Goal: Task Accomplishment & Management: Manage account settings

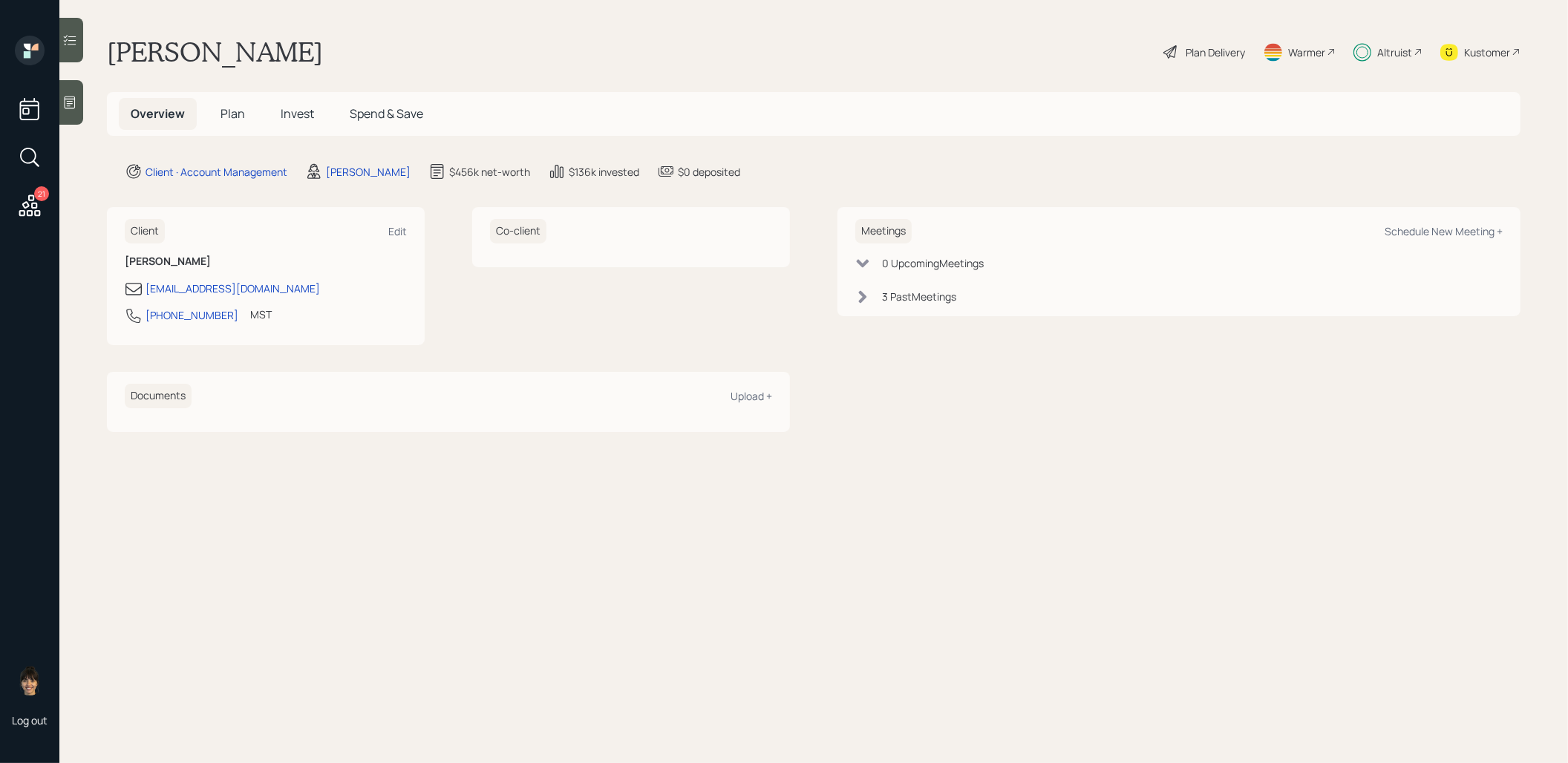
click at [294, 116] on span "Invest" at bounding box center [297, 113] width 33 height 16
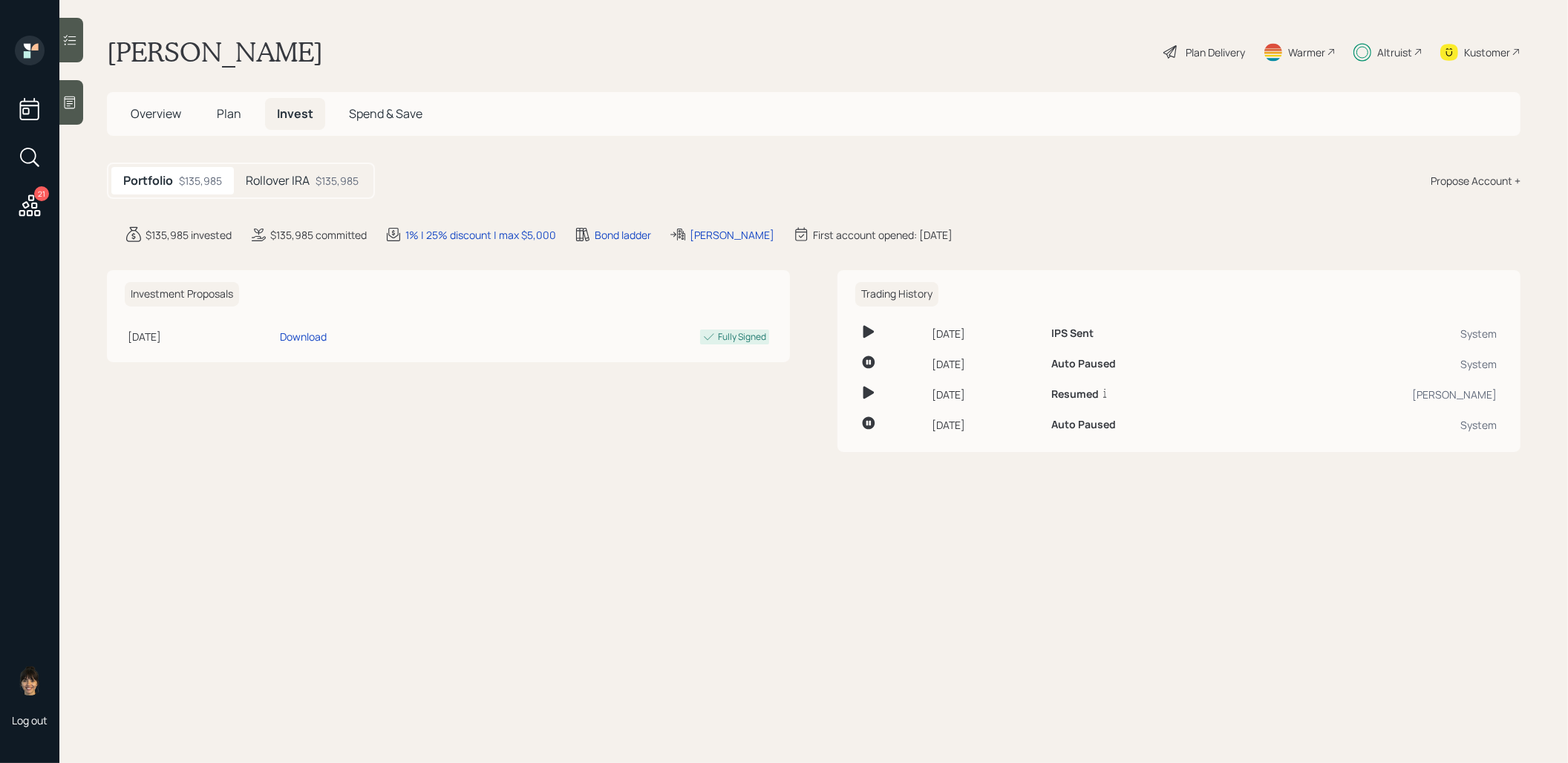
click at [291, 174] on h5 "Rollover IRA" at bounding box center [278, 180] width 64 height 15
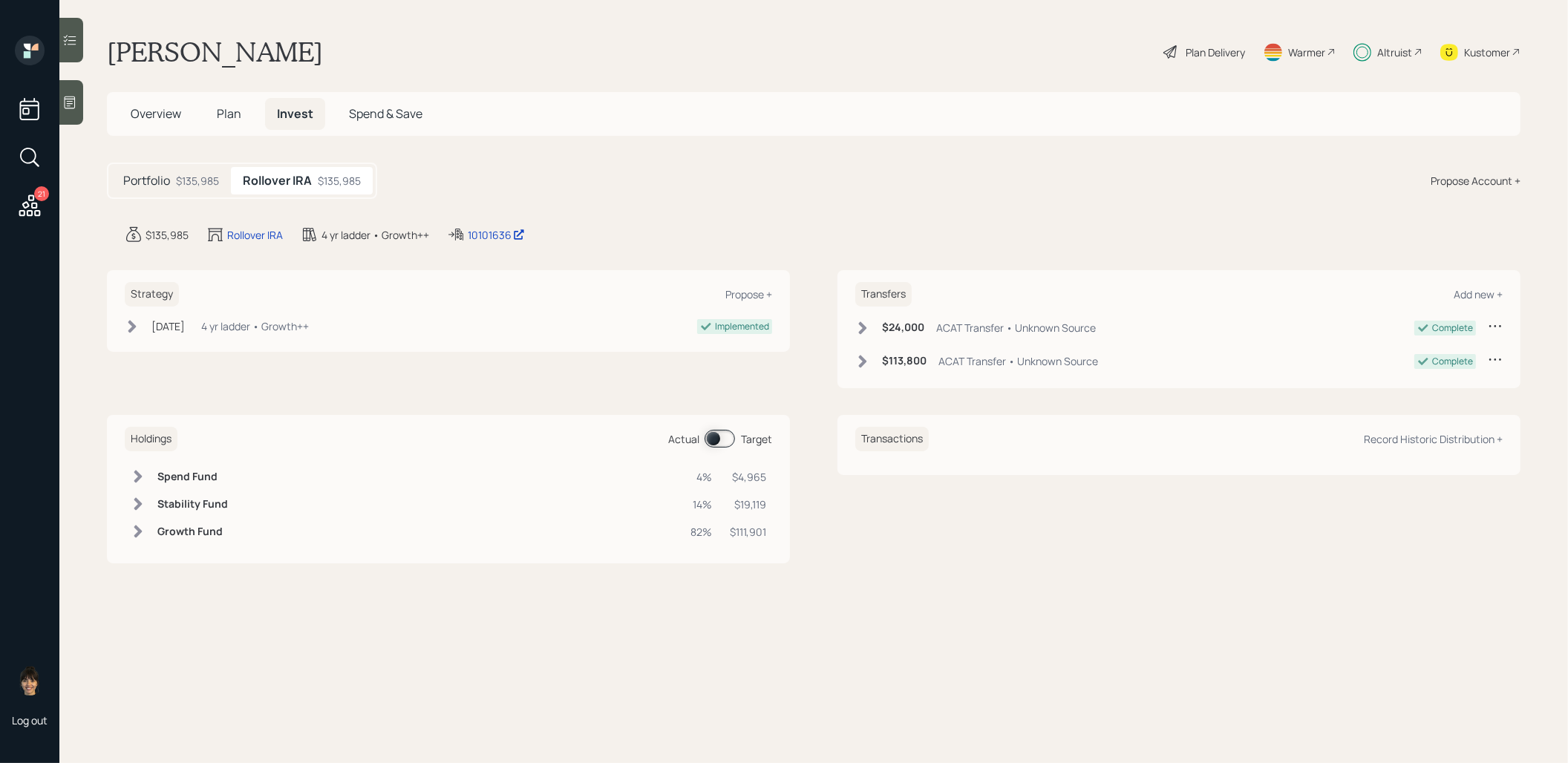
click at [225, 112] on span "Plan" at bounding box center [229, 113] width 24 height 16
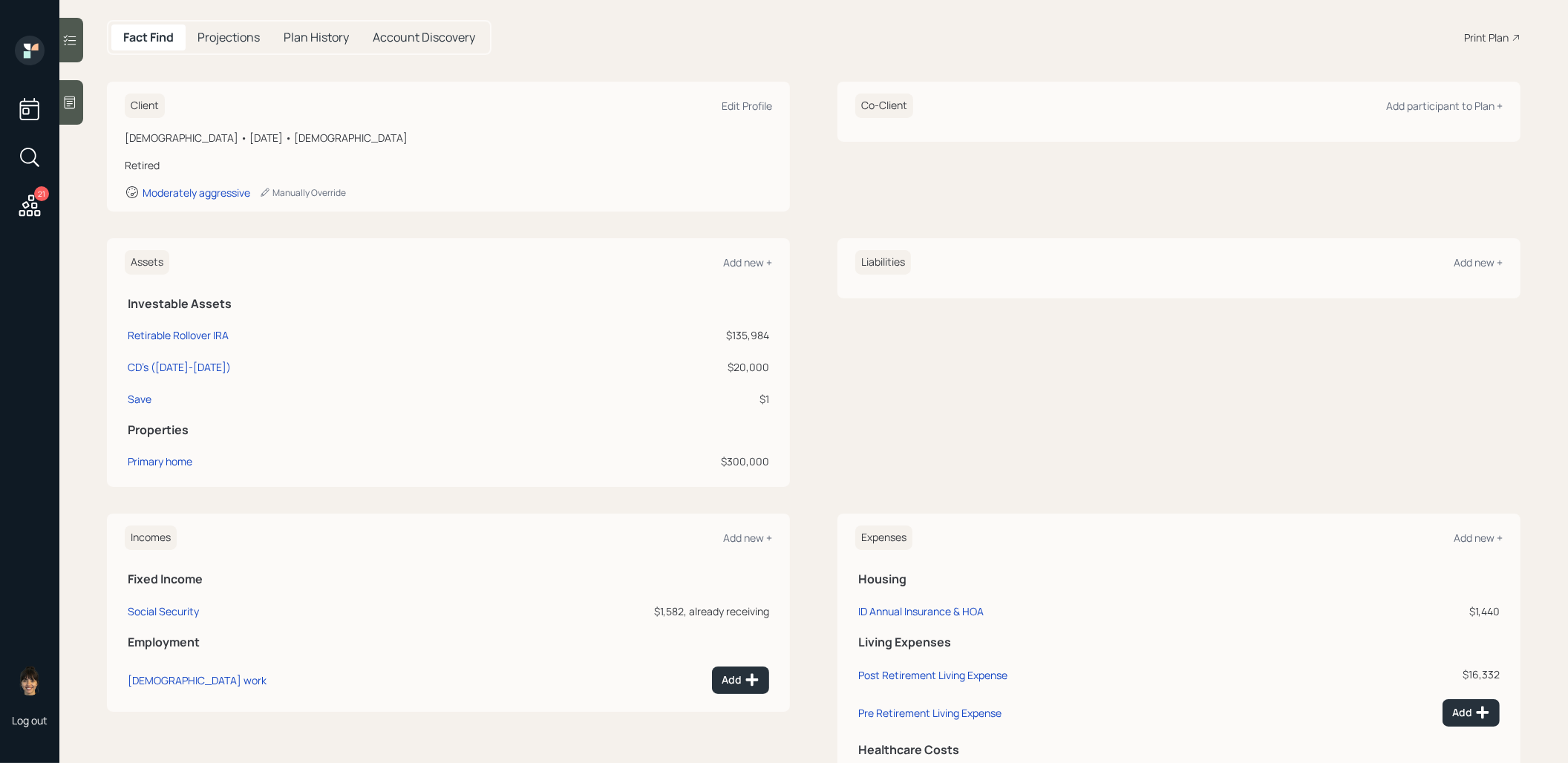
scroll to position [230, 0]
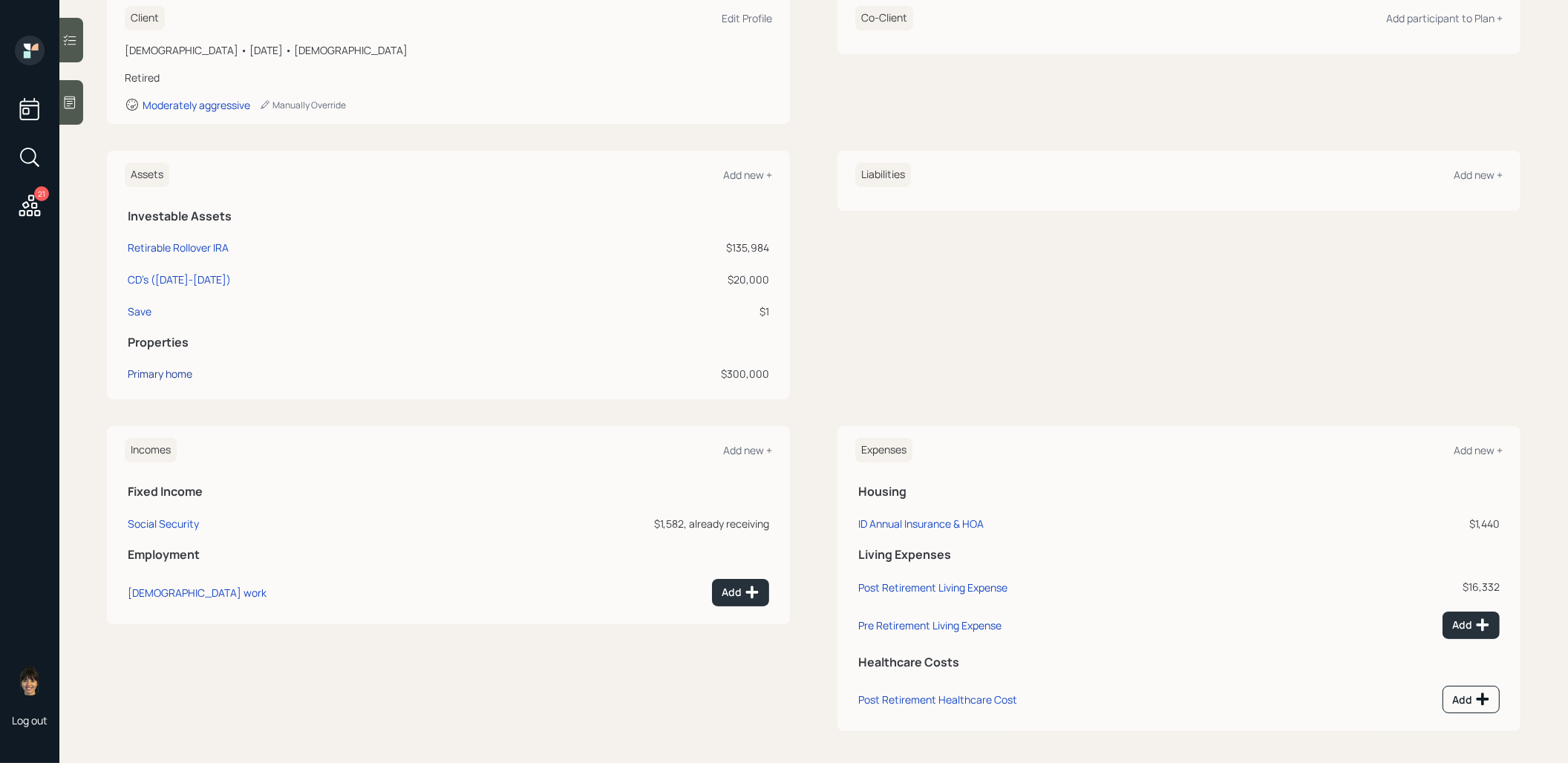
click at [151, 370] on div "Primary home" at bounding box center [160, 374] width 65 height 15
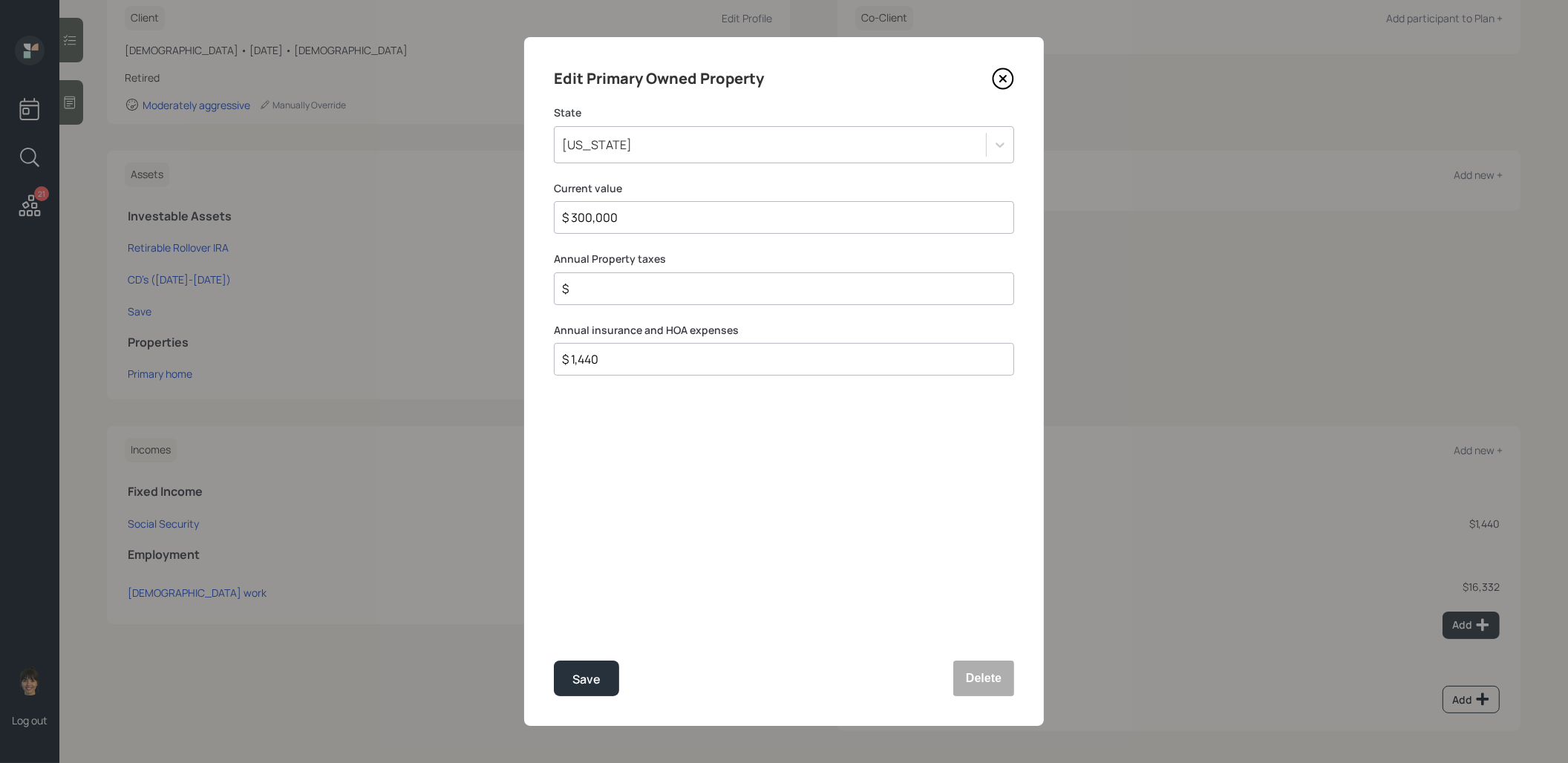
click at [1009, 81] on icon at bounding box center [1002, 78] width 22 height 22
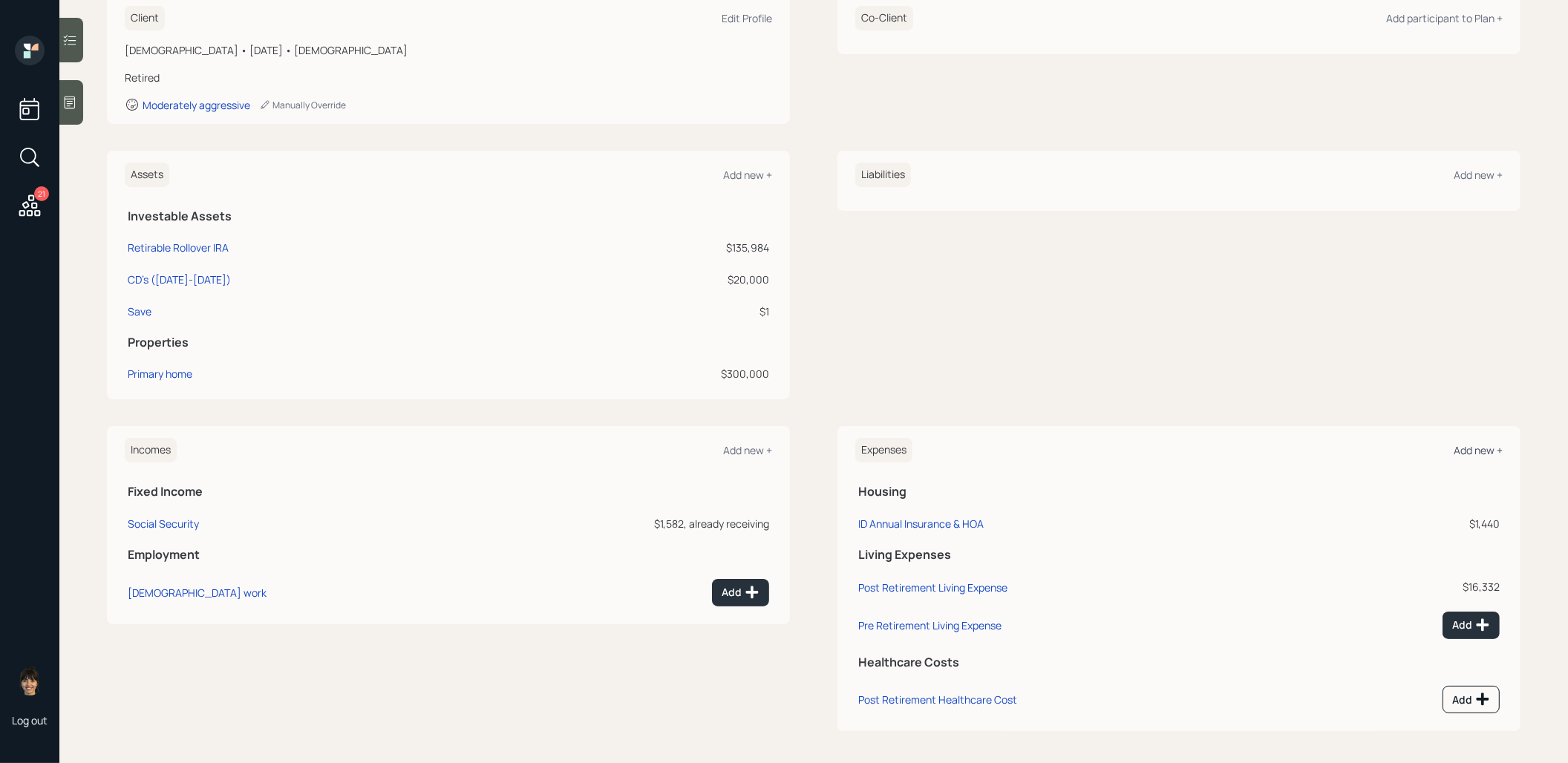
click at [1487, 445] on div "Add new +" at bounding box center [1478, 450] width 49 height 15
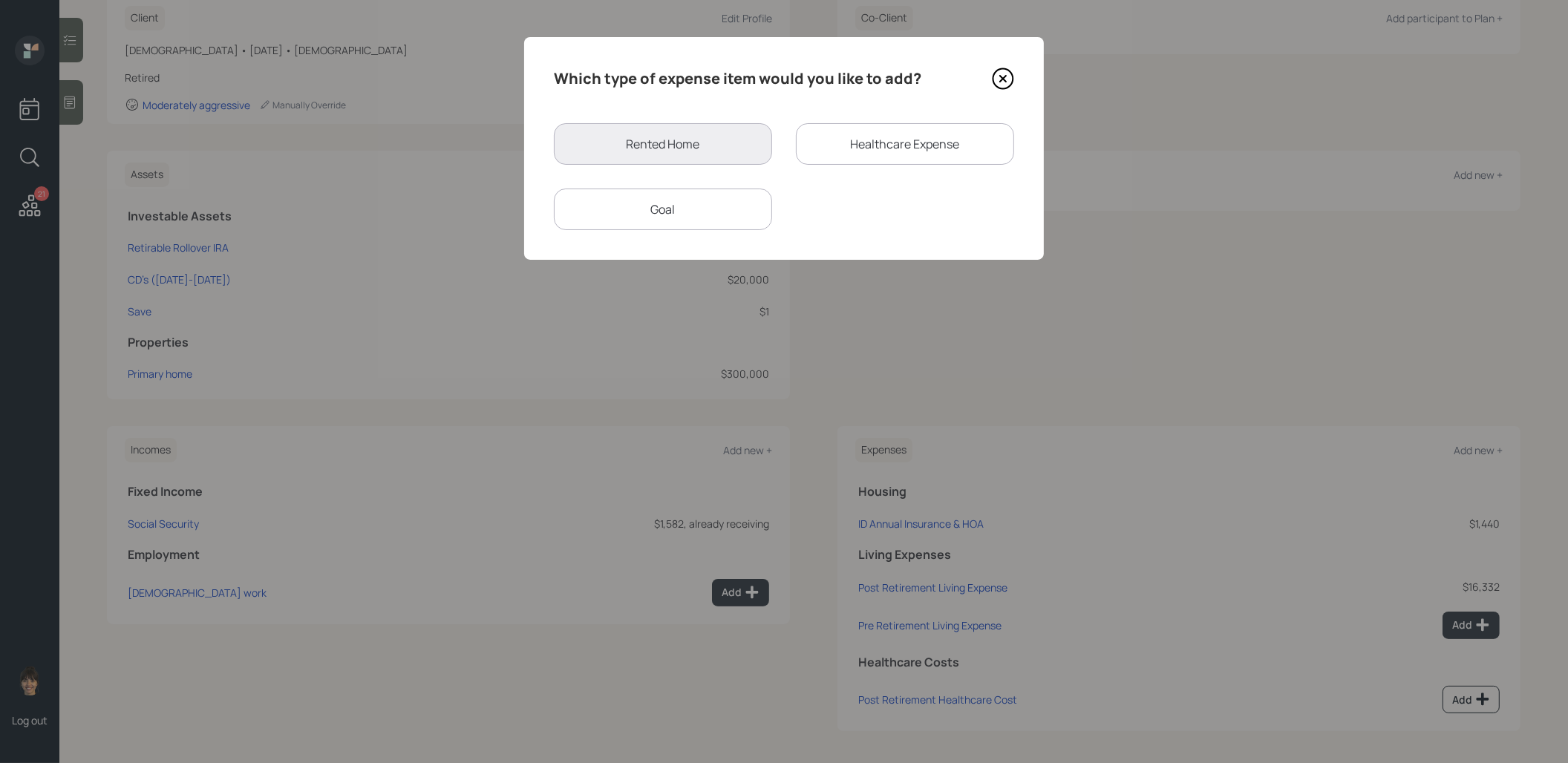
click at [662, 215] on div "Goal" at bounding box center [662, 209] width 218 height 42
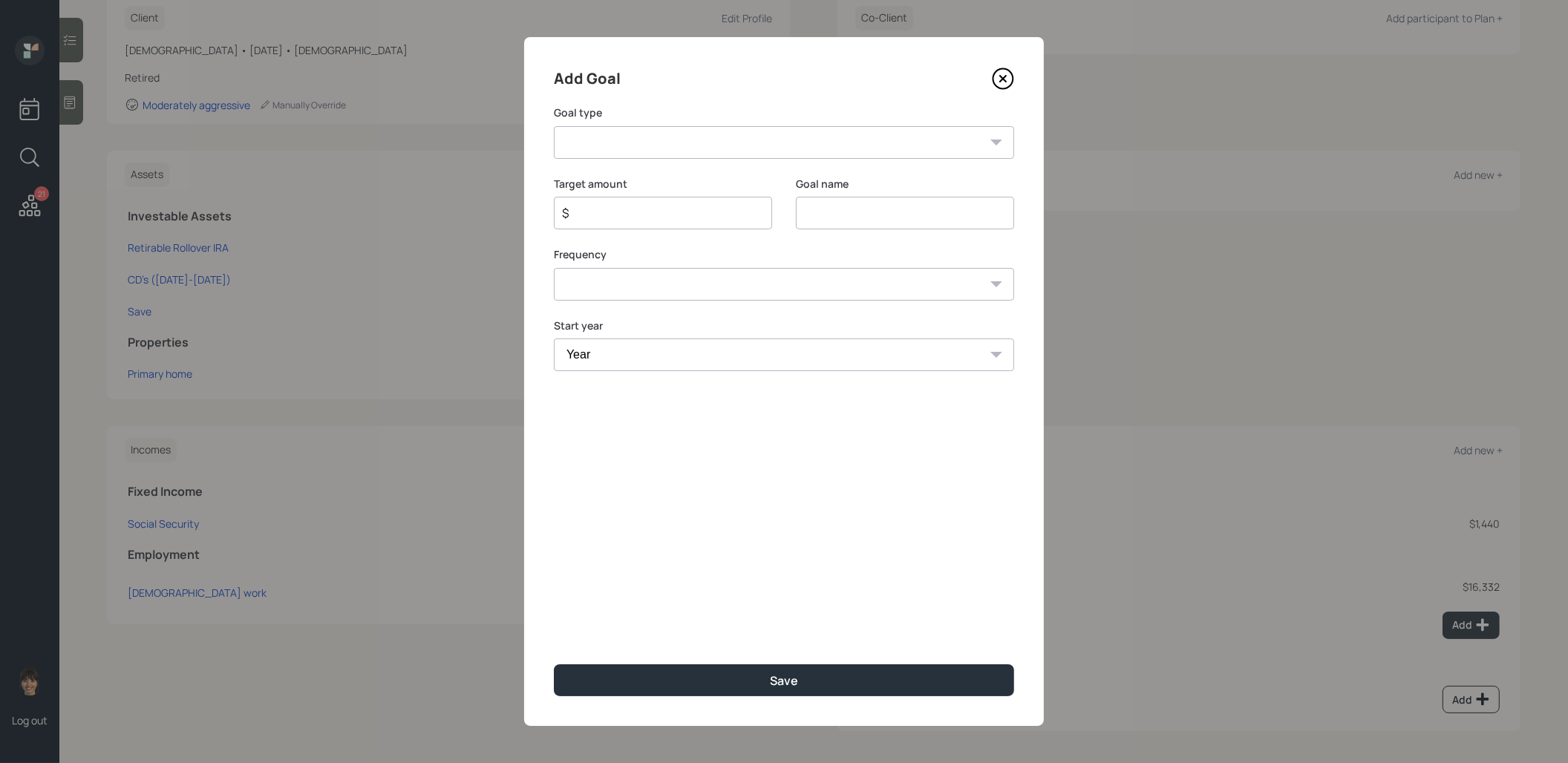
click at [722, 141] on select "Create an emergency fund Donate to charity Purchase a home Make a purchase Supp…" at bounding box center [784, 142] width 460 height 33
click at [1005, 83] on icon at bounding box center [1002, 78] width 22 height 22
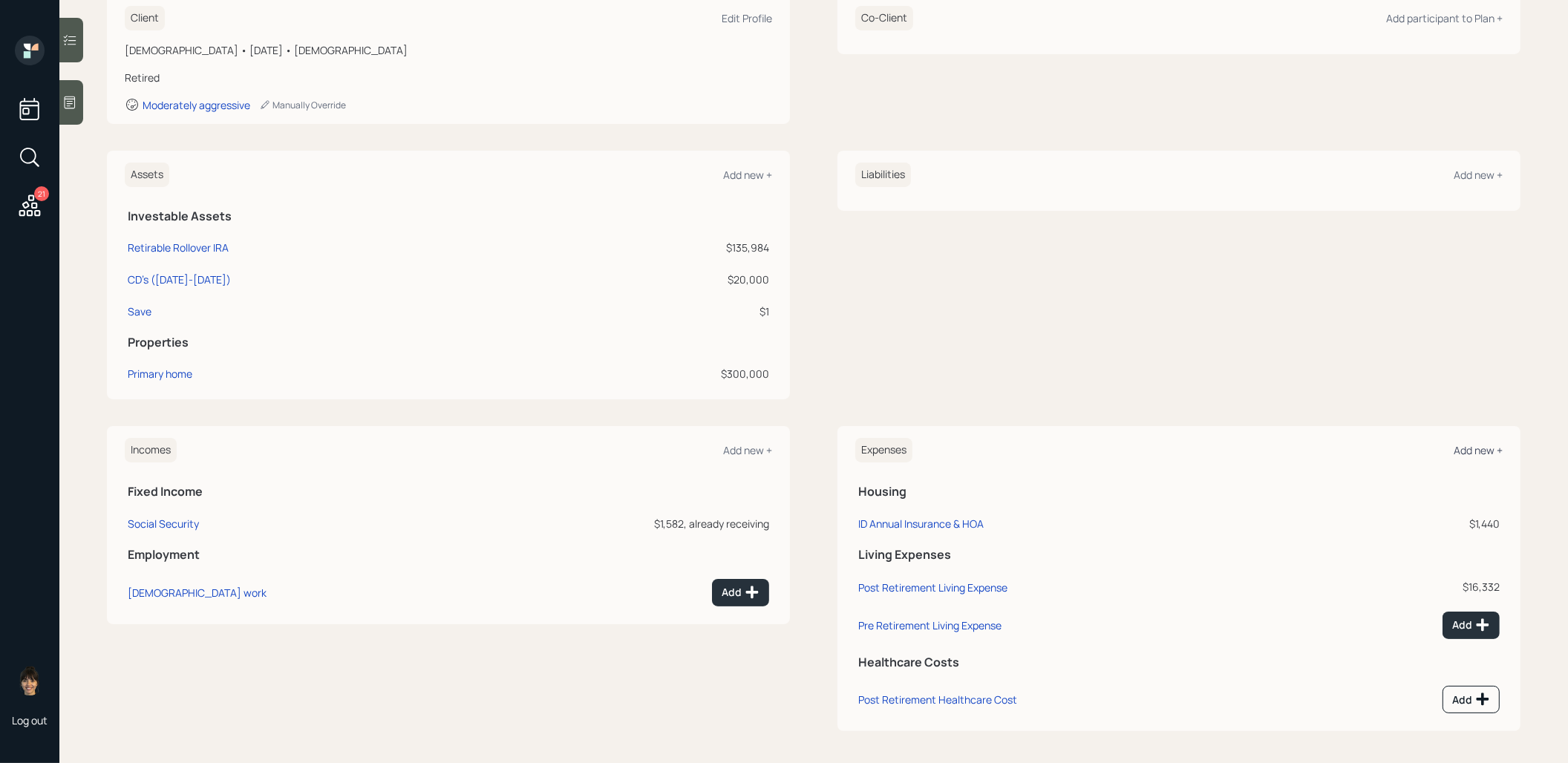
click at [1478, 444] on div "Add new +" at bounding box center [1478, 450] width 49 height 15
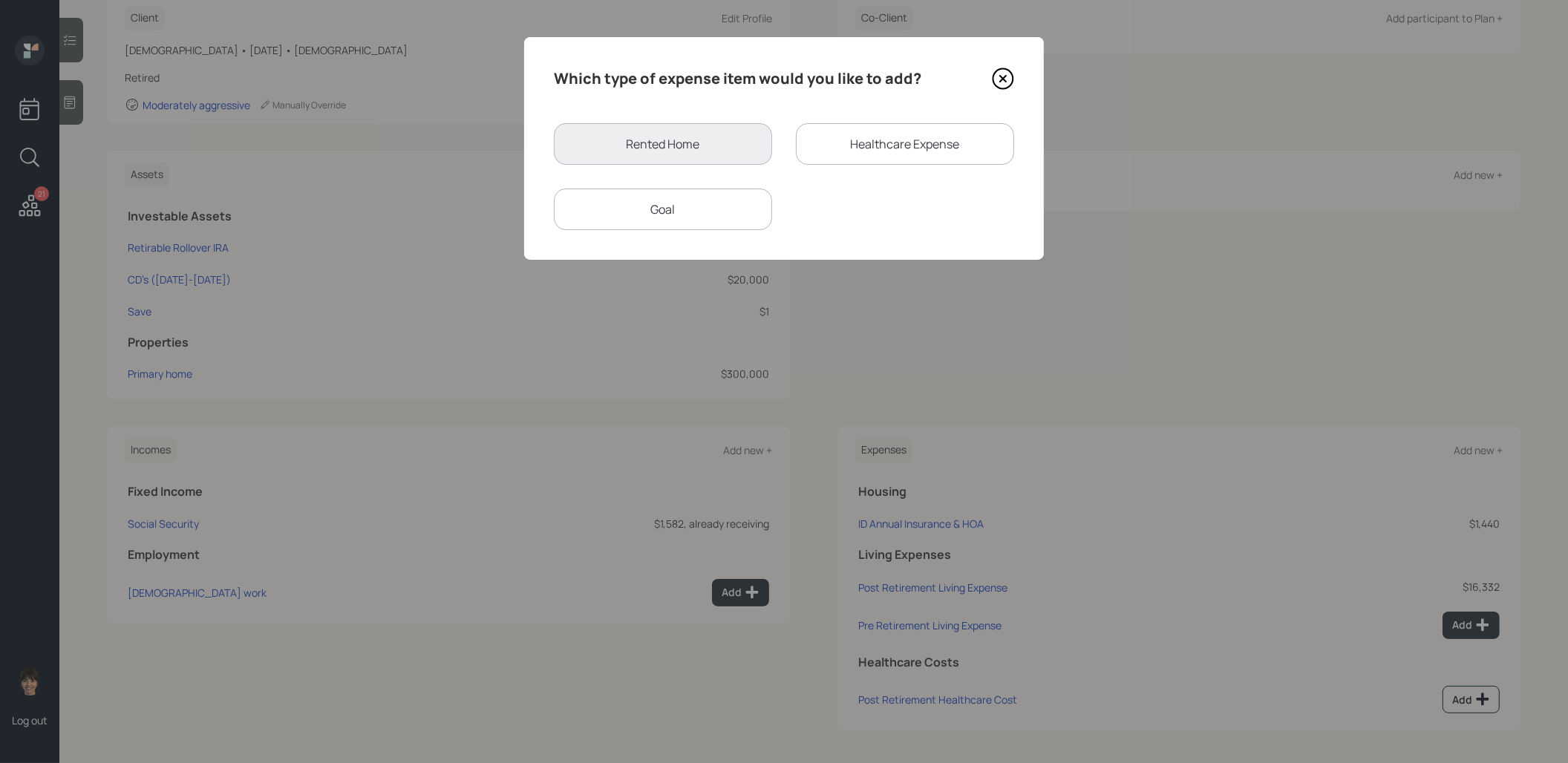
click at [689, 208] on div "Goal" at bounding box center [662, 209] width 218 height 42
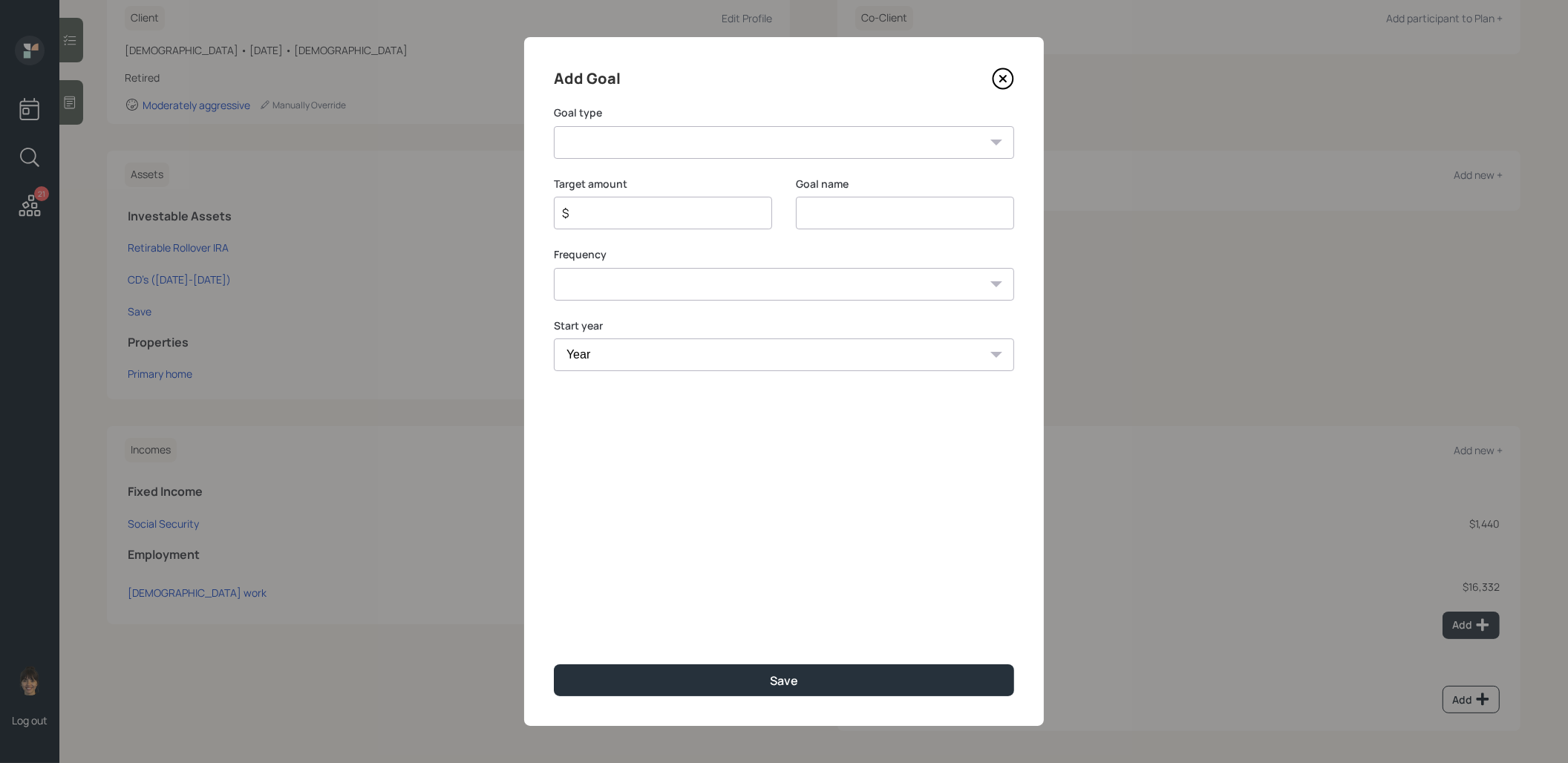
click at [1001, 76] on icon at bounding box center [1002, 78] width 6 height 6
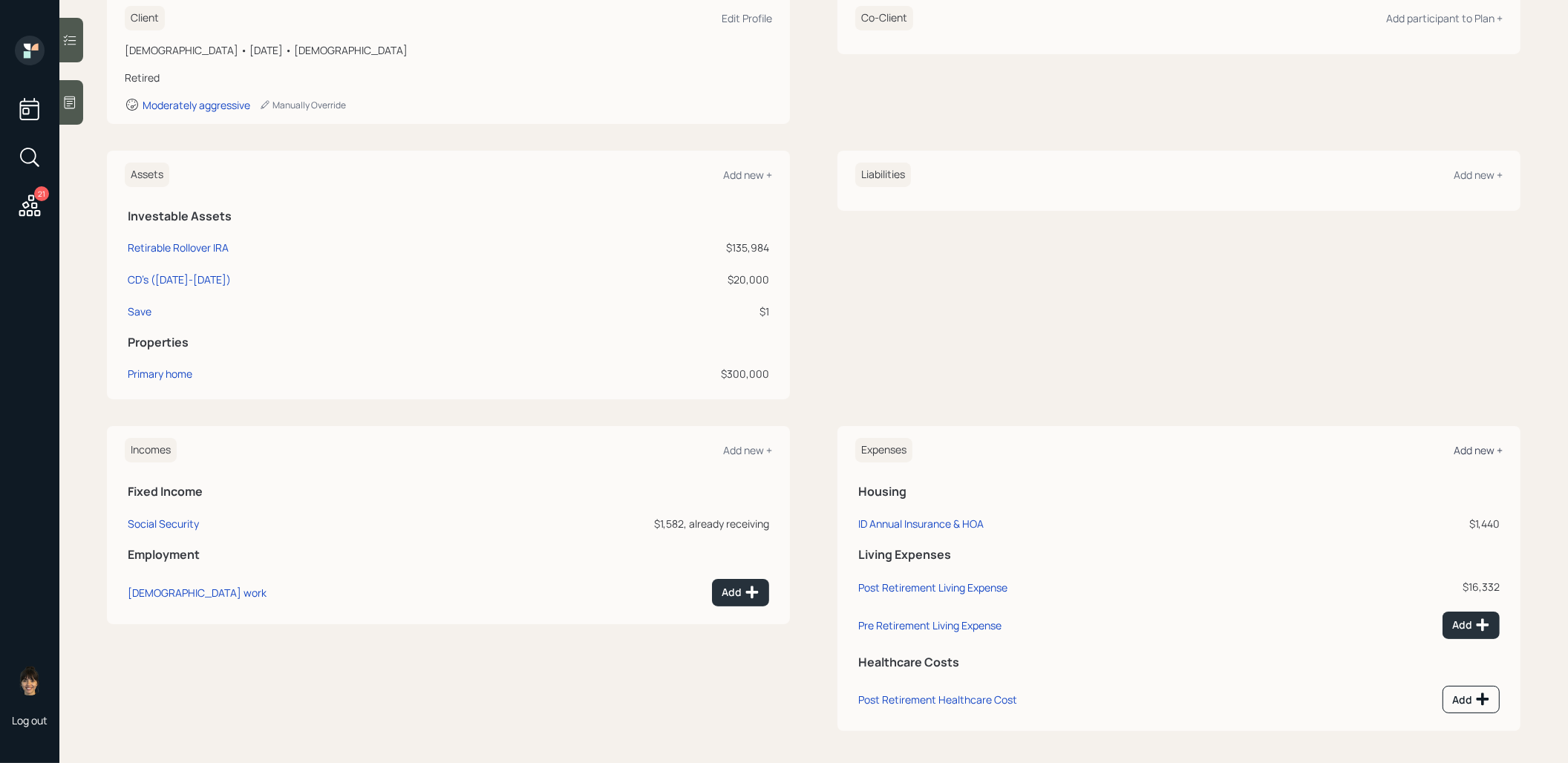
click at [1477, 444] on div "Add new +" at bounding box center [1478, 450] width 49 height 15
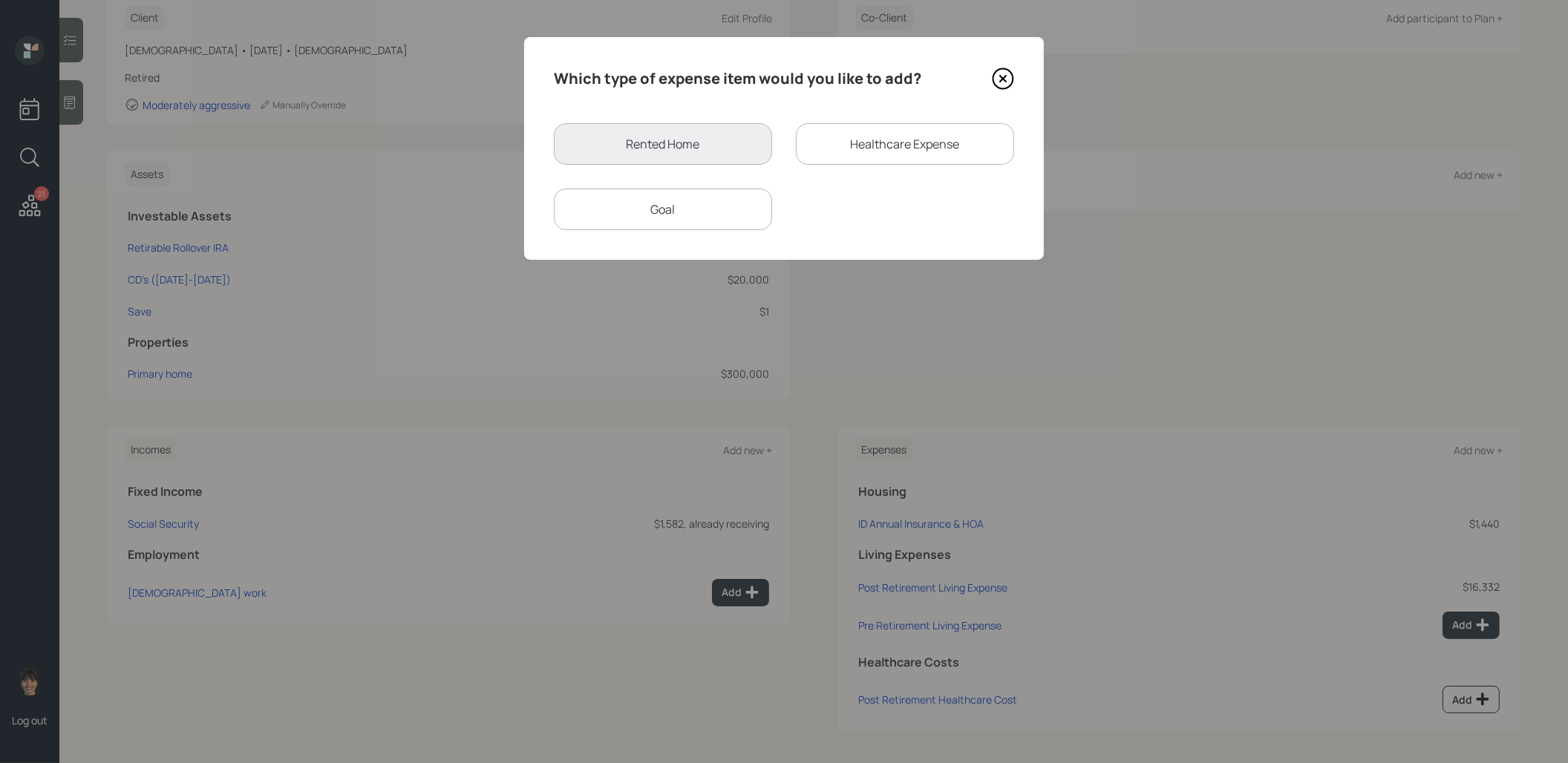
click at [663, 137] on div "Rented Home" at bounding box center [662, 143] width 218 height 42
click at [1006, 77] on icon at bounding box center [1002, 78] width 22 height 22
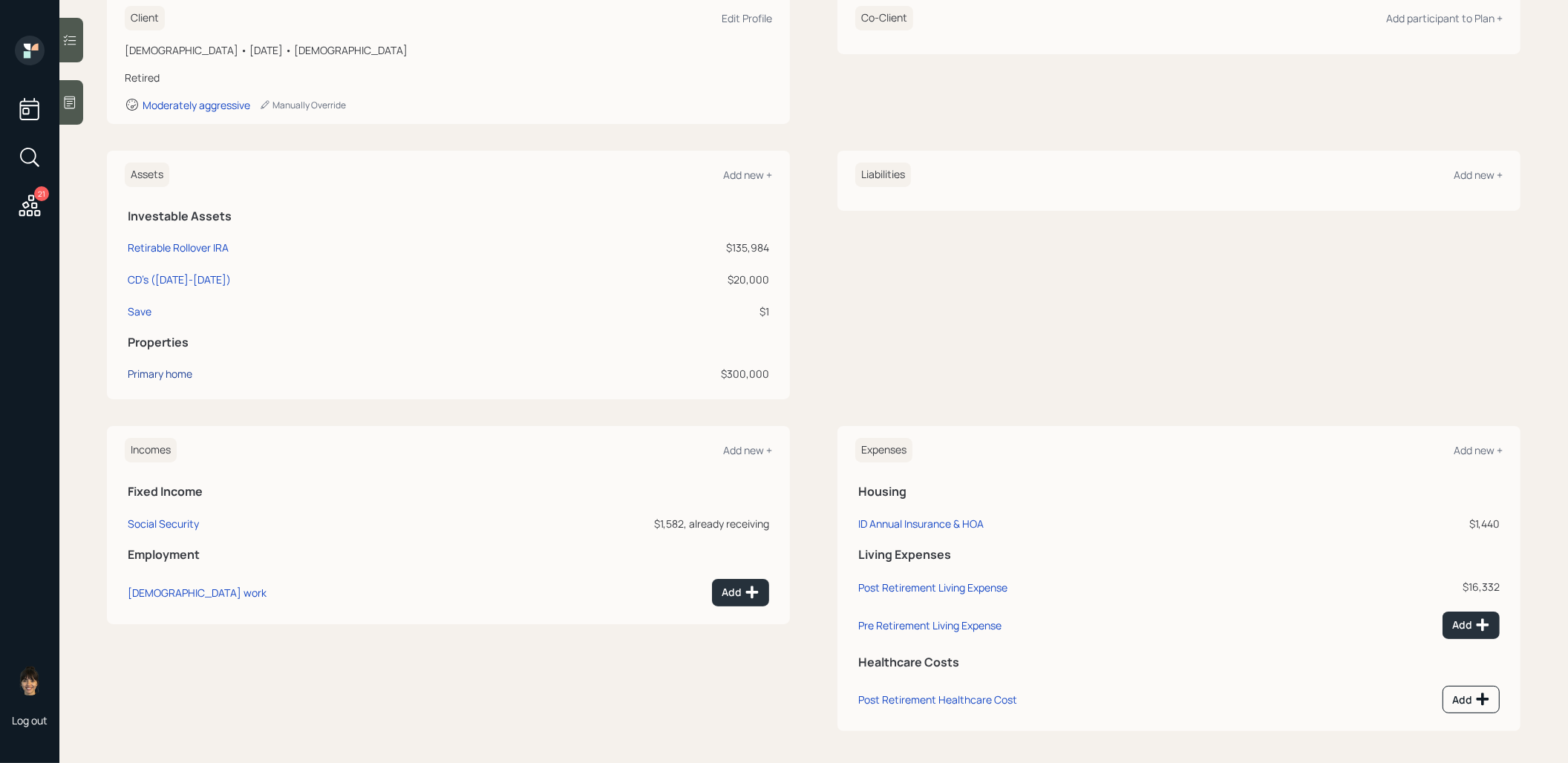
click at [184, 370] on div "Primary home" at bounding box center [160, 374] width 65 height 15
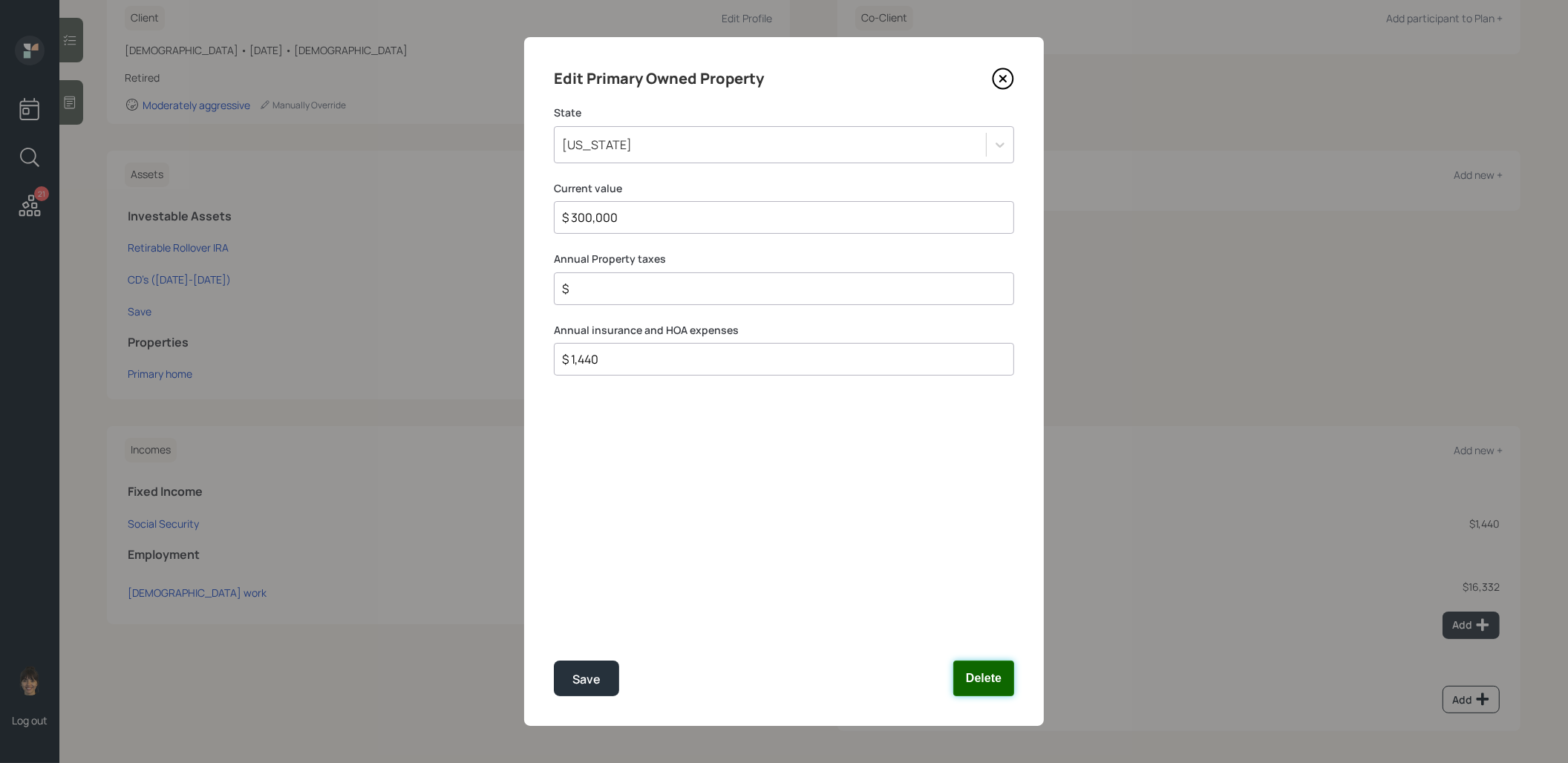
click at [995, 680] on button "Delete" at bounding box center [983, 678] width 61 height 36
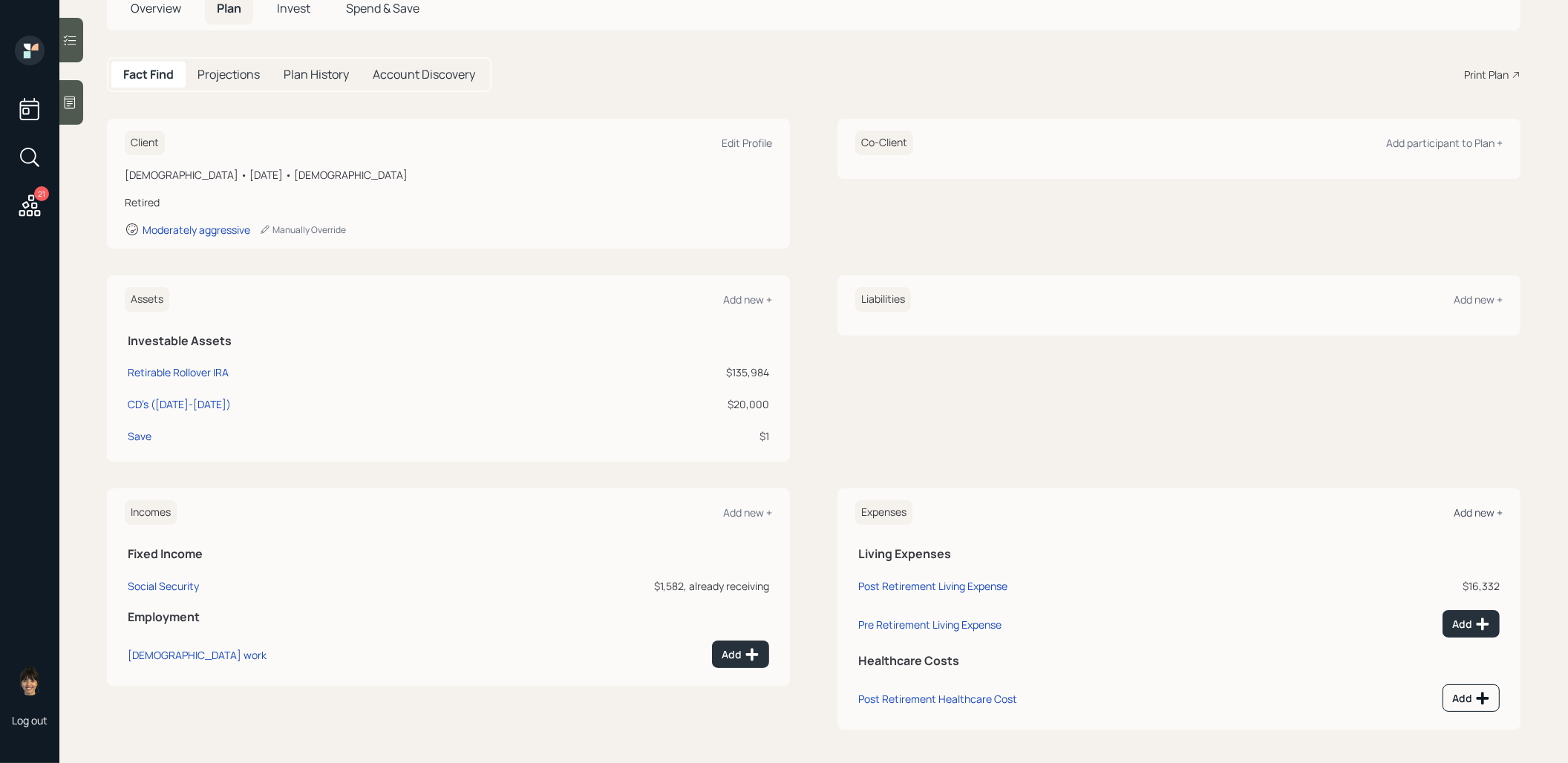
click at [1470, 512] on div "Add new +" at bounding box center [1478, 512] width 49 height 15
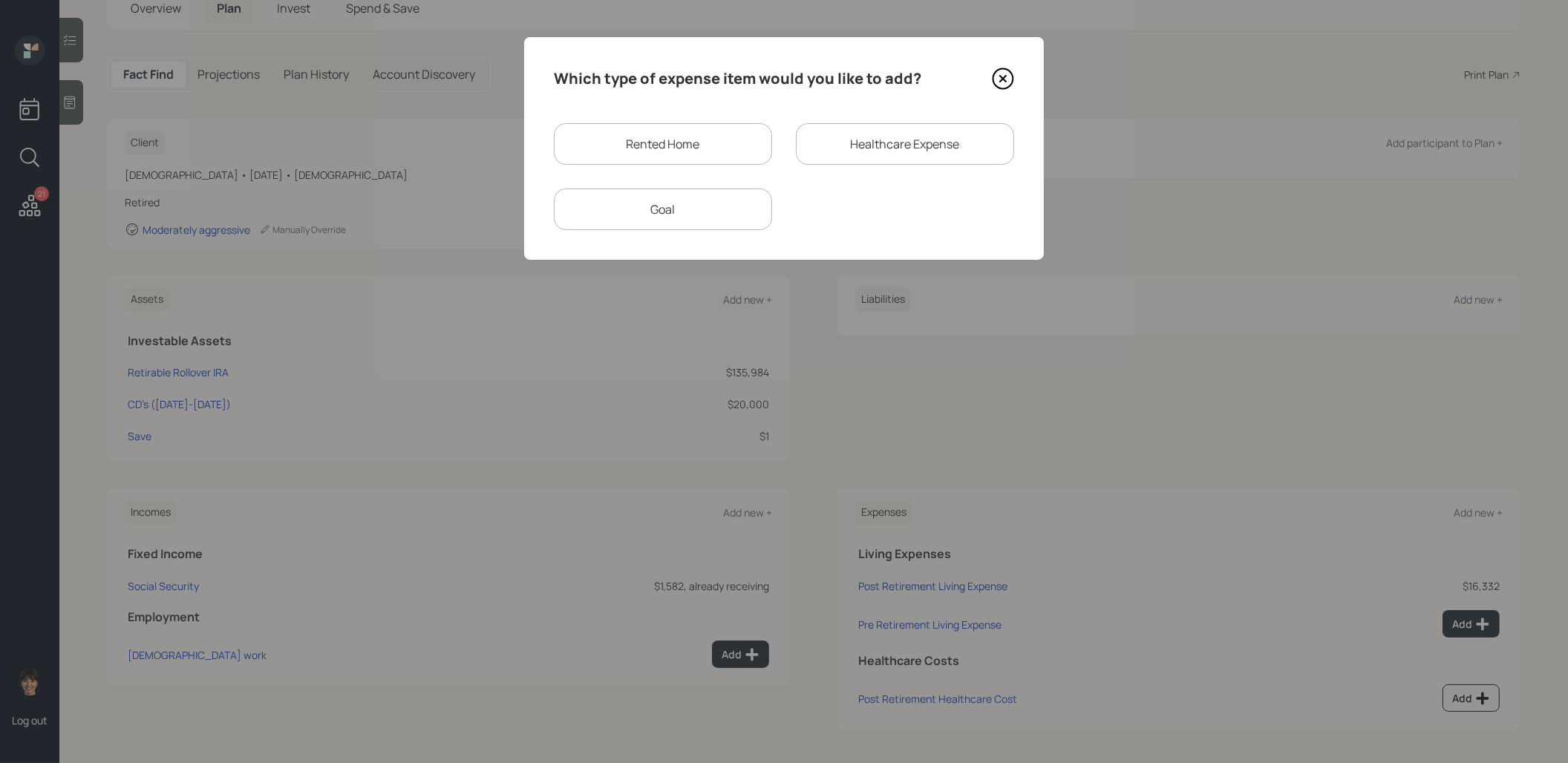
click at [703, 151] on div "Rented Home" at bounding box center [662, 143] width 218 height 42
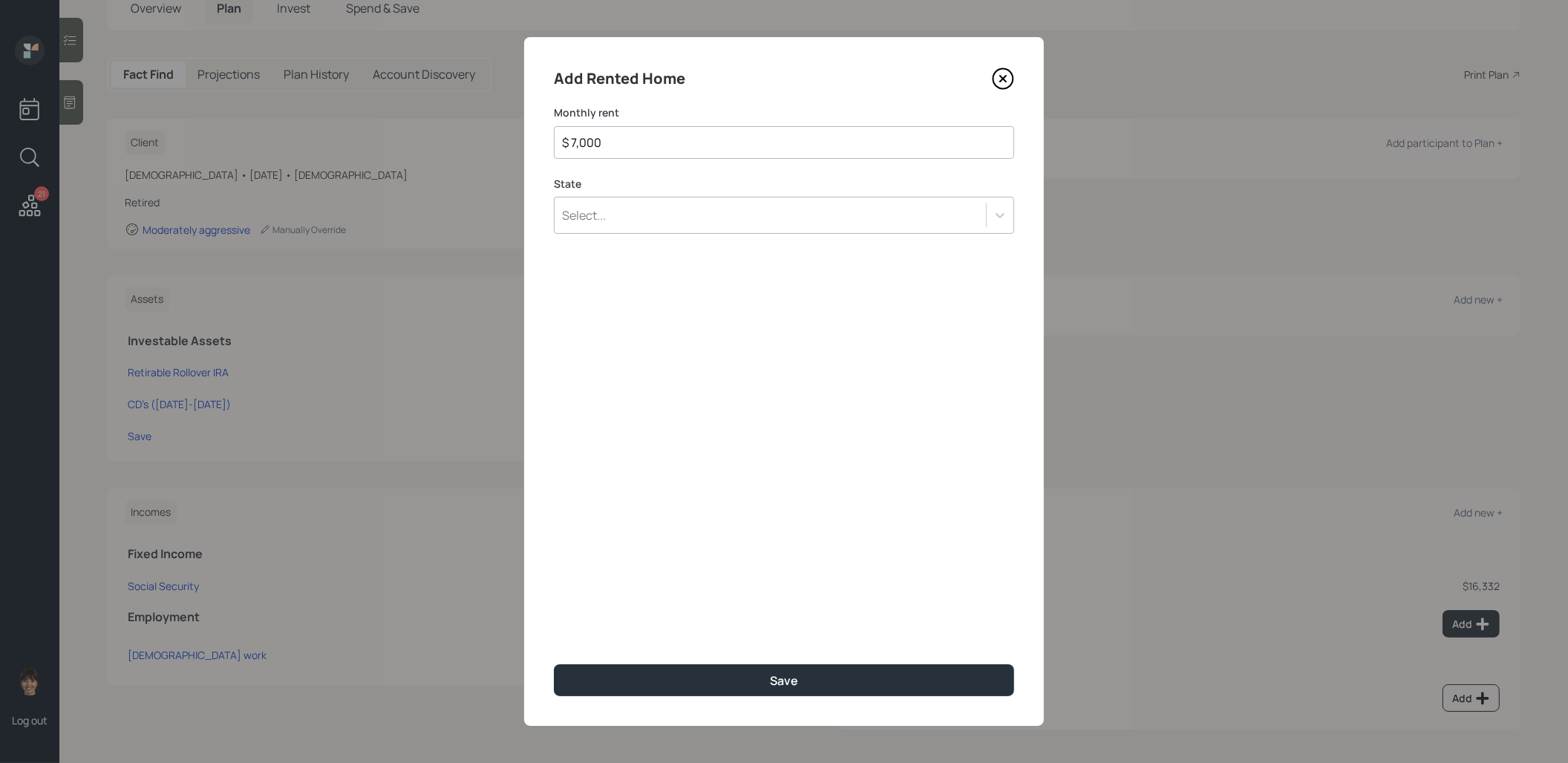
type input "$ 7,000"
click at [631, 215] on div "Select..." at bounding box center [770, 215] width 431 height 25
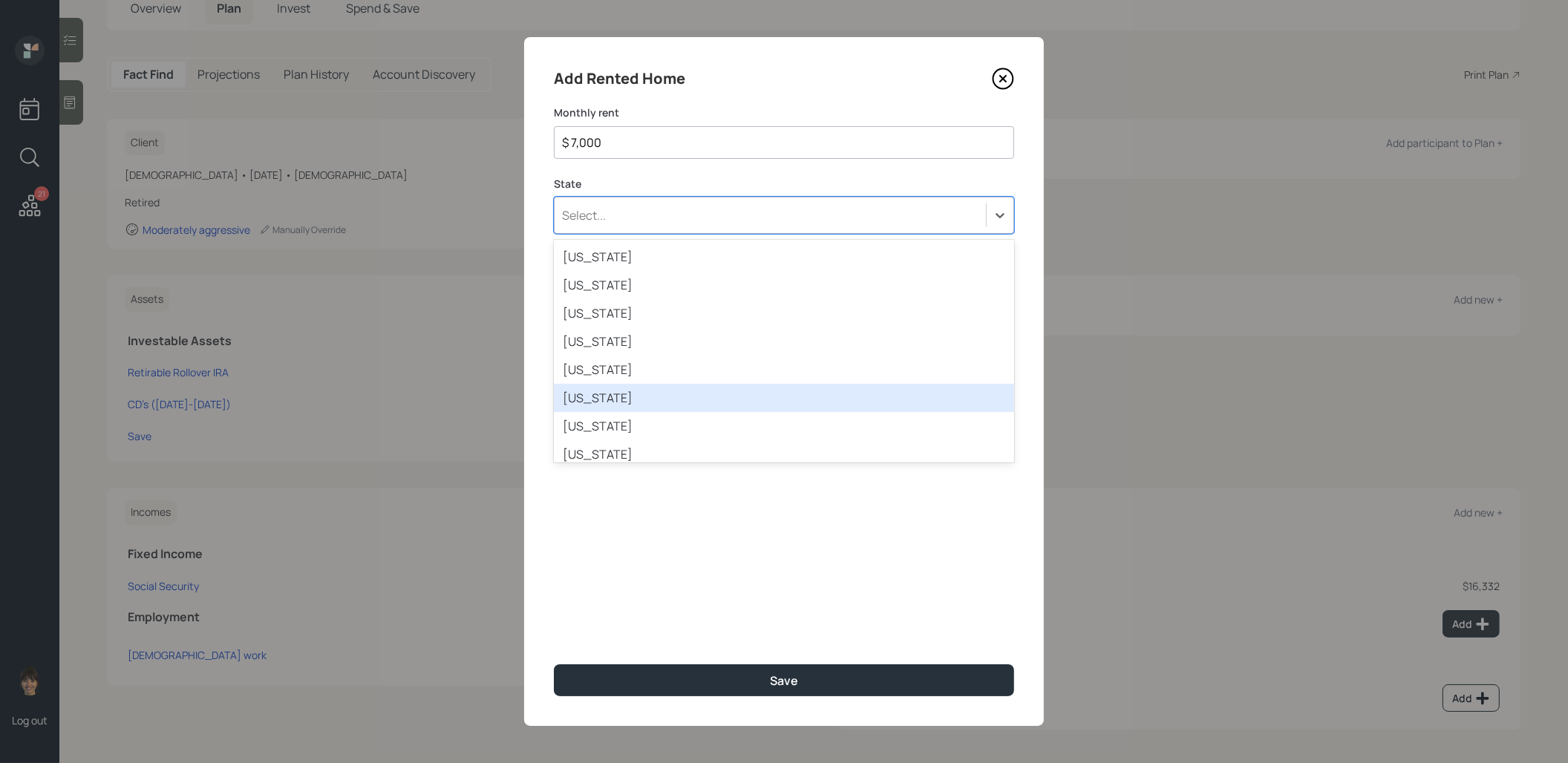
click at [626, 389] on div "[US_STATE]" at bounding box center [784, 397] width 460 height 28
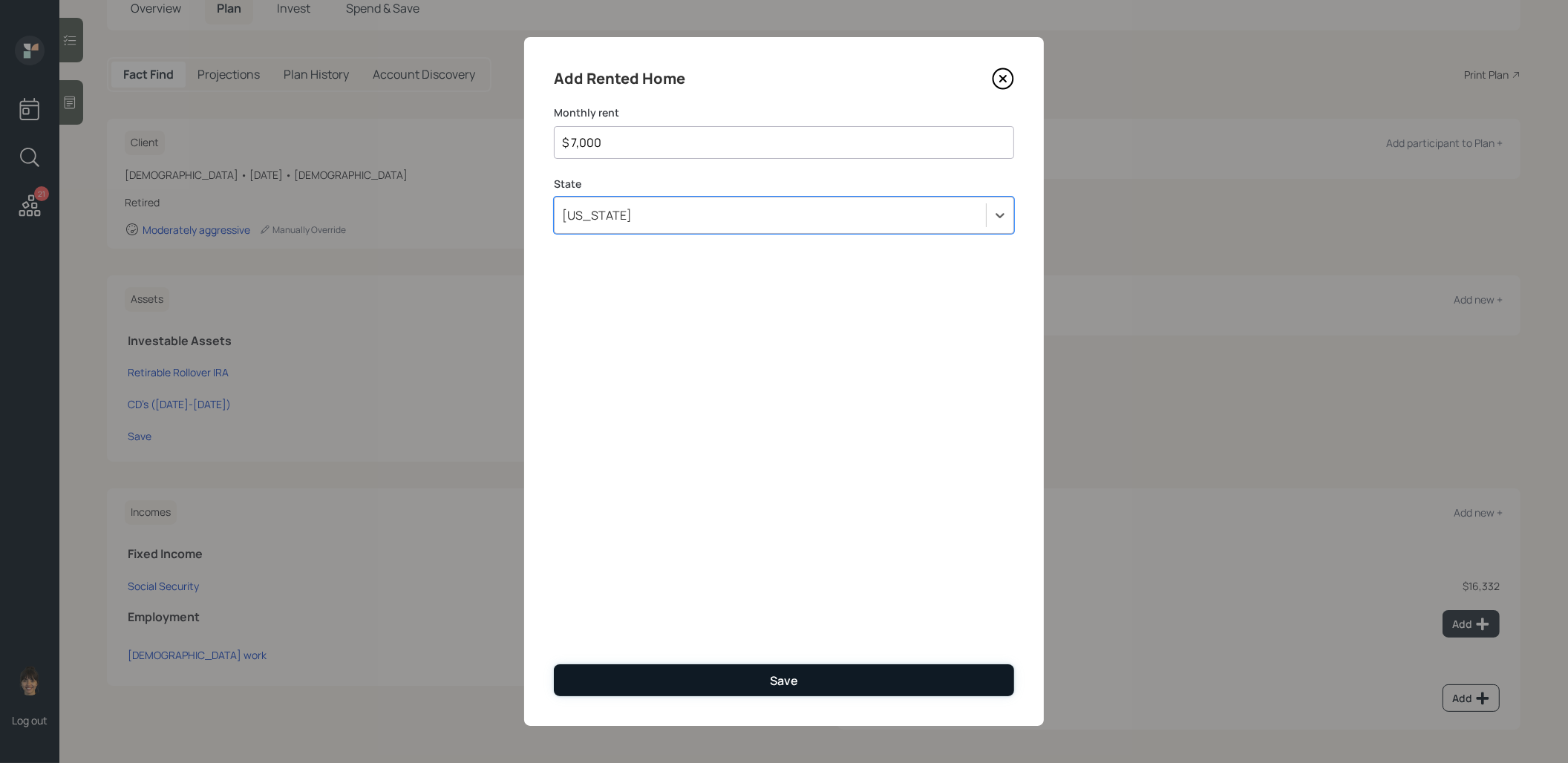
click at [702, 682] on button "Save" at bounding box center [784, 680] width 460 height 32
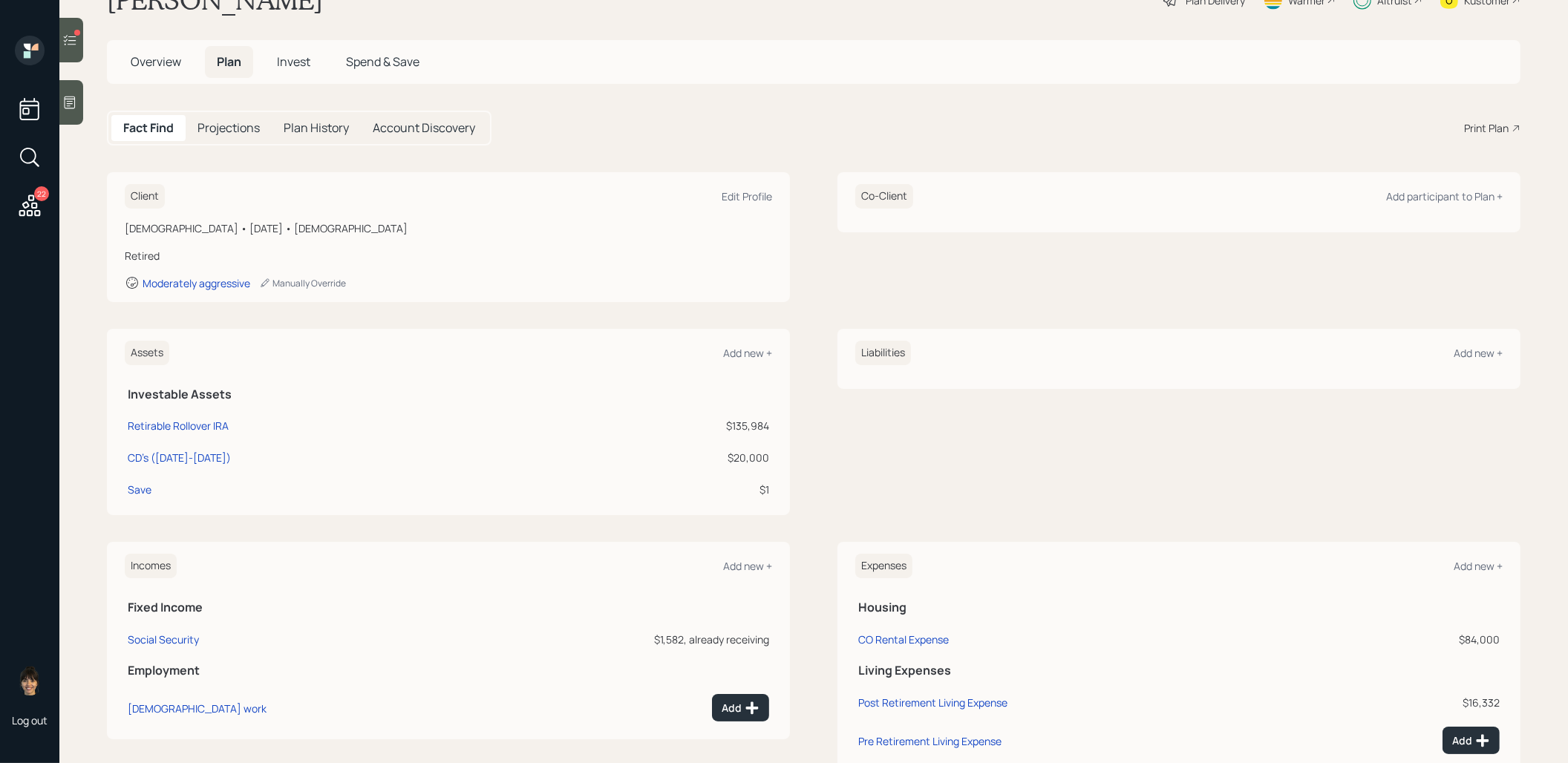
scroll to position [167, 0]
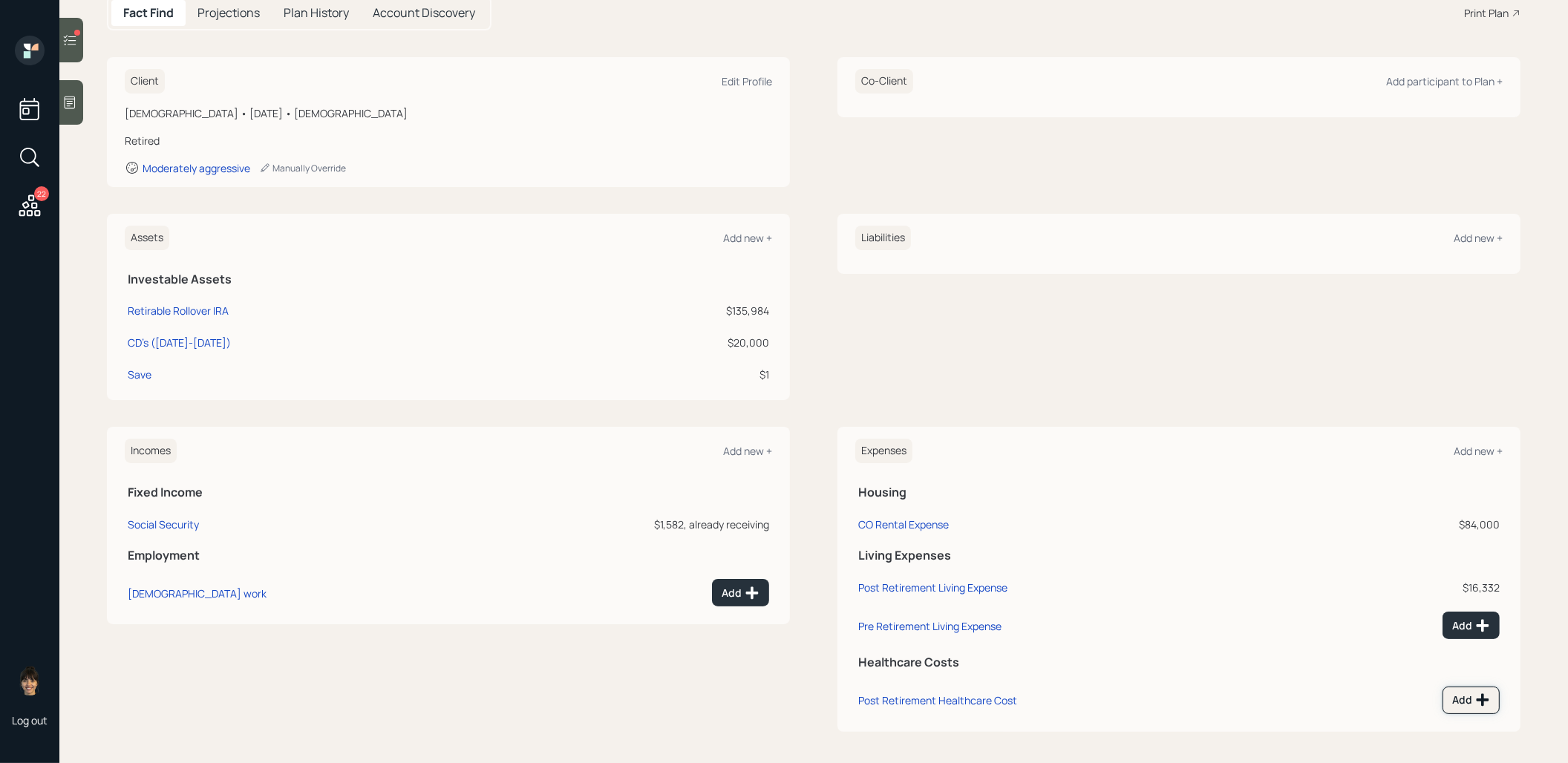
click at [1475, 701] on icon at bounding box center [1482, 699] width 15 height 15
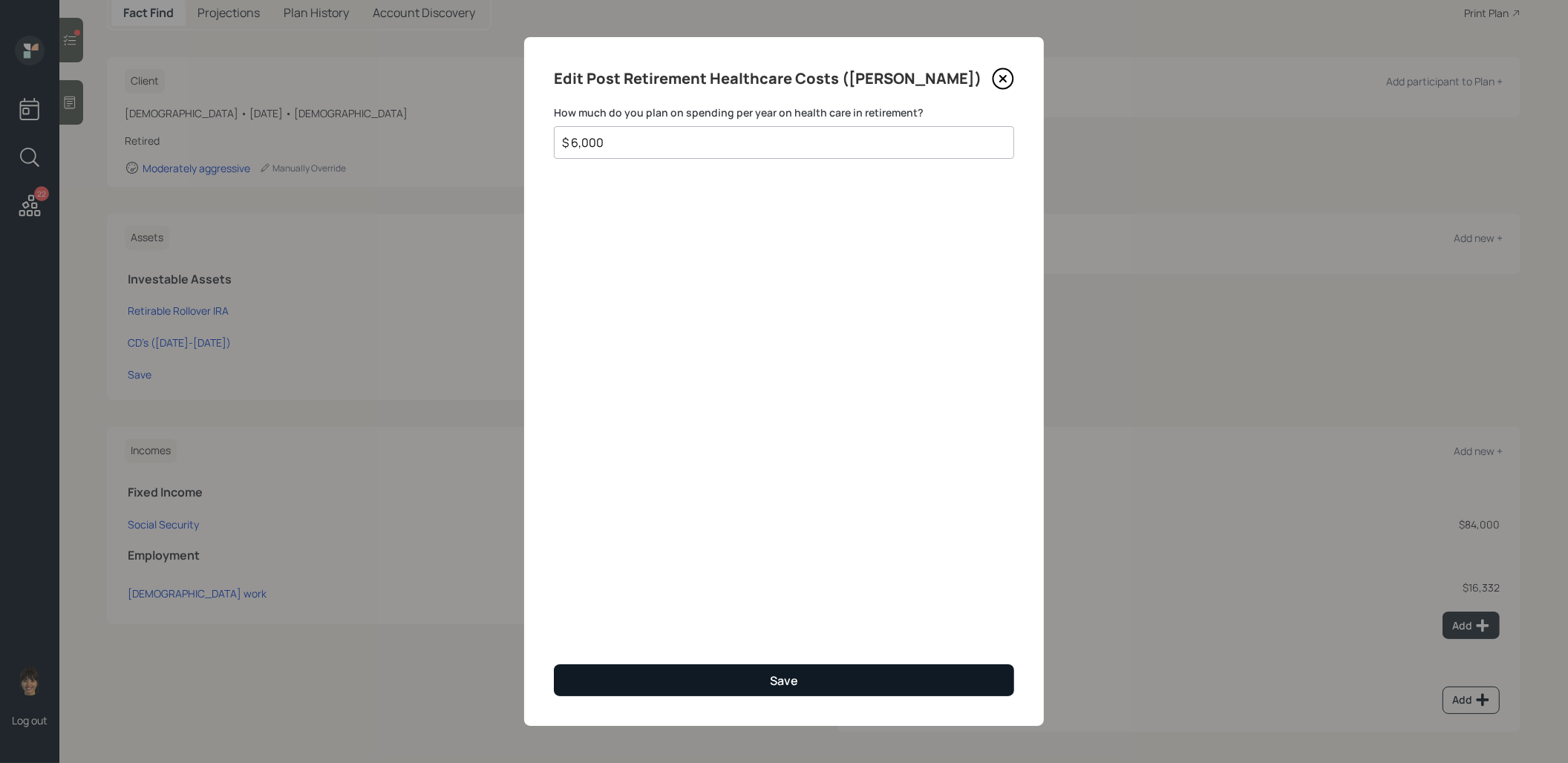
type input "$ 6,000"
click at [724, 688] on button "Save" at bounding box center [784, 680] width 460 height 32
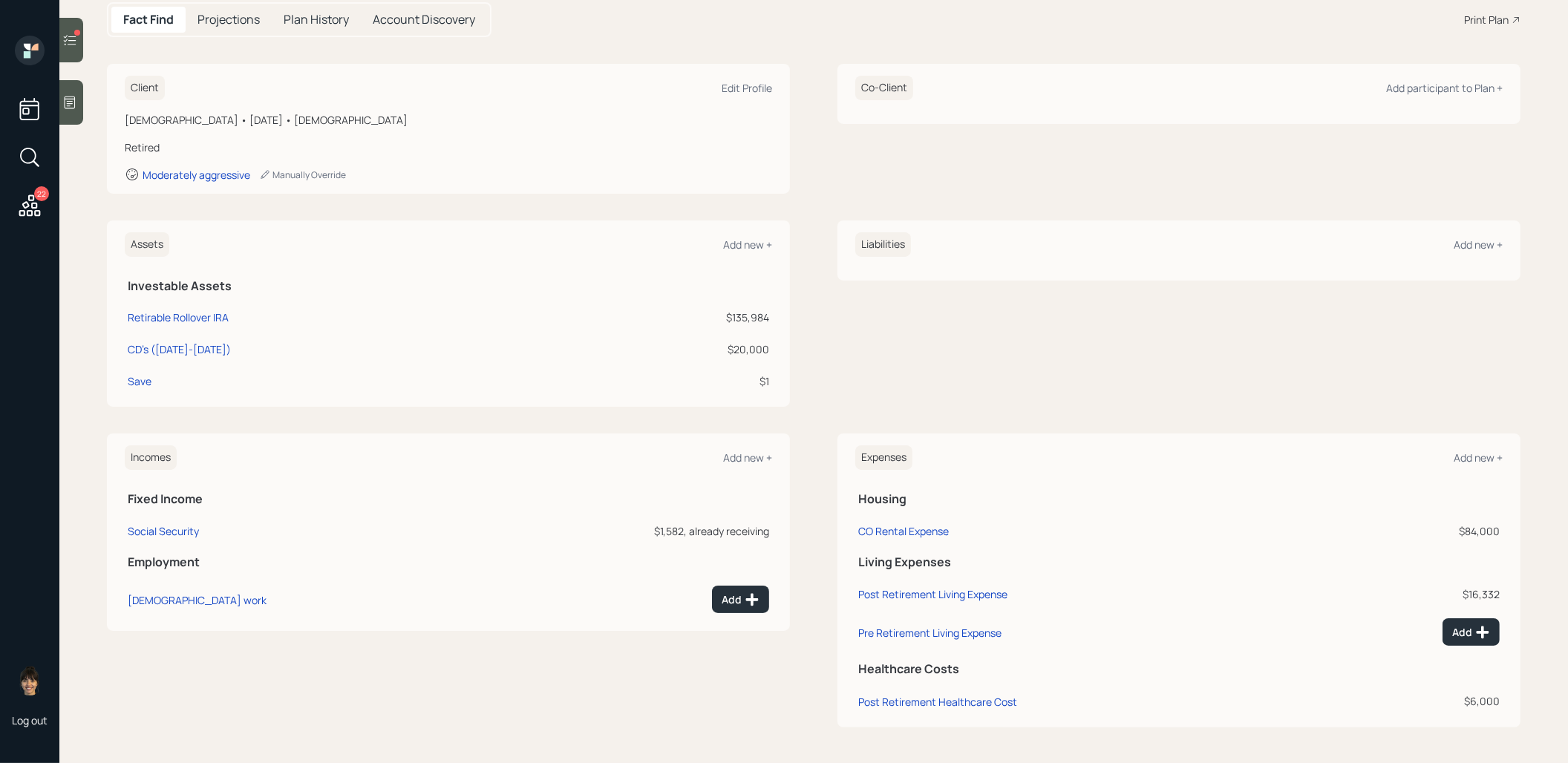
scroll to position [156, 0]
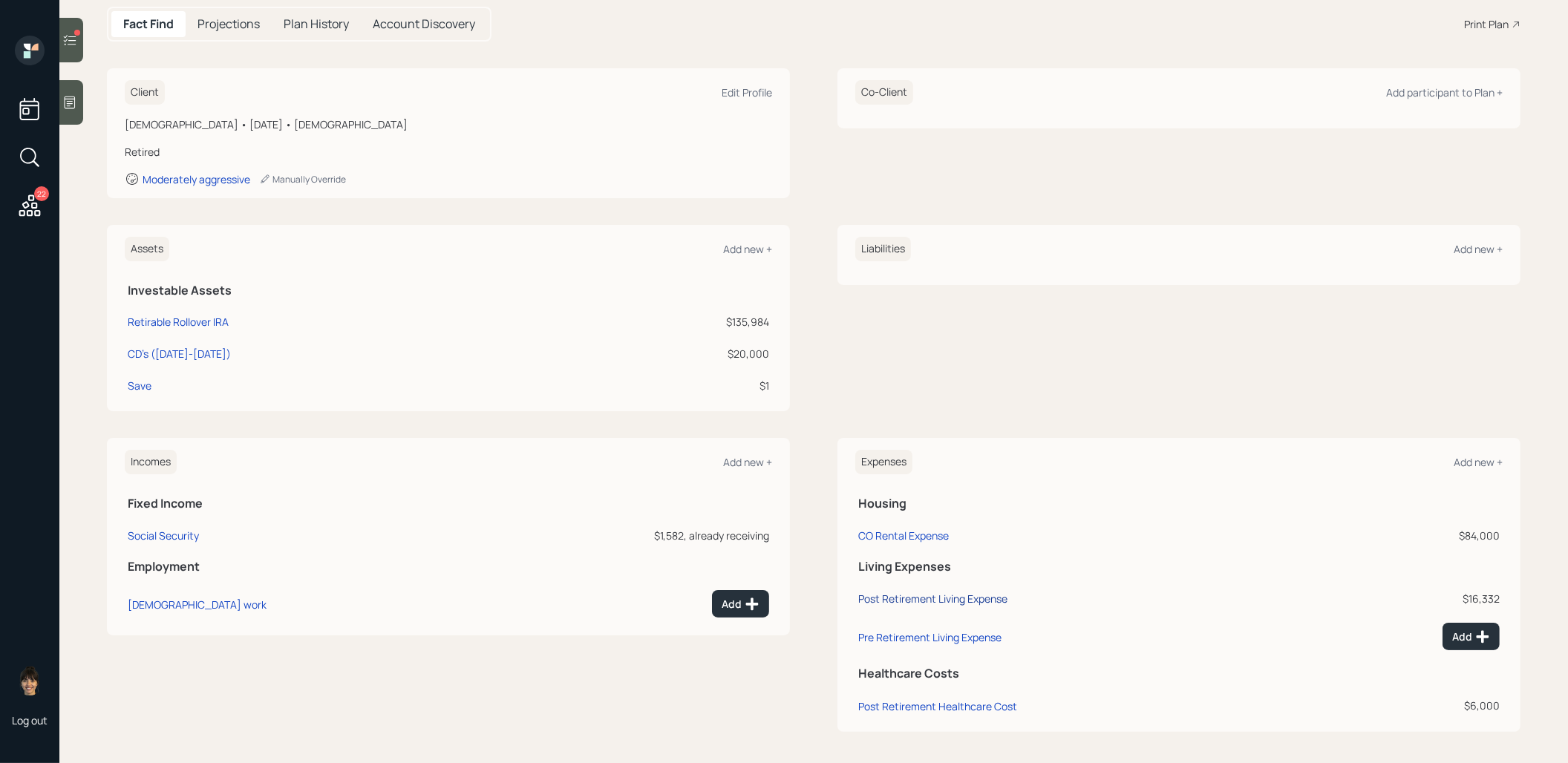
click at [886, 596] on div "Post Retirement Living Expense" at bounding box center [933, 598] width 149 height 15
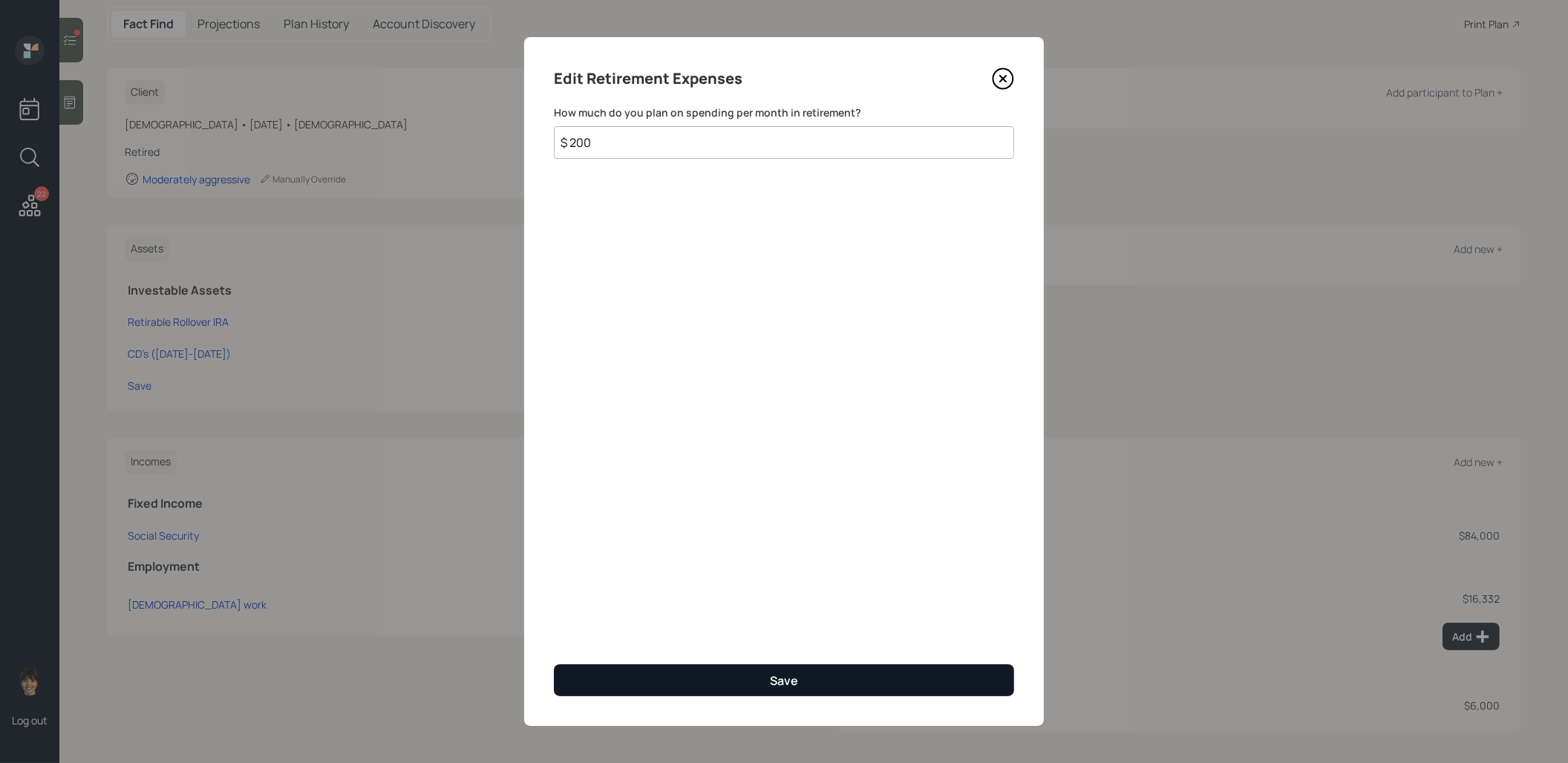
type input "$ 200"
click at [655, 674] on button "Save" at bounding box center [784, 680] width 460 height 32
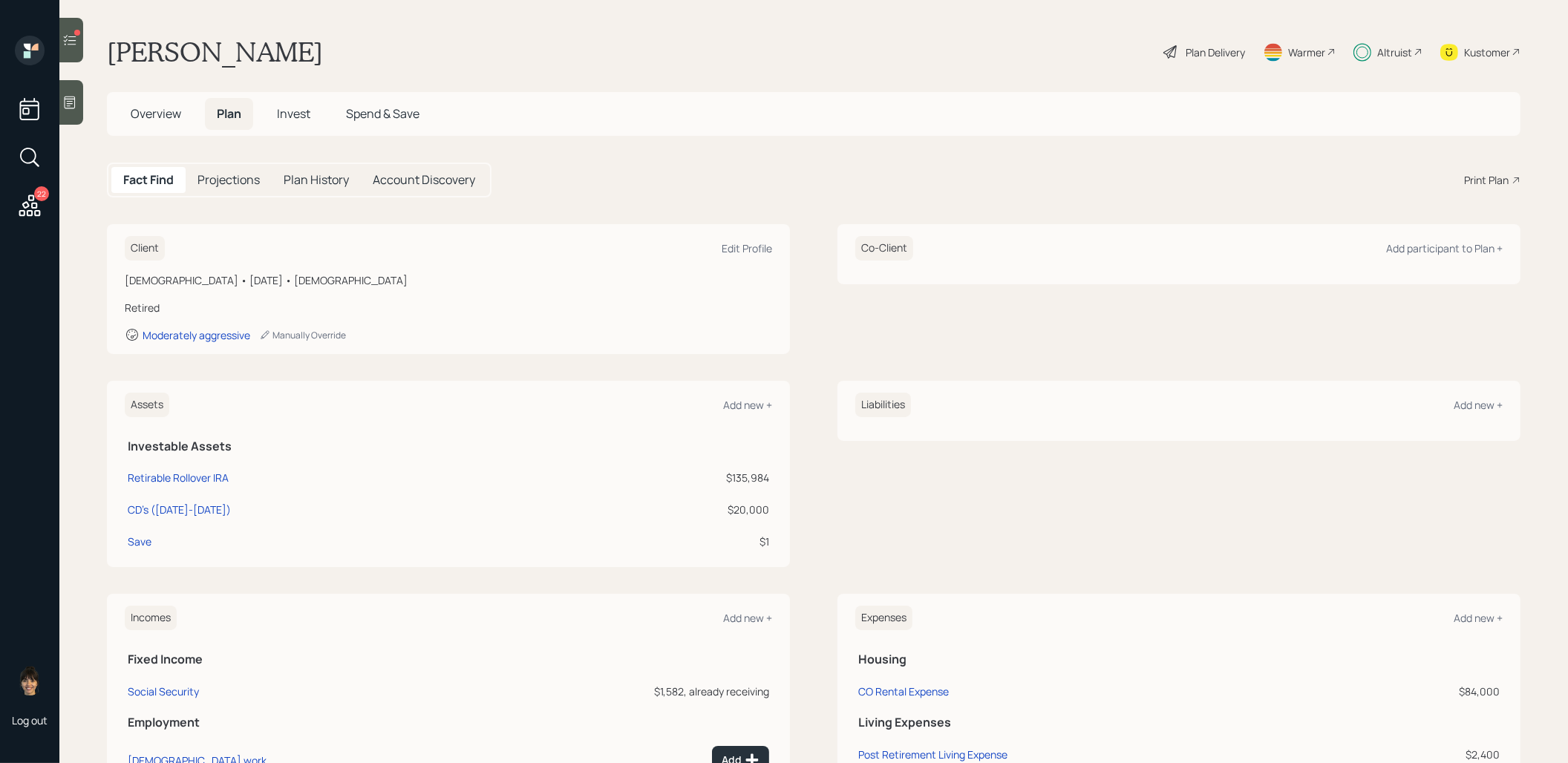
click at [1212, 49] on div "Plan Delivery" at bounding box center [1214, 52] width 59 height 15
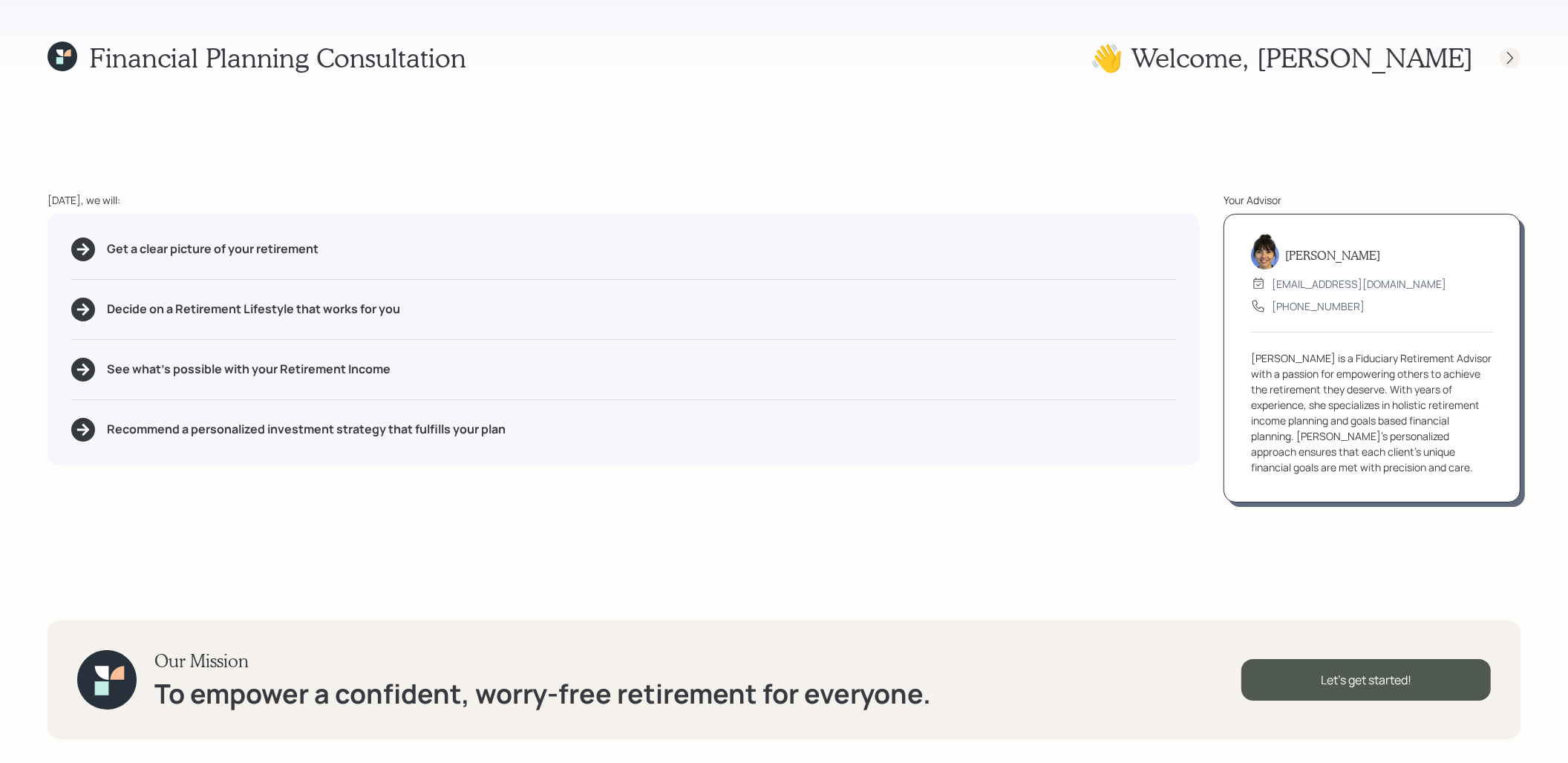
click at [1514, 53] on icon at bounding box center [1509, 57] width 15 height 15
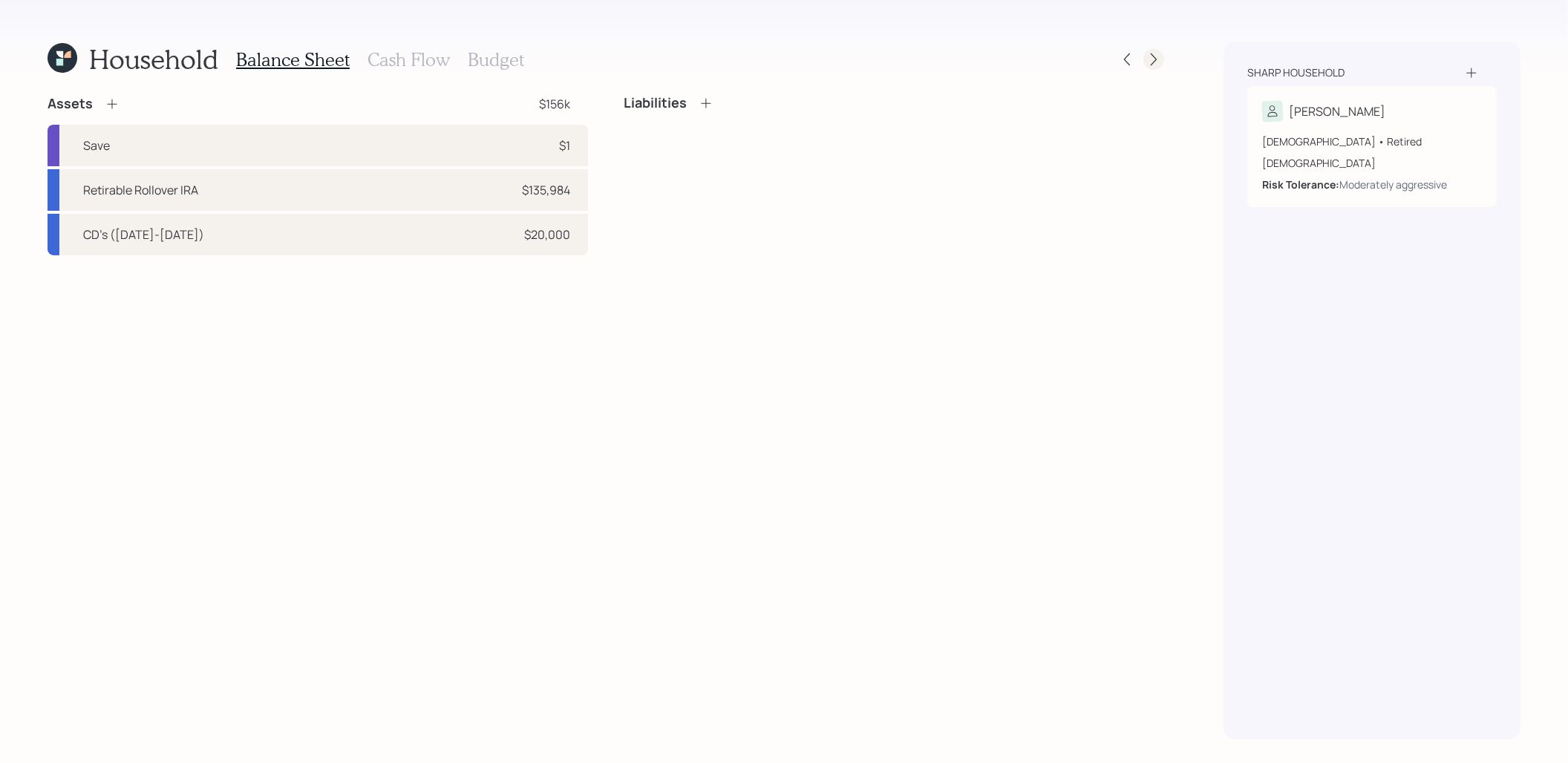
click at [1153, 59] on icon at bounding box center [1153, 59] width 15 height 15
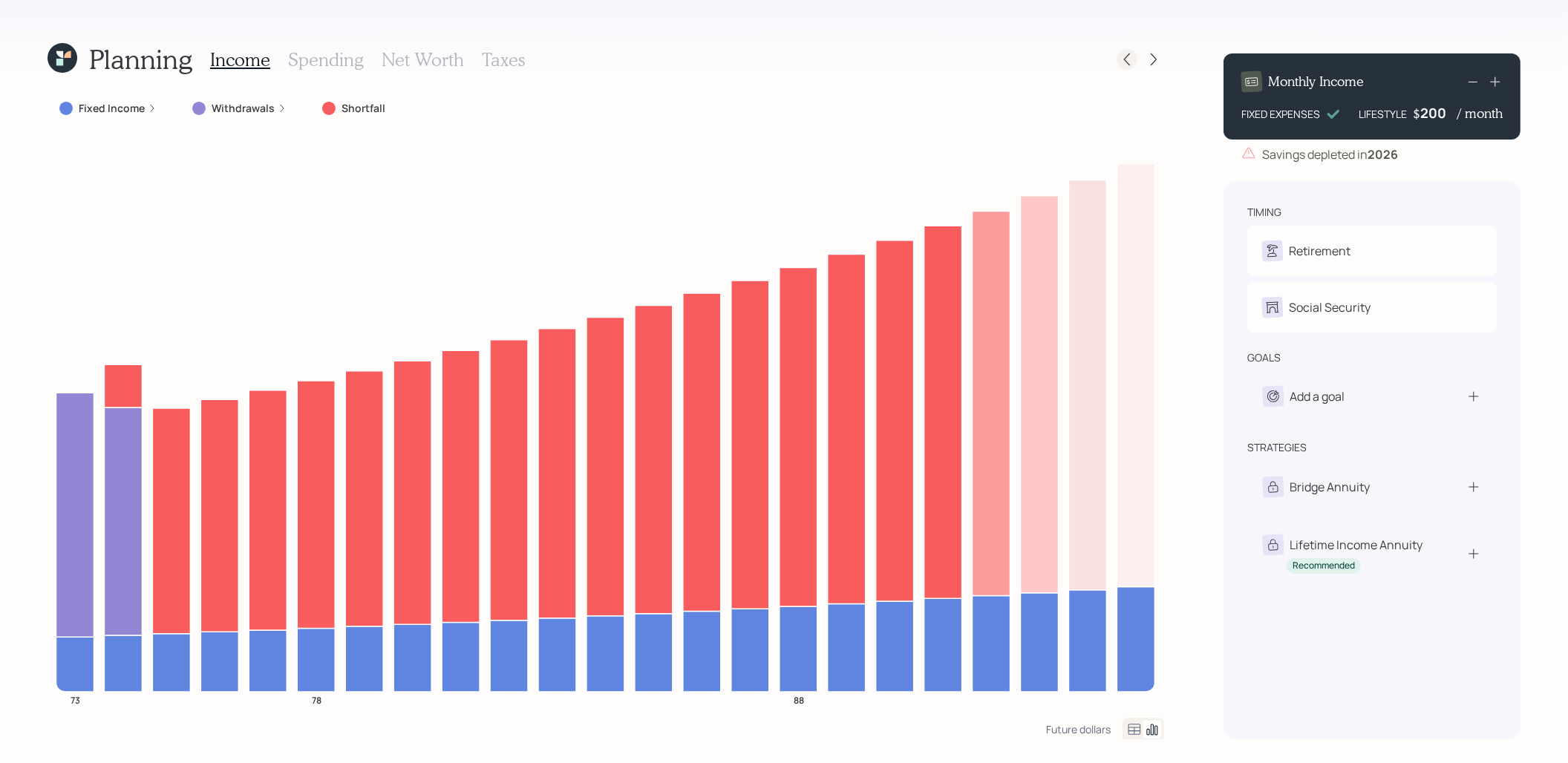
click at [1133, 57] on icon at bounding box center [1126, 59] width 15 height 15
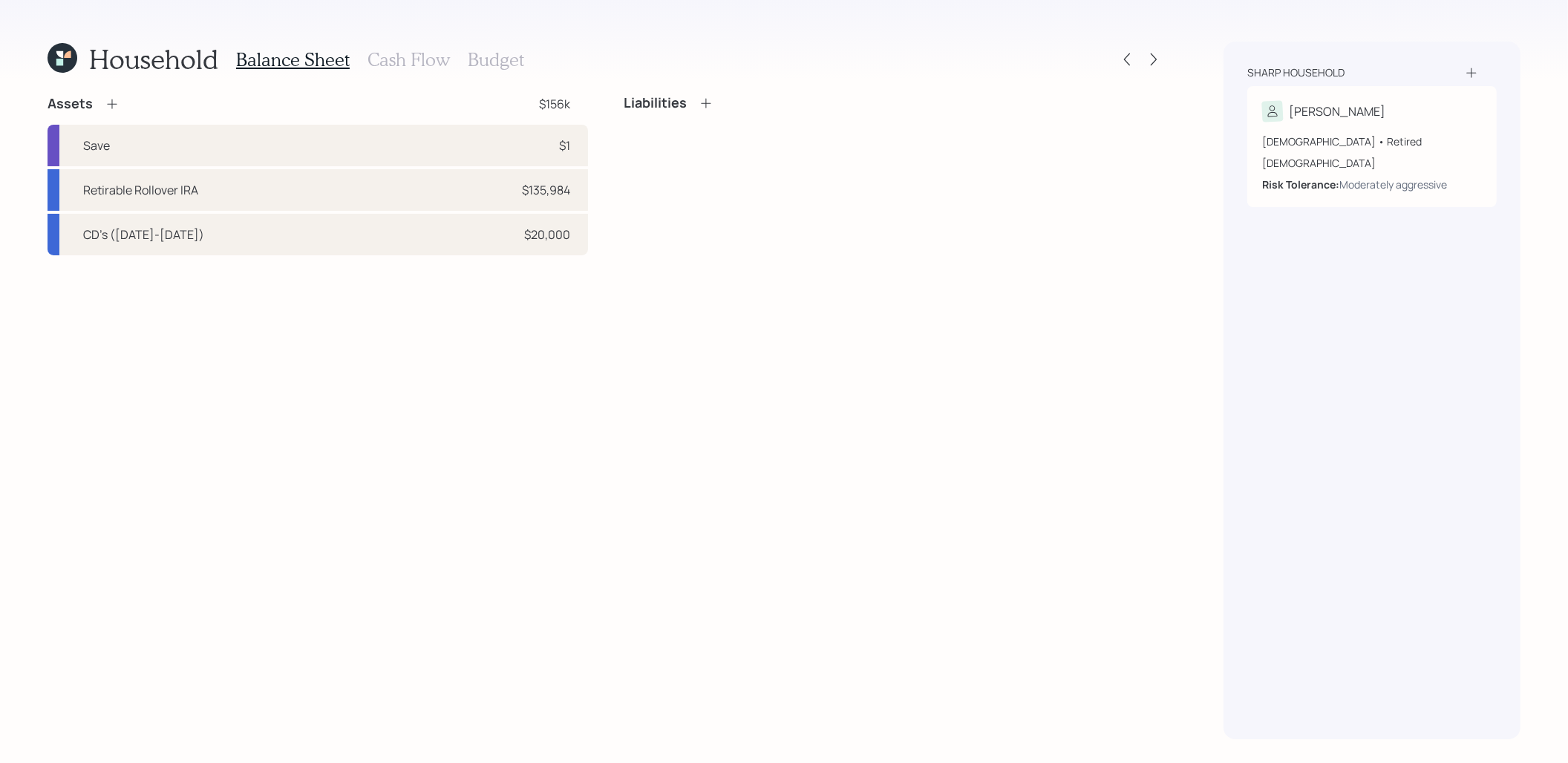
click at [414, 60] on h3 "Cash Flow" at bounding box center [408, 60] width 82 height 21
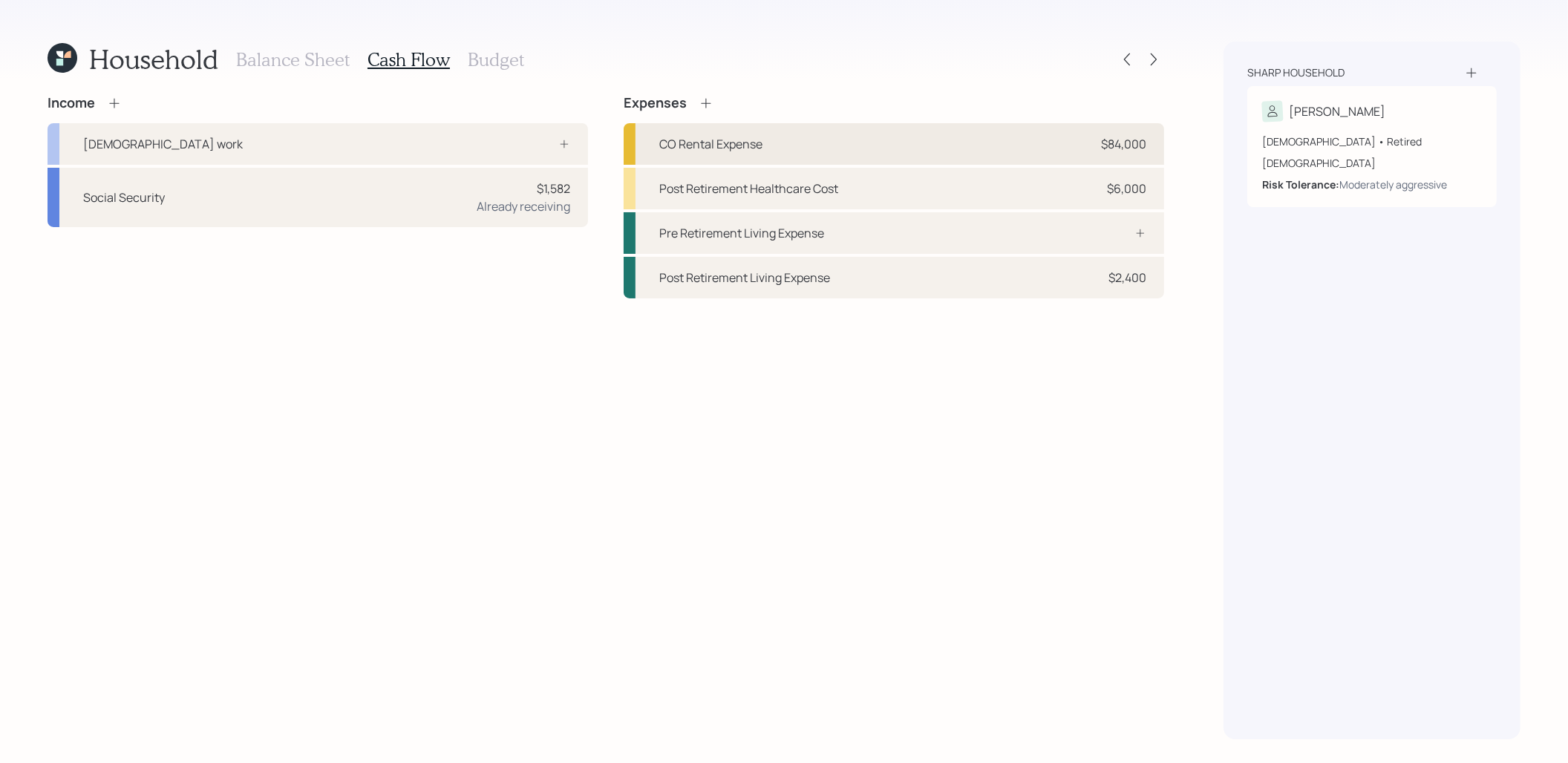
click at [903, 141] on div "CO Rental Expense $84,000" at bounding box center [894, 143] width 540 height 42
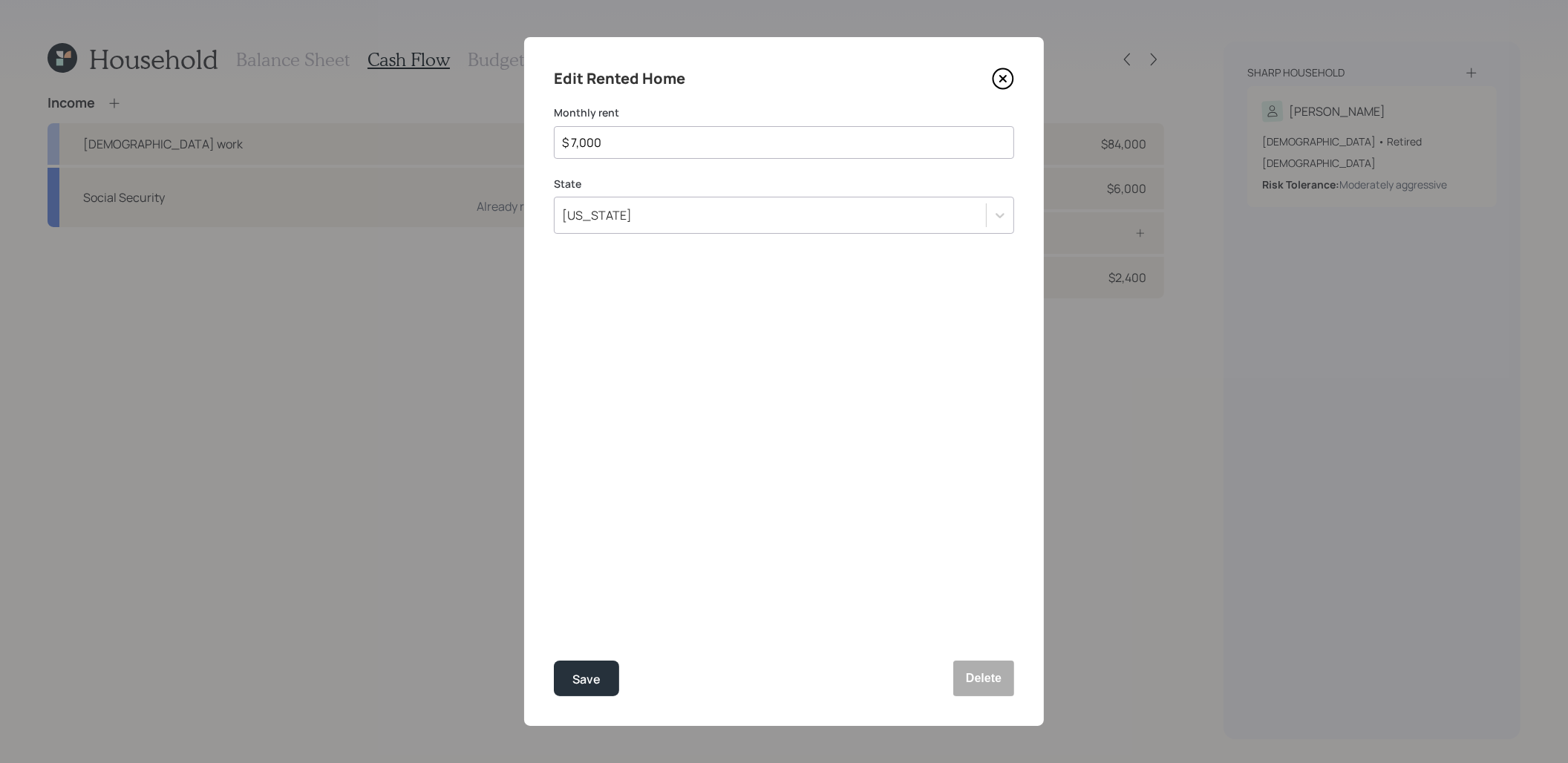
click at [1007, 75] on icon at bounding box center [1002, 78] width 22 height 22
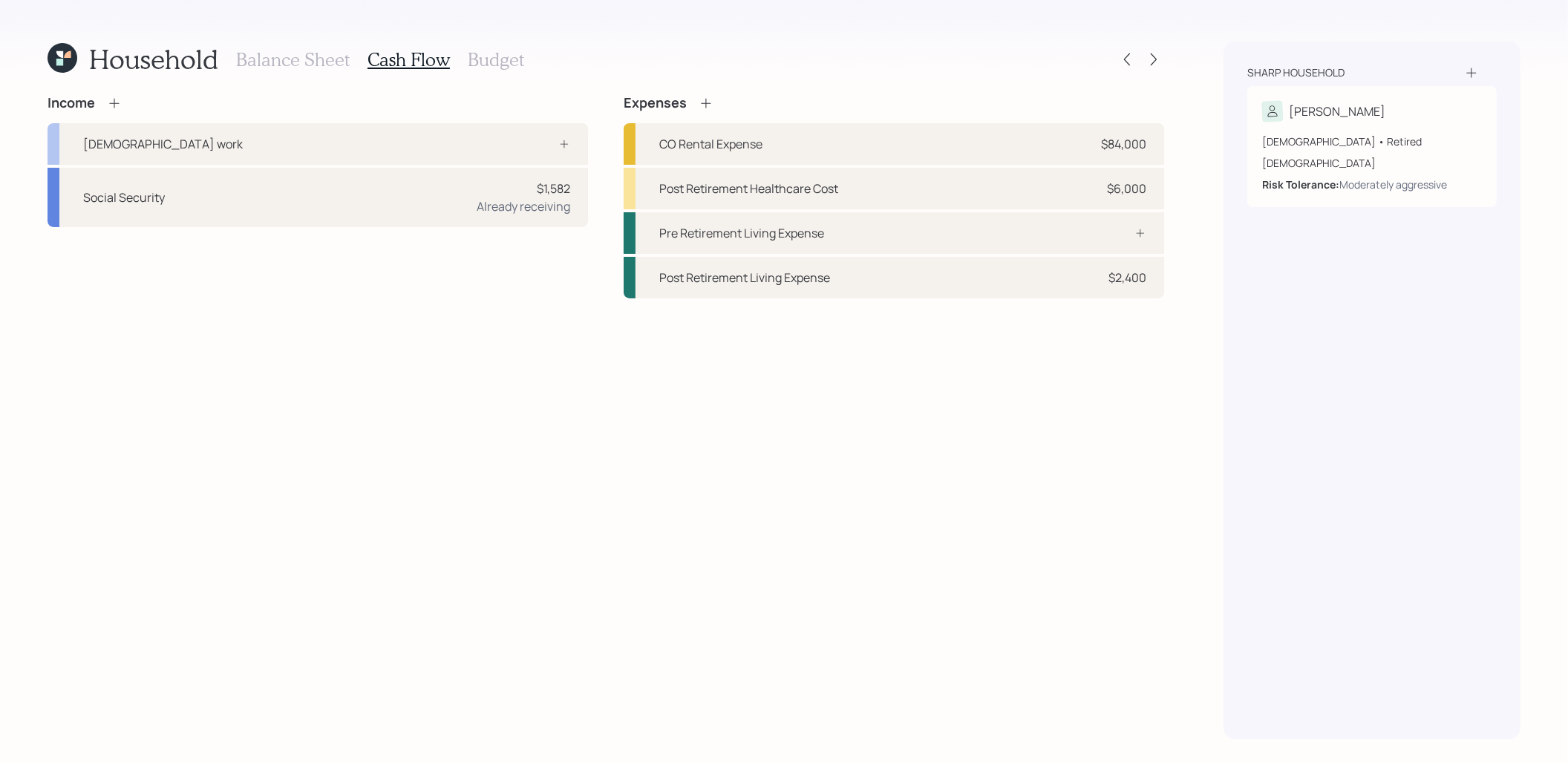
click at [265, 57] on h3 "Balance Sheet" at bounding box center [292, 60] width 113 height 21
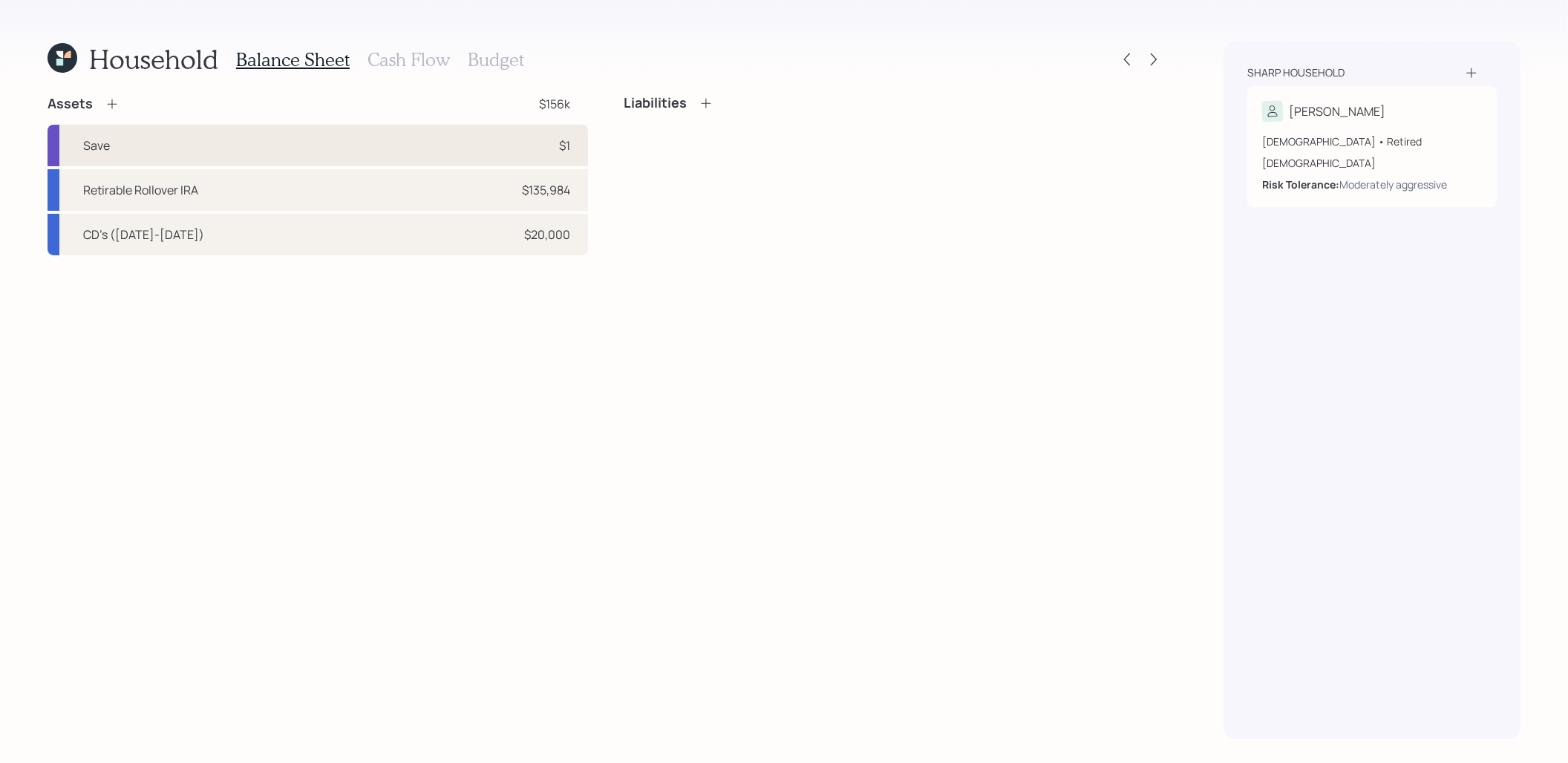
click at [279, 141] on div "Save $1" at bounding box center [318, 145] width 540 height 42
select select "cash"
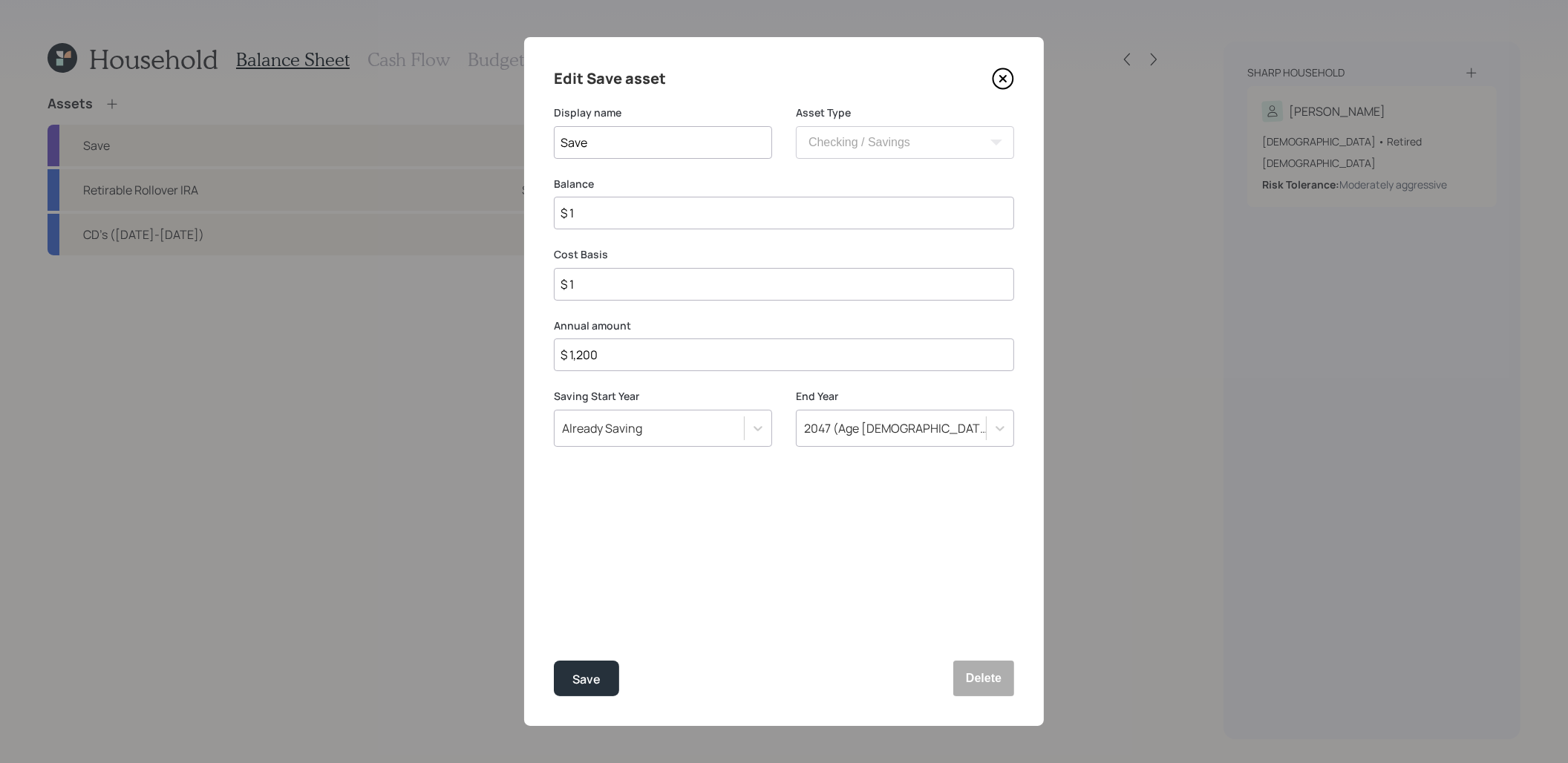
click at [1004, 81] on icon at bounding box center [1002, 78] width 6 height 6
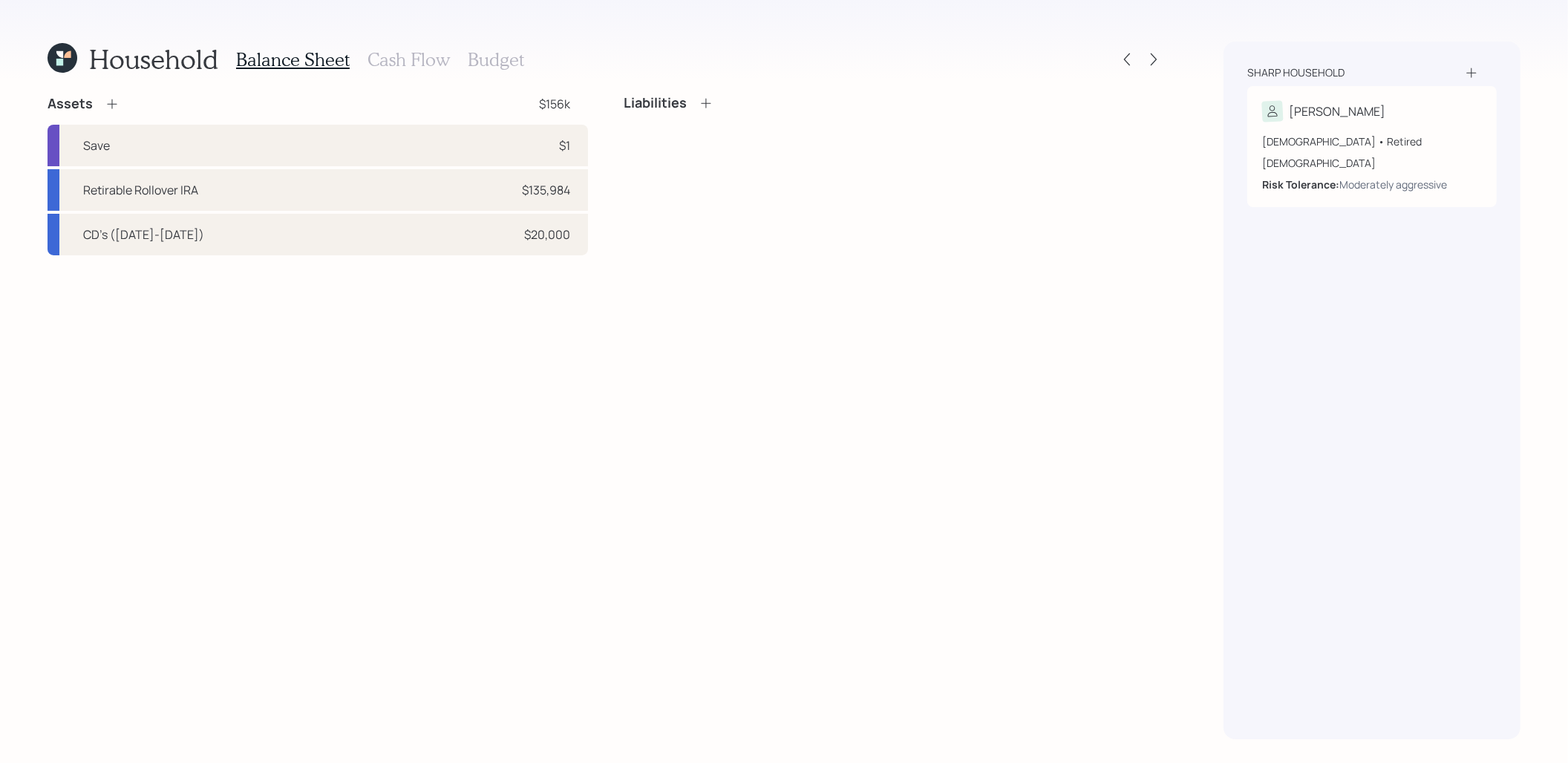
click at [64, 59] on icon at bounding box center [62, 57] width 30 height 30
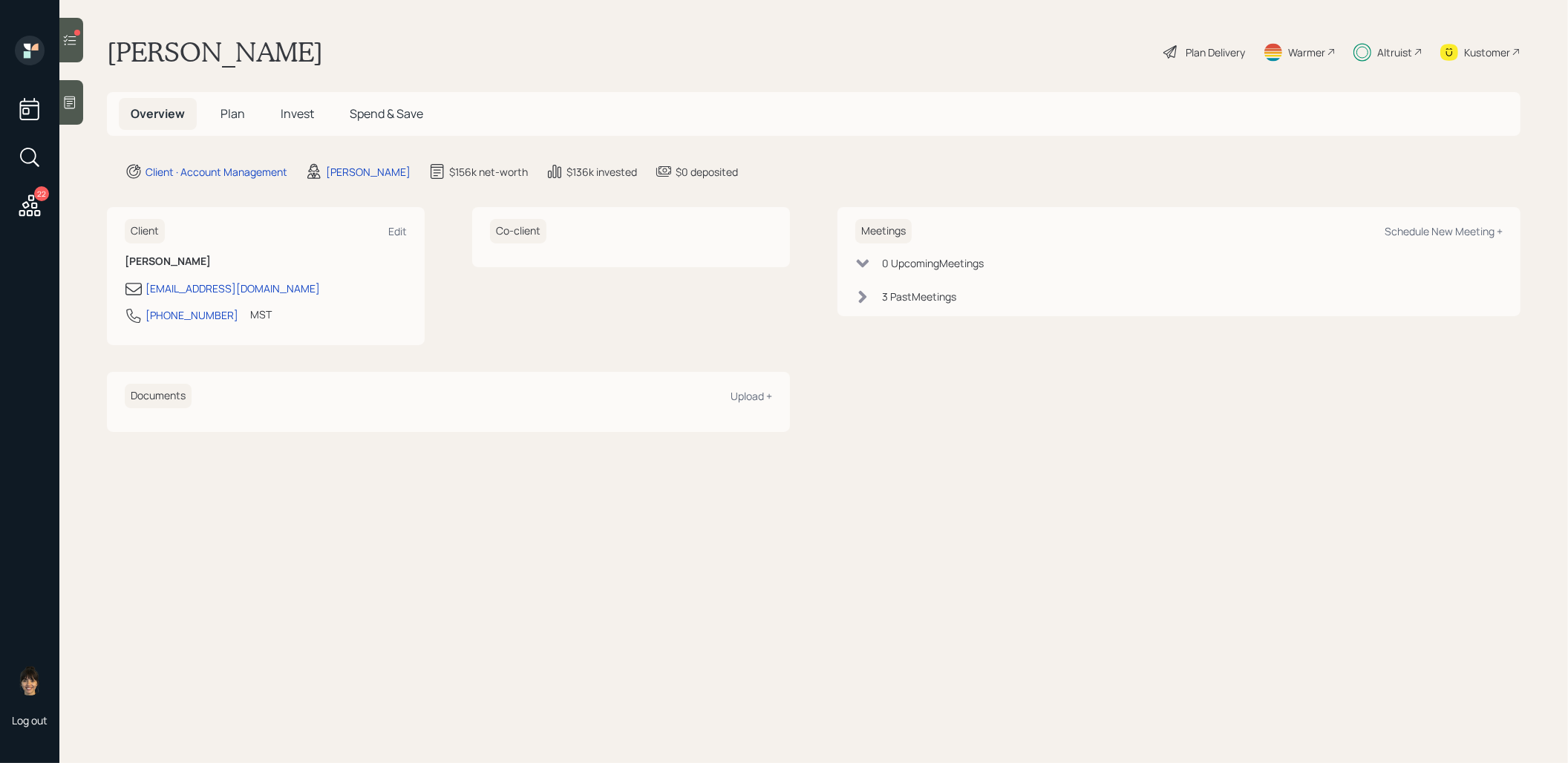
click at [402, 109] on span "Spend & Save" at bounding box center [386, 113] width 74 height 16
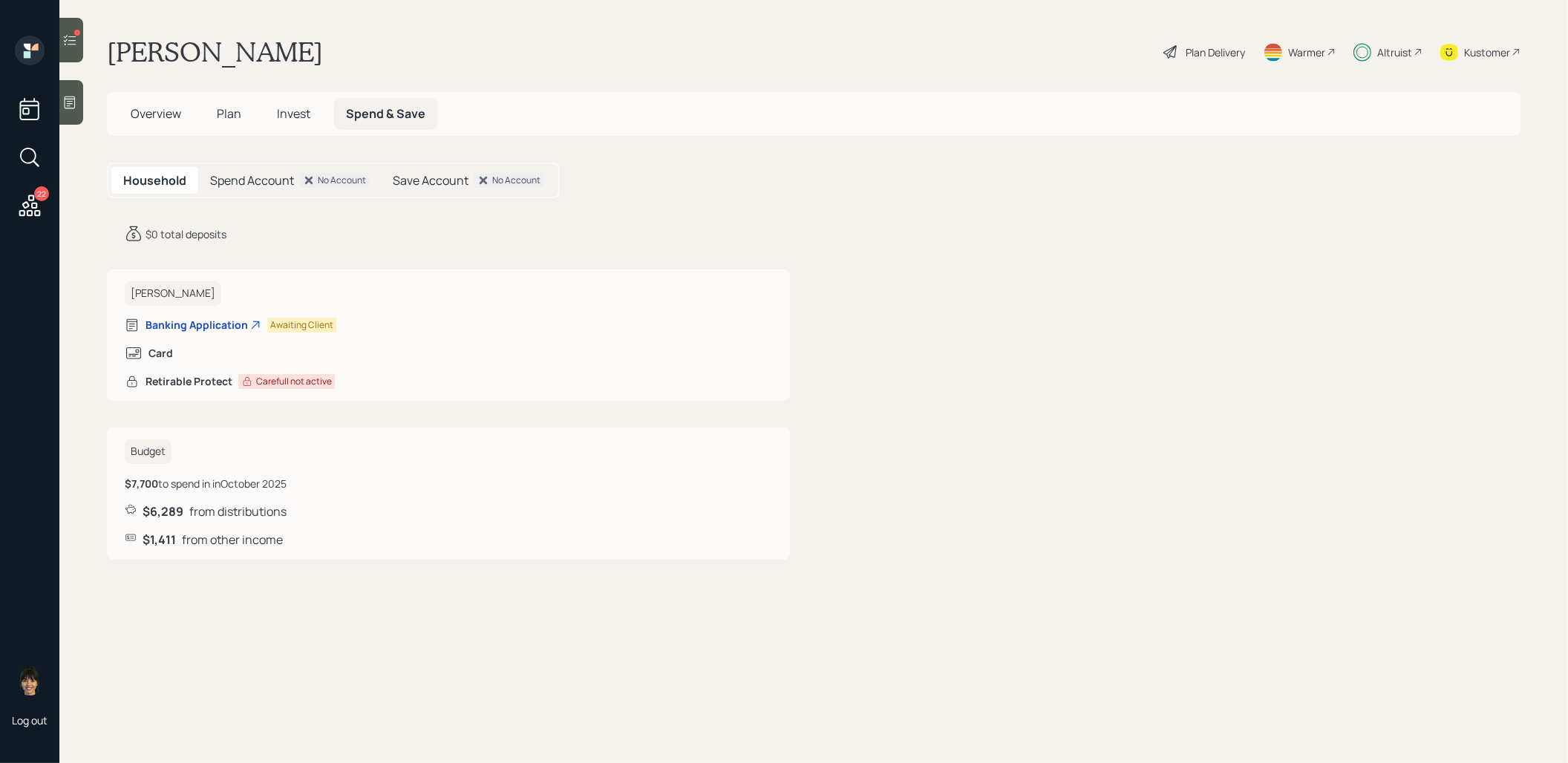
click at [223, 115] on span "Plan" at bounding box center [229, 113] width 24 height 16
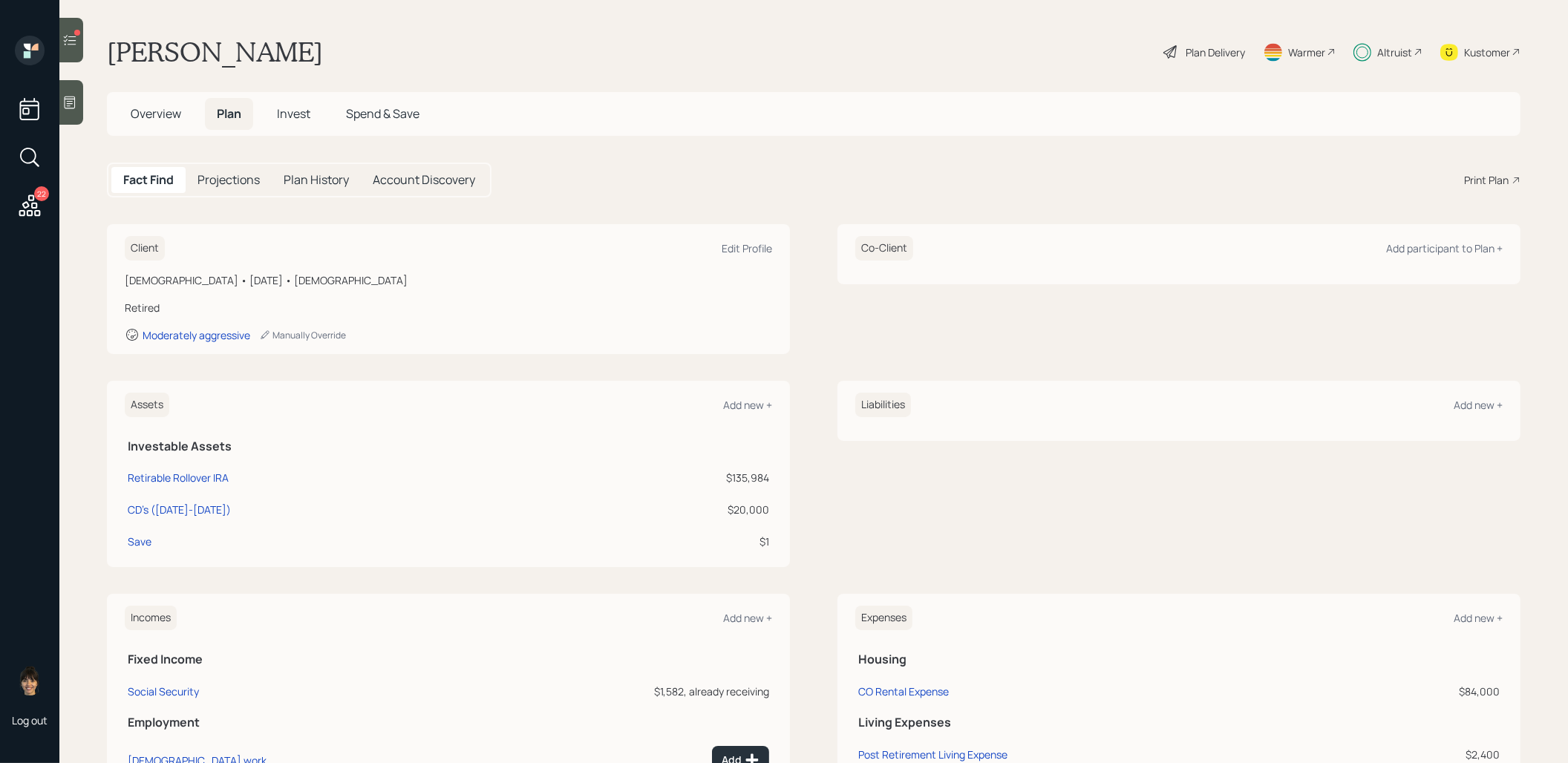
click at [1179, 53] on div "Plan Delivery" at bounding box center [1204, 52] width 84 height 33
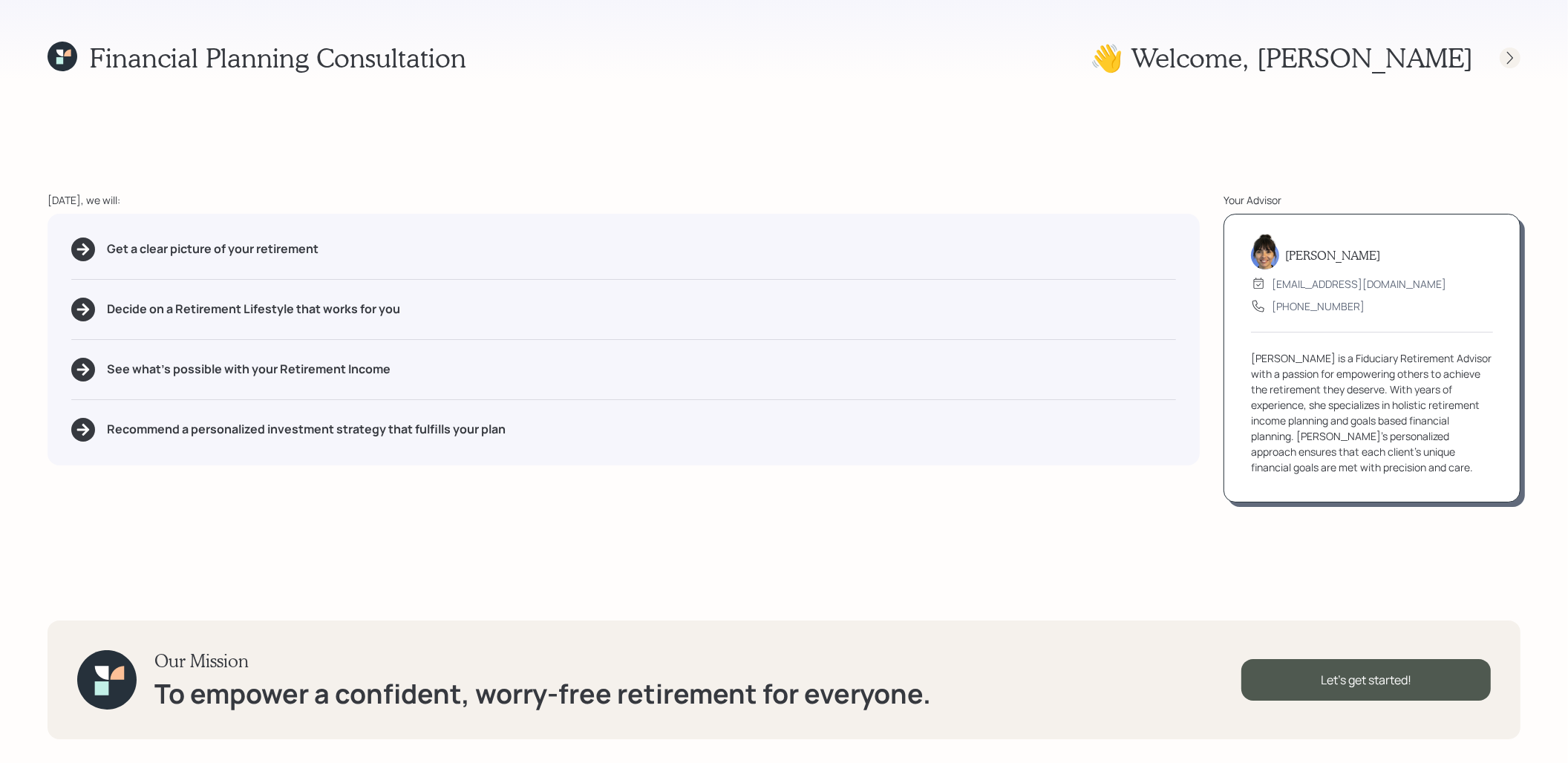
click at [1509, 56] on icon at bounding box center [1509, 57] width 15 height 15
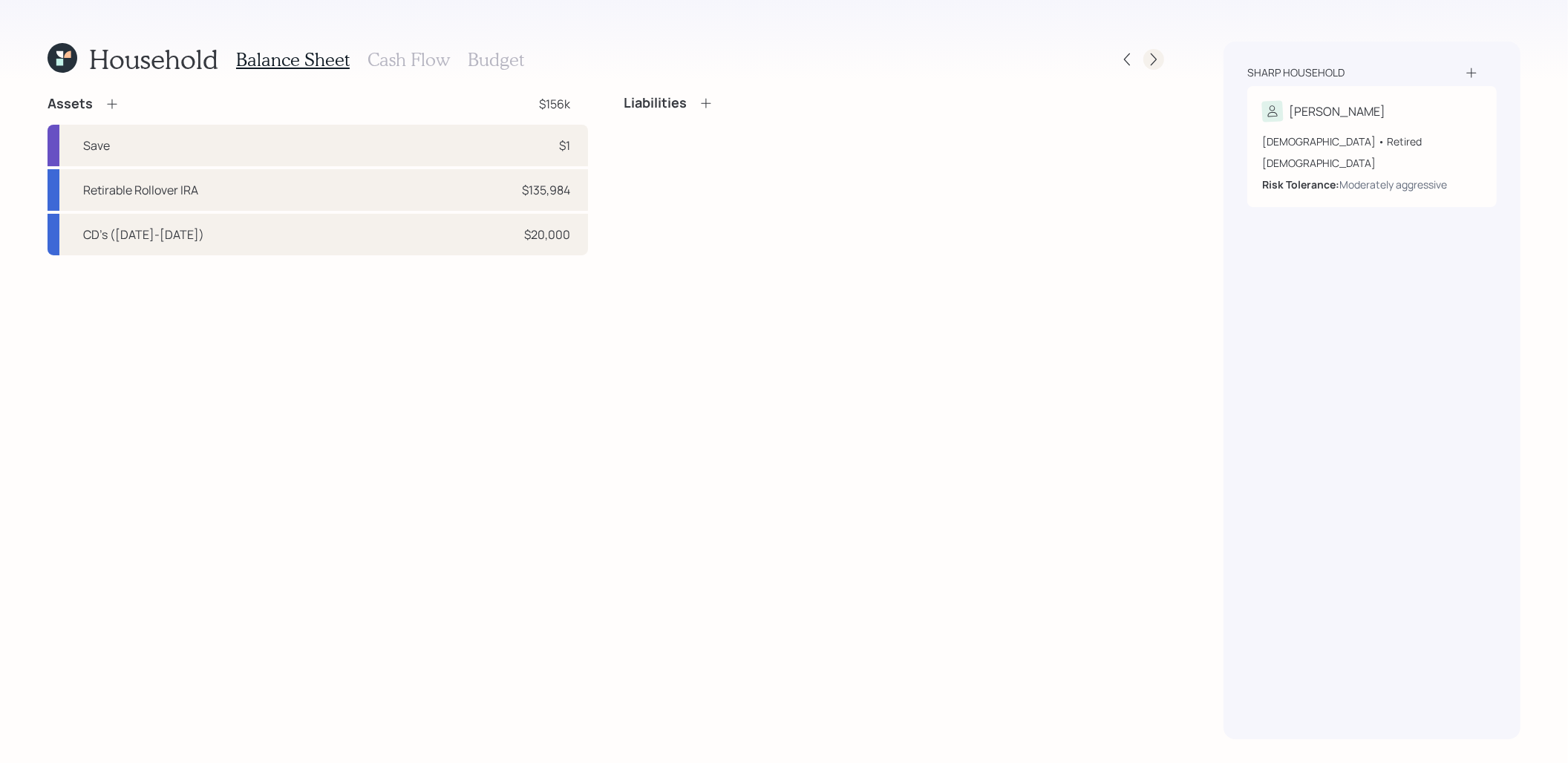
click at [1155, 61] on icon at bounding box center [1153, 59] width 15 height 15
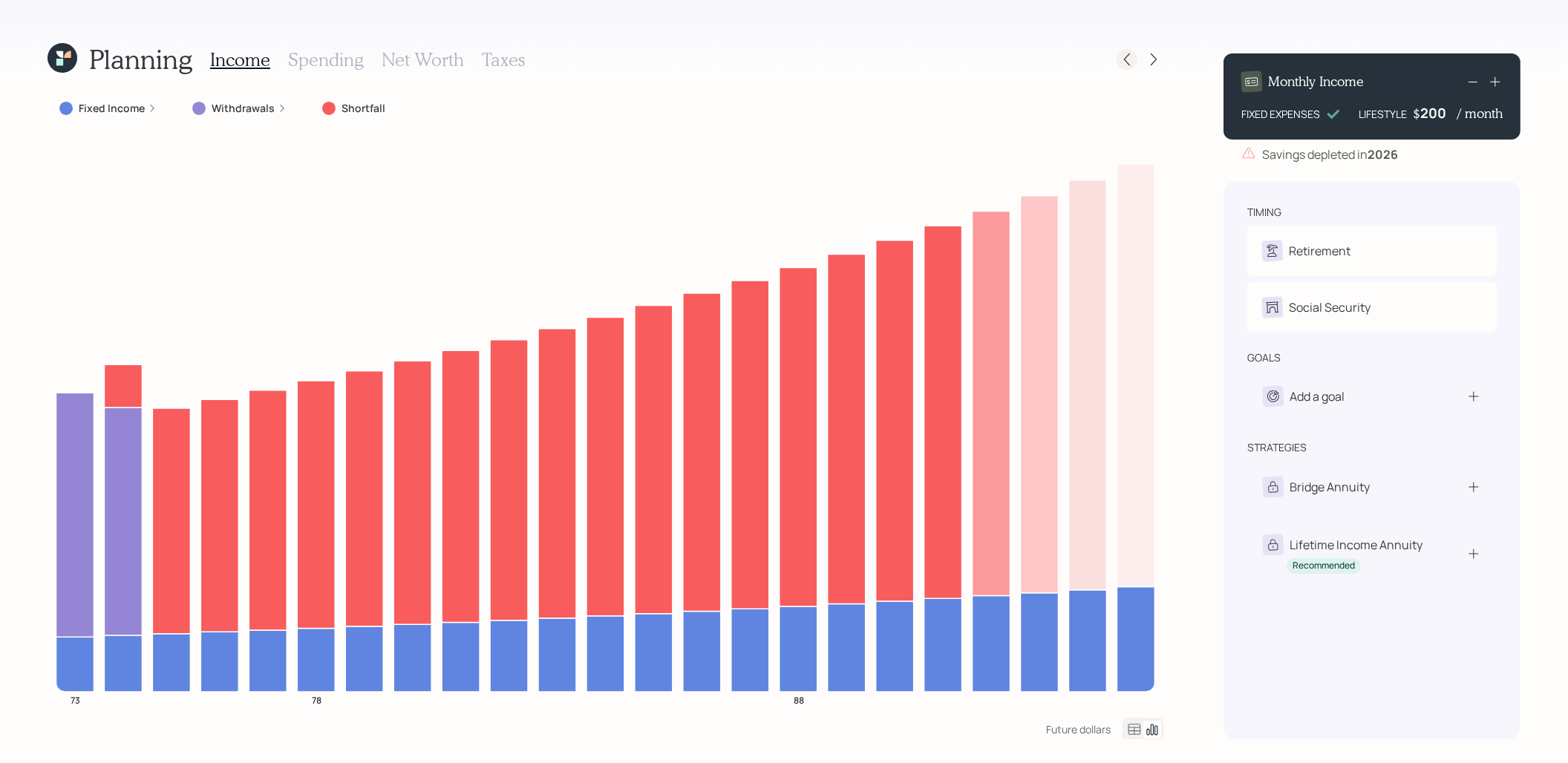
click at [1123, 60] on icon at bounding box center [1126, 59] width 15 height 15
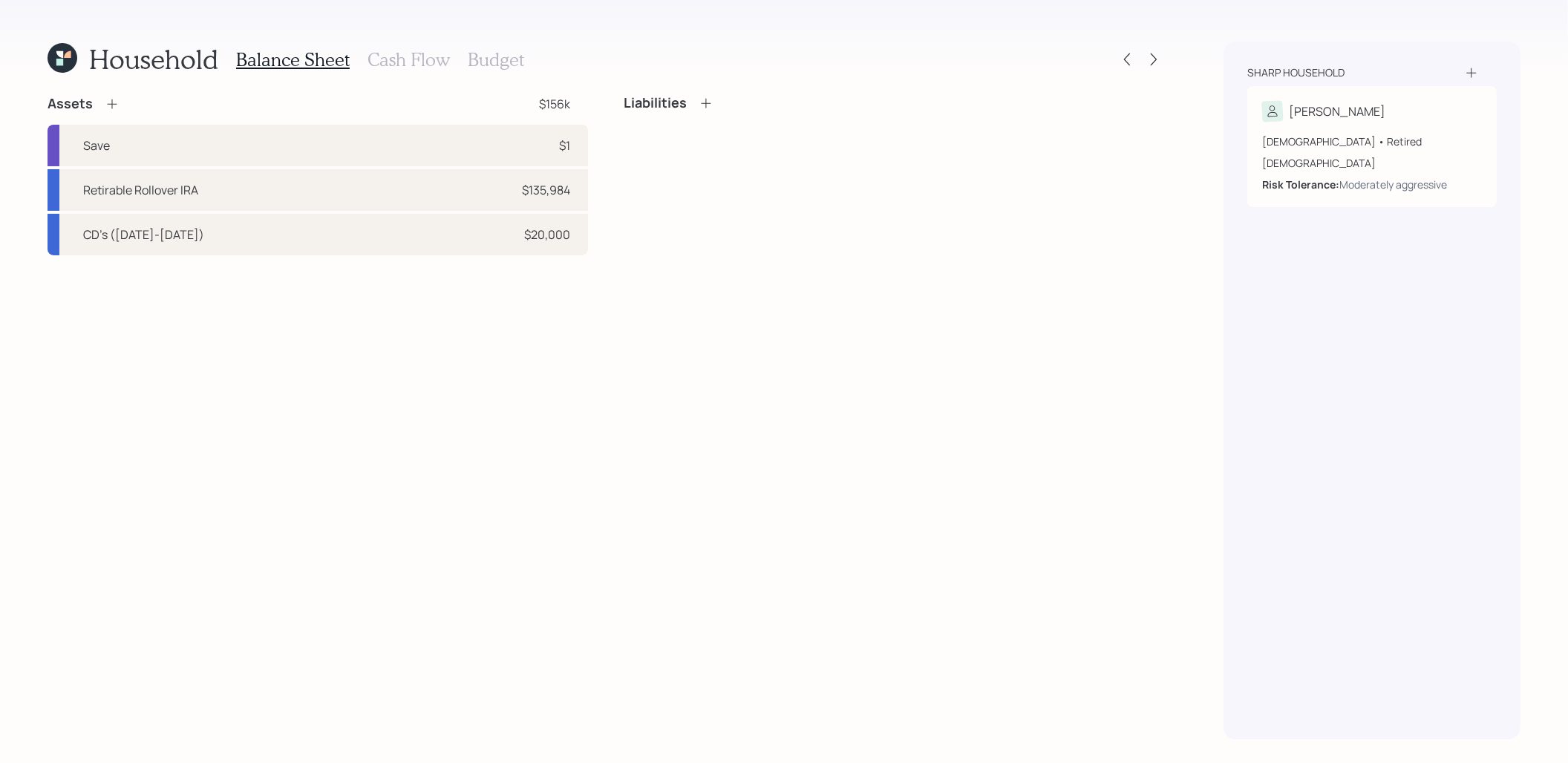
click at [59, 60] on icon at bounding box center [59, 62] width 7 height 7
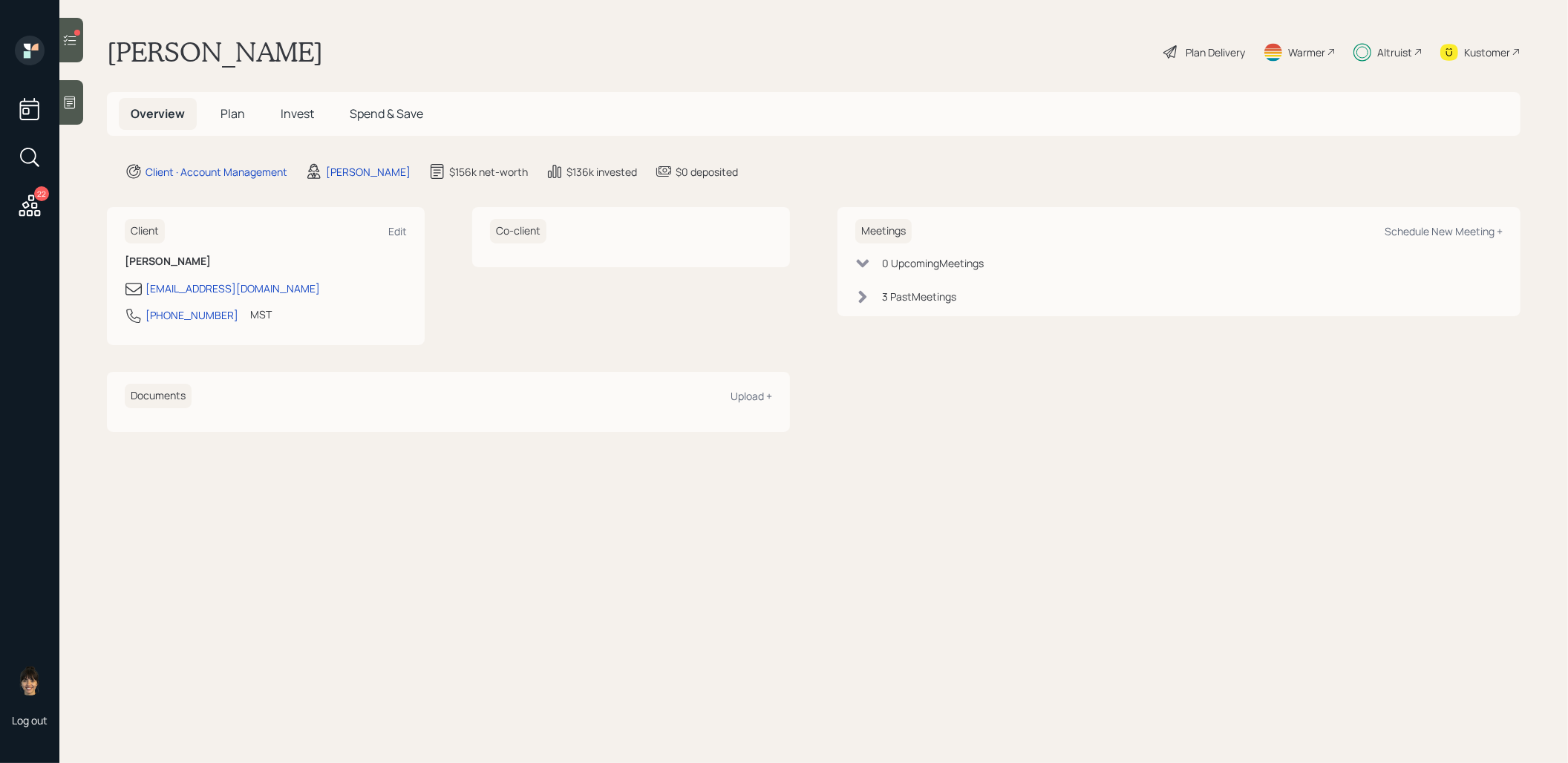
click at [232, 111] on span "Plan" at bounding box center [232, 113] width 24 height 16
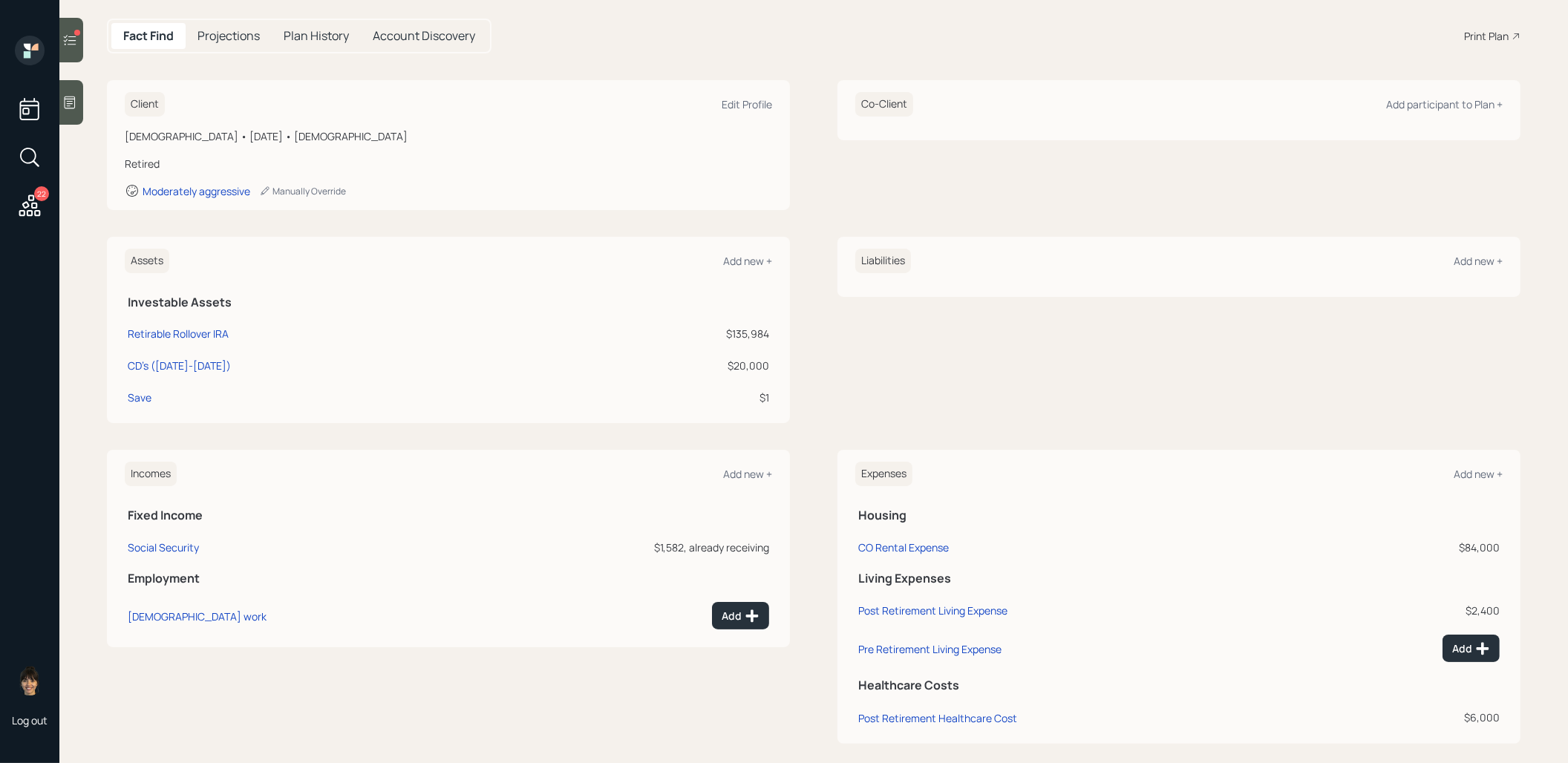
scroll to position [156, 0]
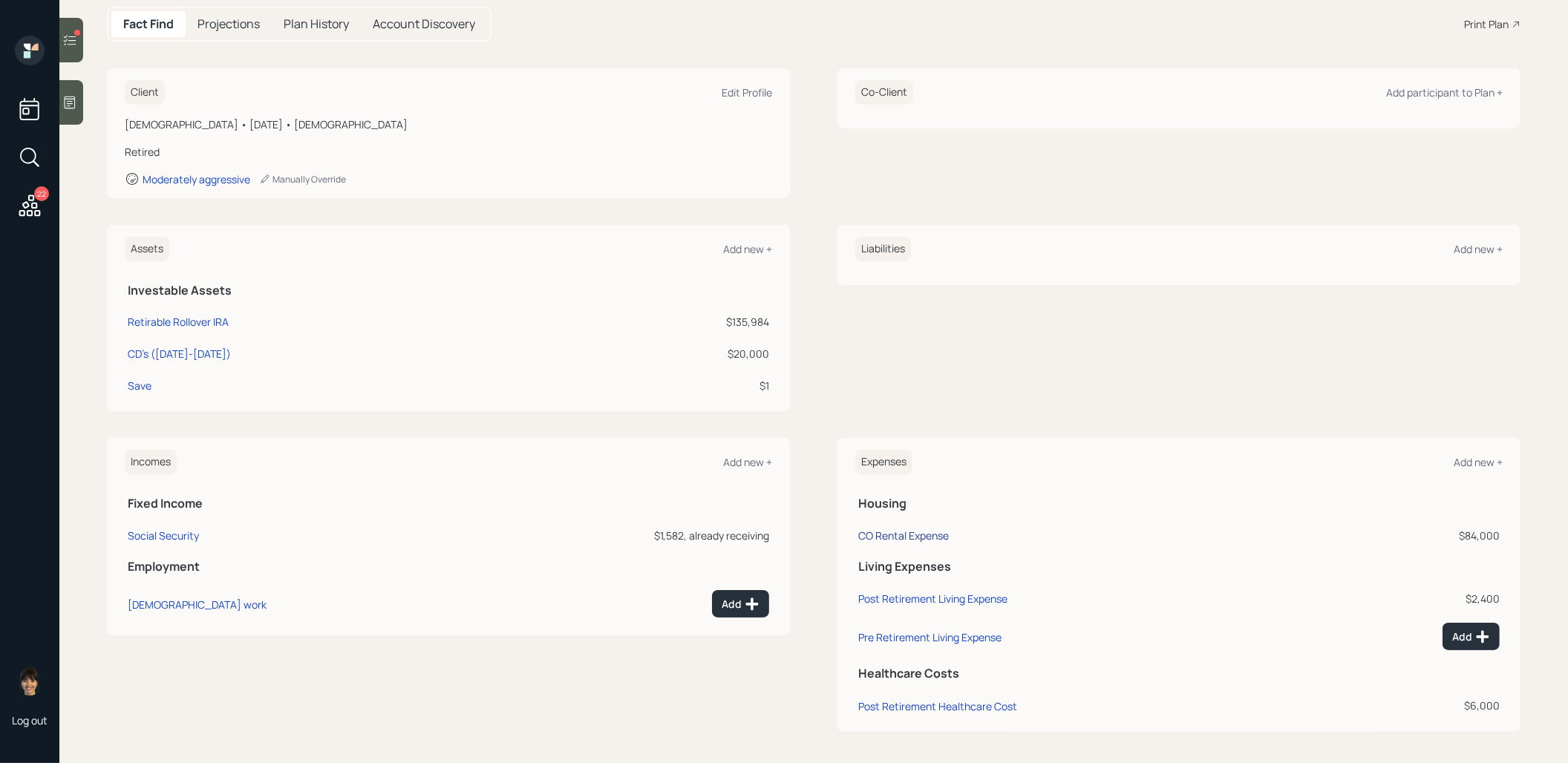
click at [886, 534] on div "CO Rental Expense" at bounding box center [904, 535] width 91 height 15
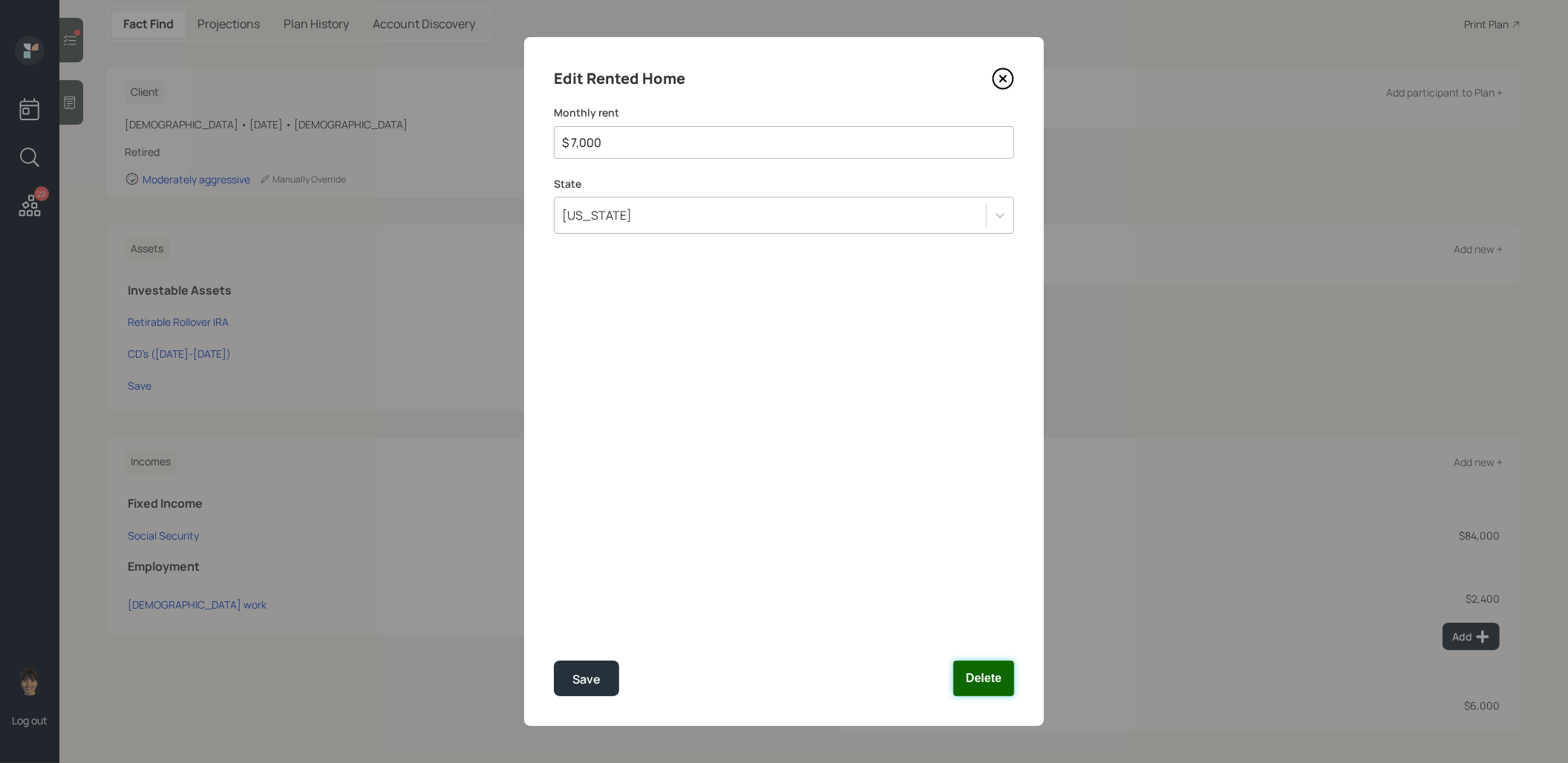
click at [975, 682] on button "Delete" at bounding box center [983, 678] width 61 height 36
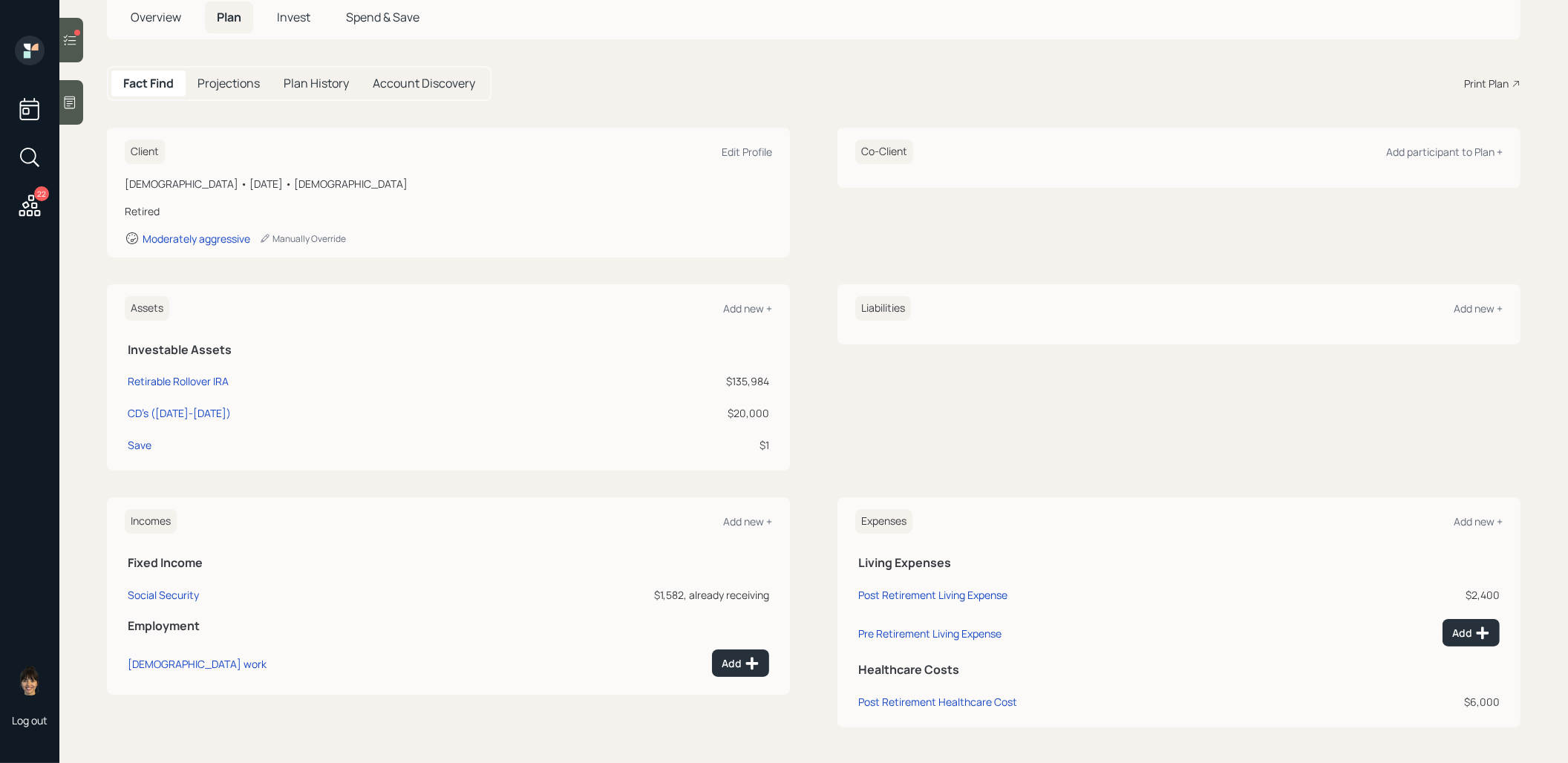
scroll to position [93, 0]
click at [885, 593] on div "Post Retirement Living Expense" at bounding box center [933, 598] width 149 height 15
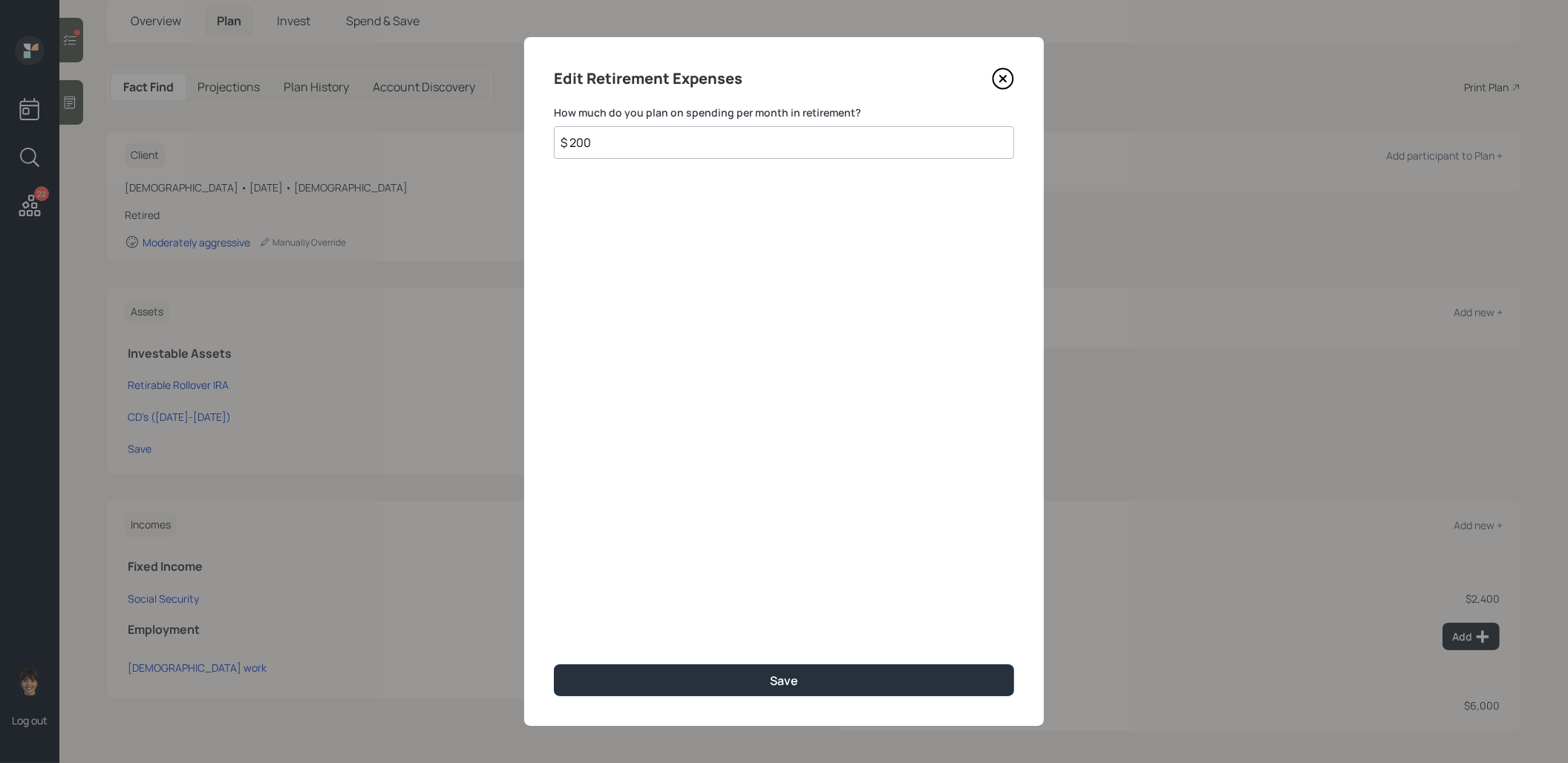
click at [615, 150] on input "$ 200" at bounding box center [784, 142] width 460 height 33
type input "$ 7,000"
click at [618, 688] on button "Save" at bounding box center [784, 680] width 460 height 32
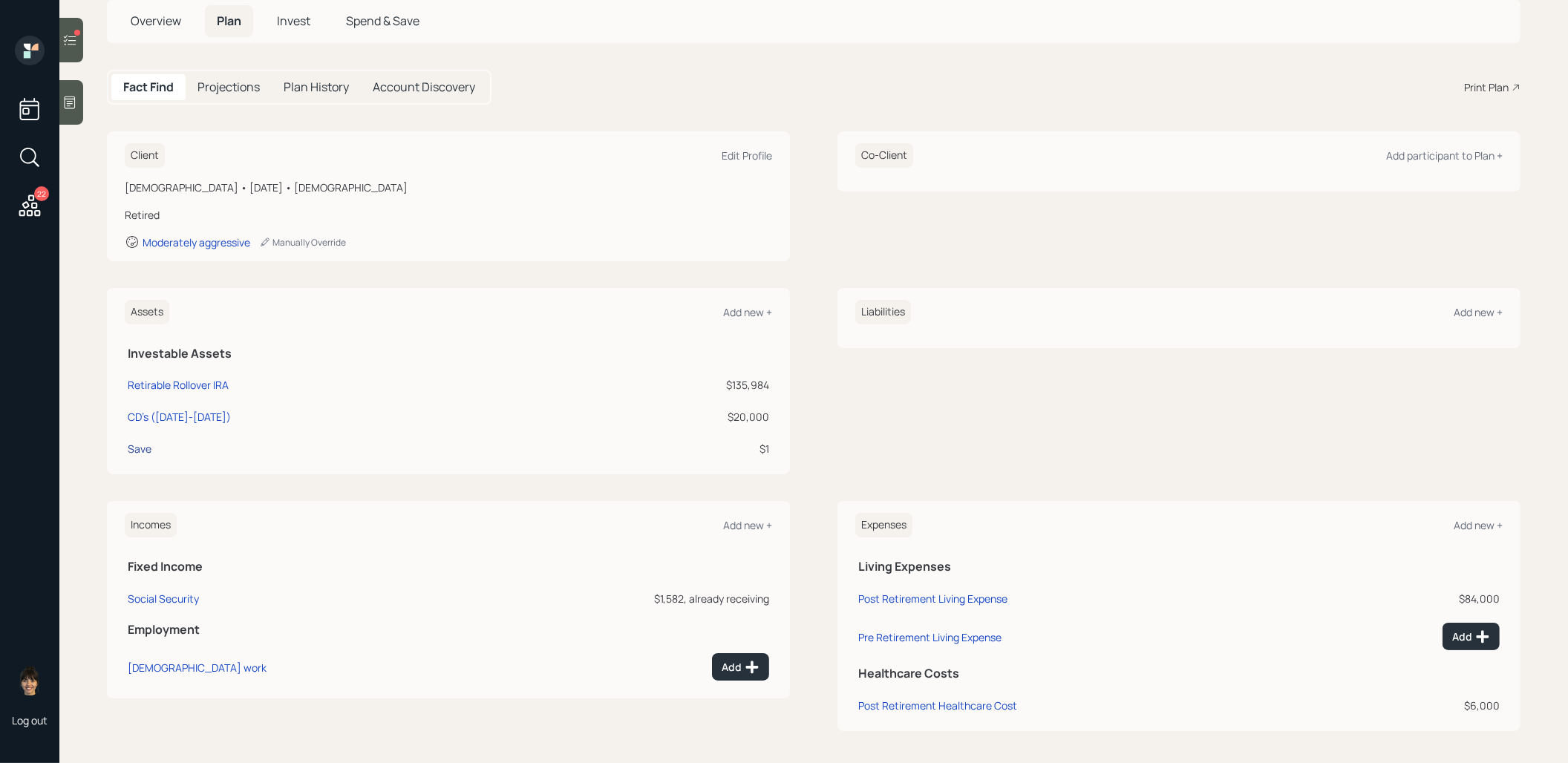
click at [129, 445] on div "Save" at bounding box center [139, 448] width 24 height 15
select select "cash"
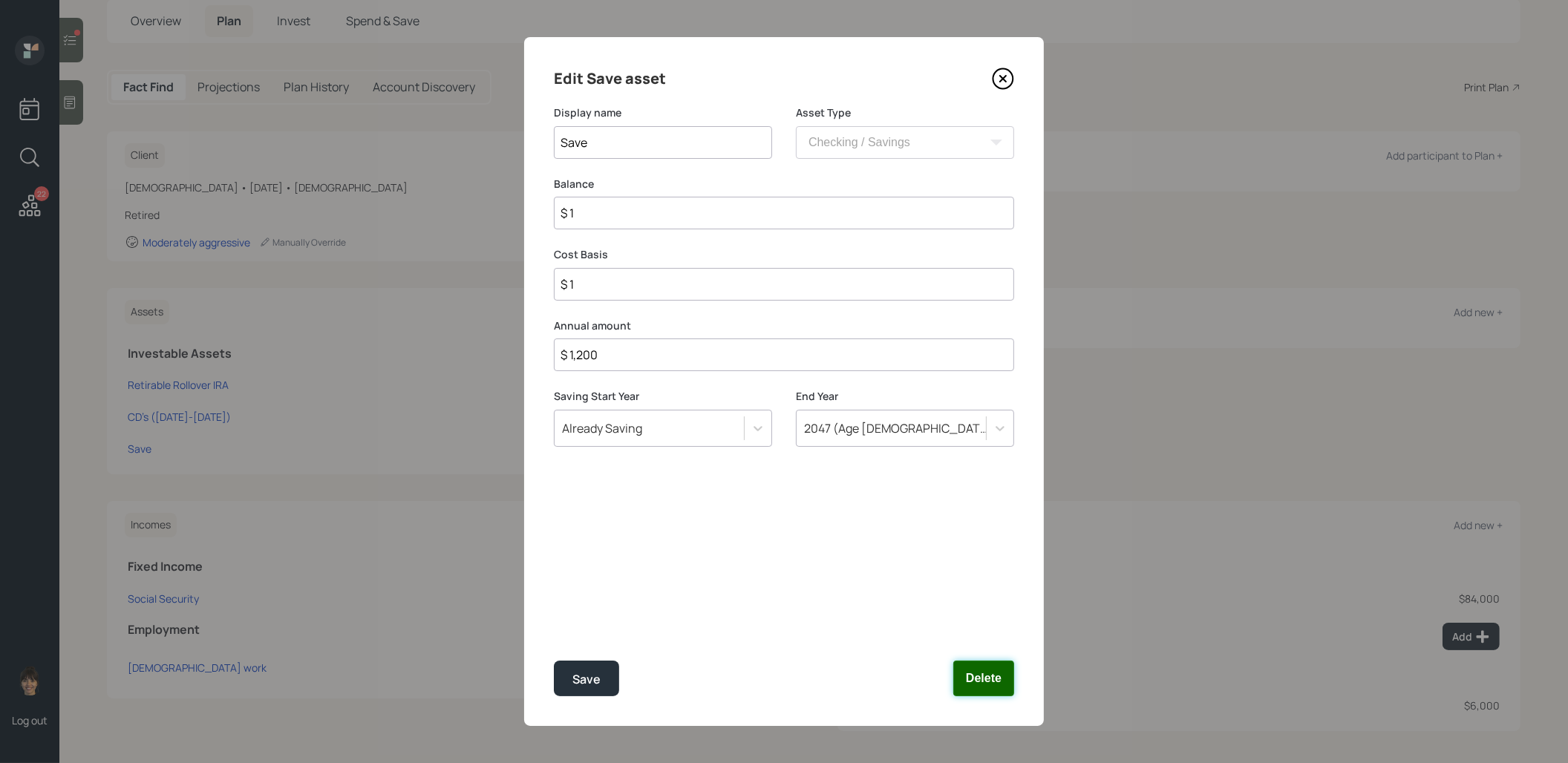
click at [991, 685] on button "Delete" at bounding box center [983, 678] width 61 height 36
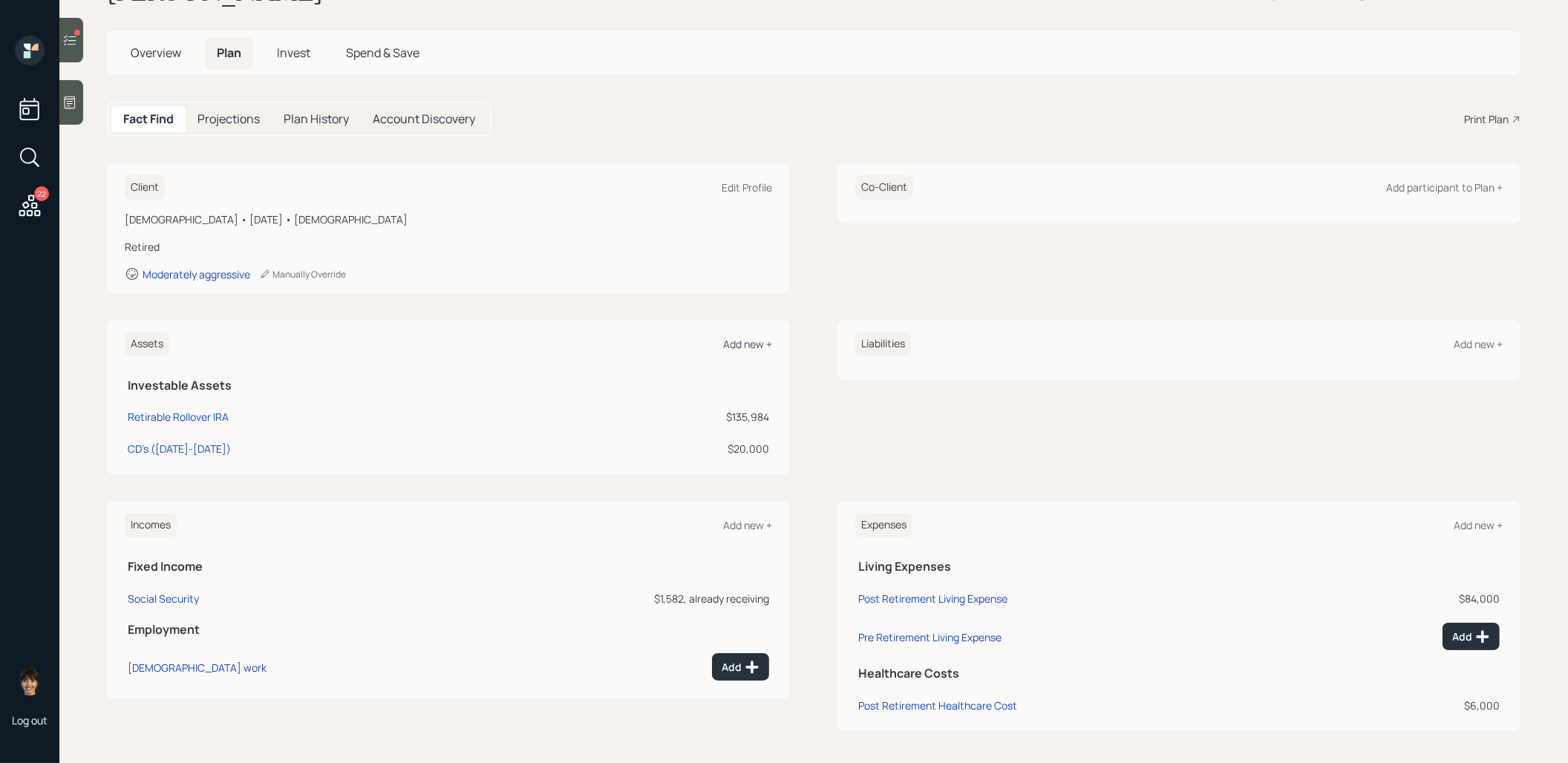
click at [734, 339] on div "Add new +" at bounding box center [748, 344] width 49 height 15
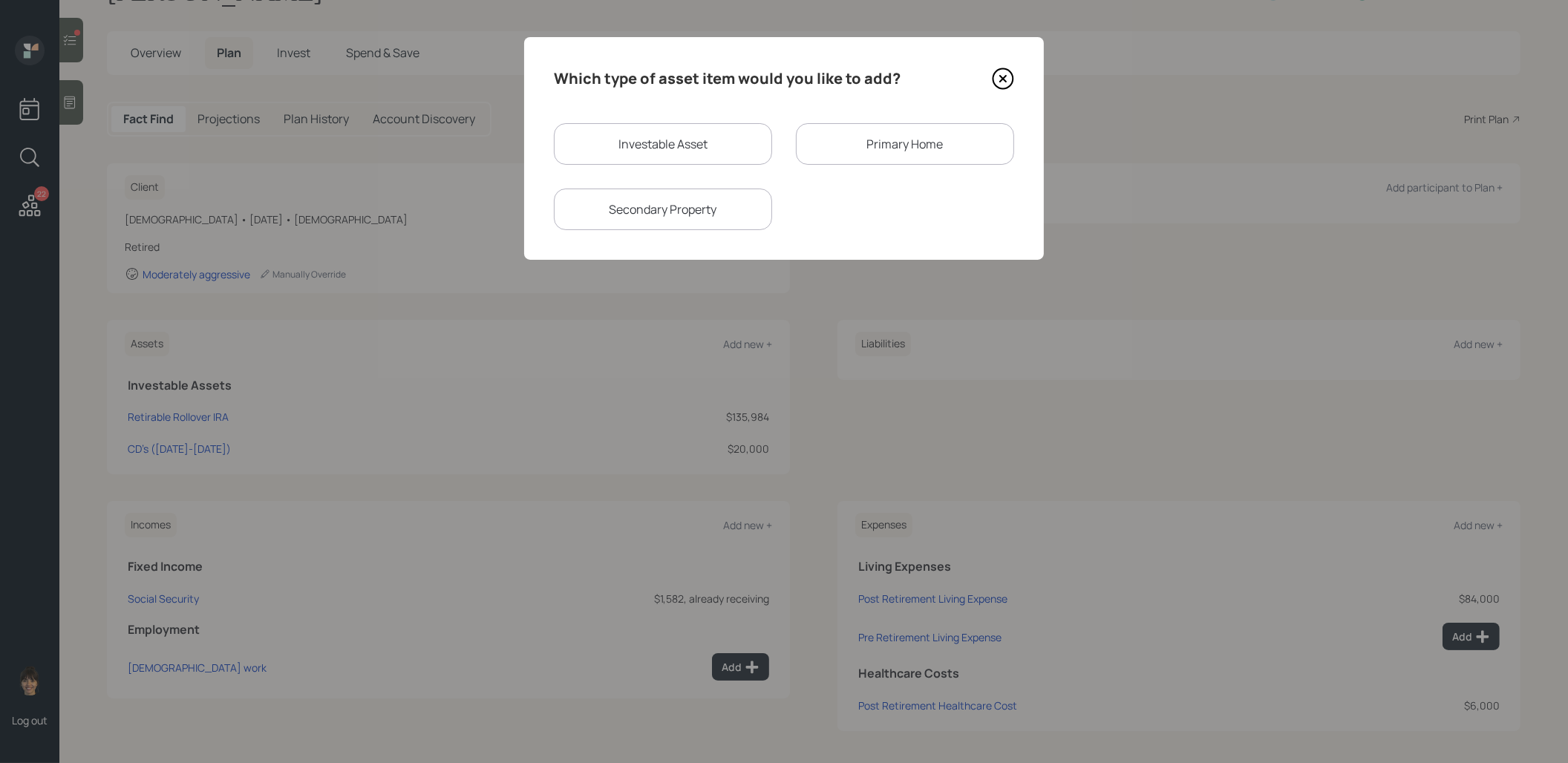
click at [587, 145] on div "Investable Asset" at bounding box center [662, 143] width 218 height 42
select select "taxable"
select select "balanced"
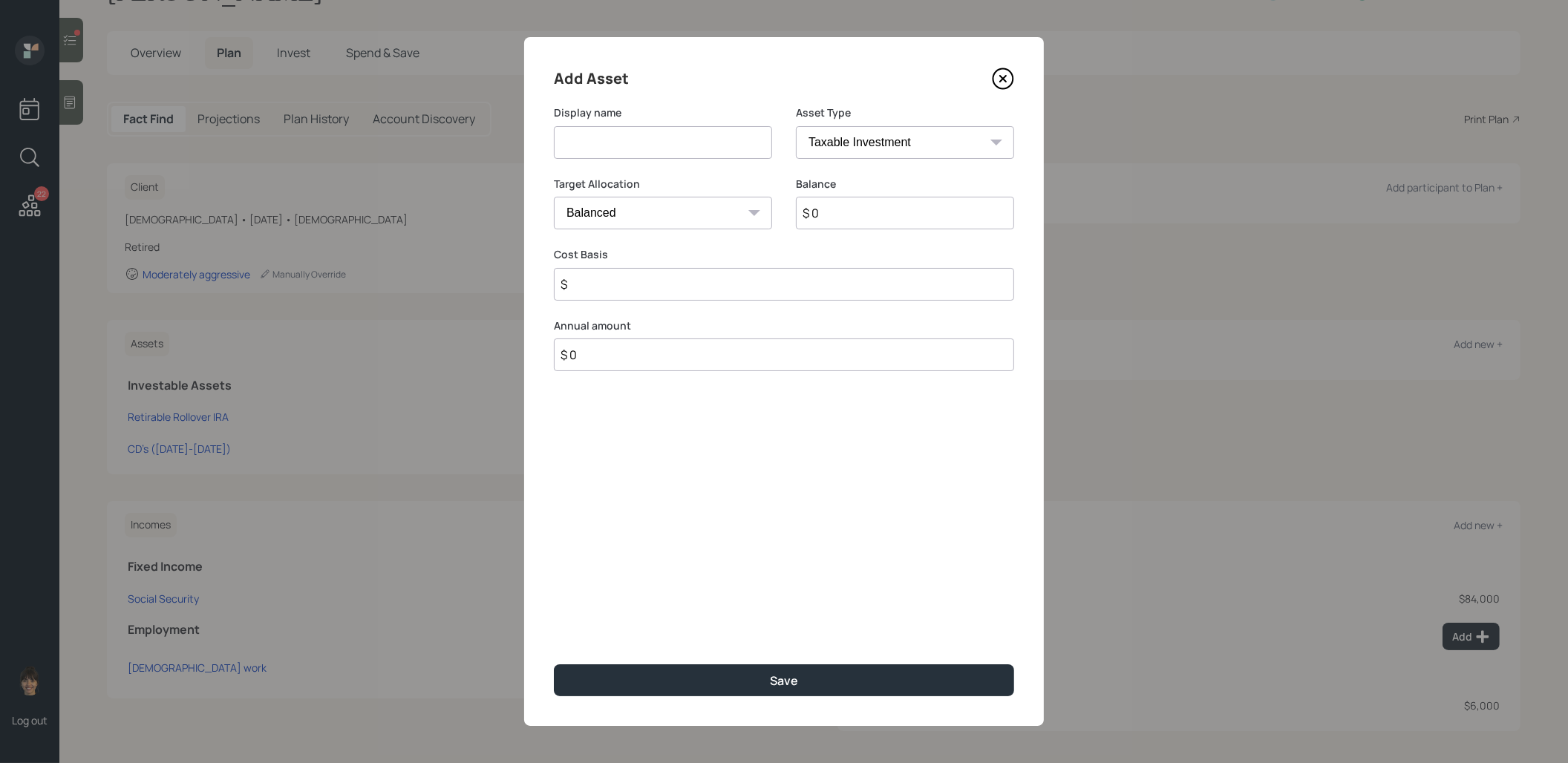
click at [594, 141] on input at bounding box center [662, 142] width 218 height 33
type input "2"
type input "Cash for 2025"
click at [850, 215] on input "$ 0" at bounding box center [905, 213] width 218 height 33
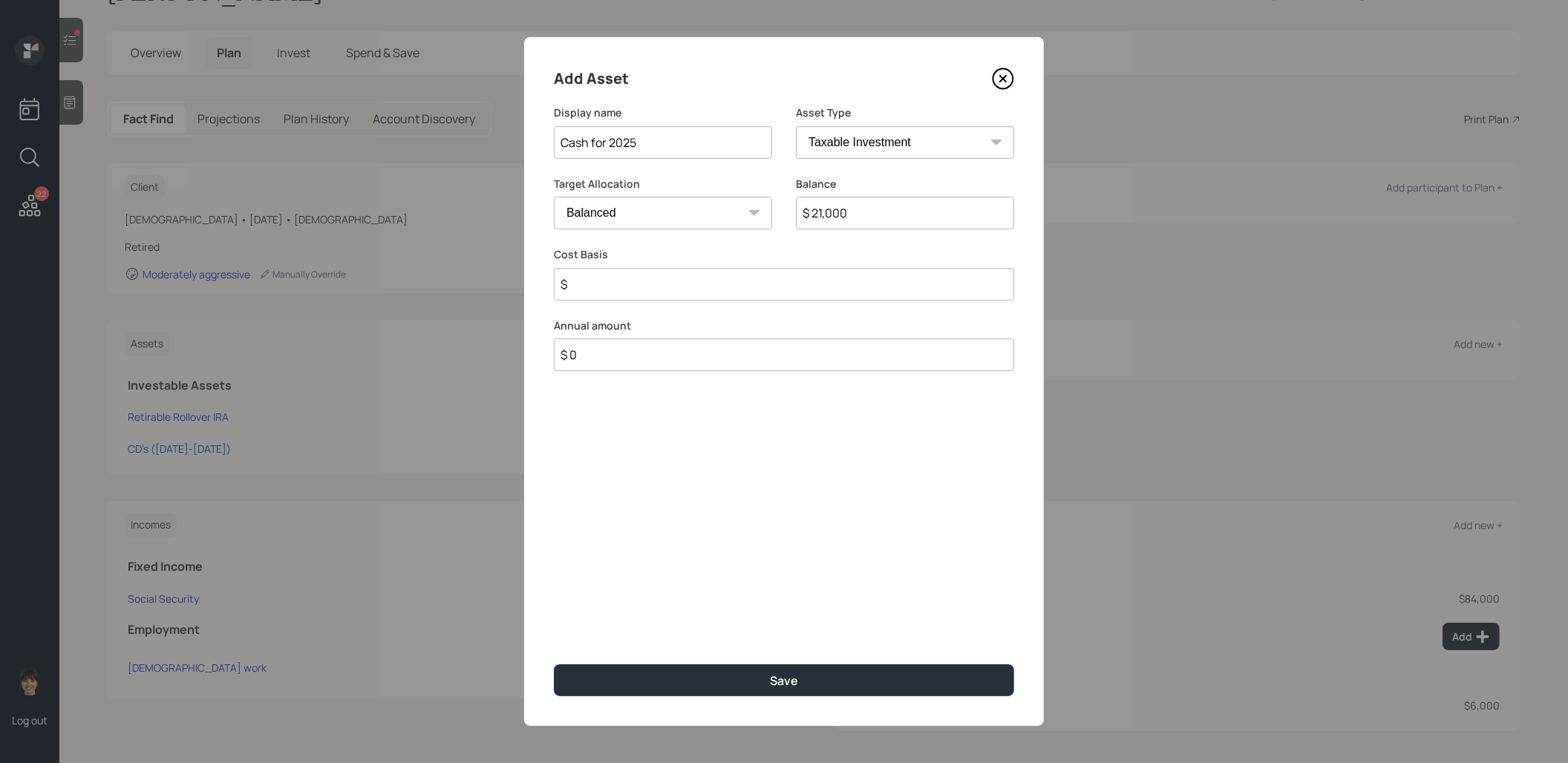
type input "$ 21,000"
click at [667, 213] on select "Cash Conservative Balanced Aggressive" at bounding box center [662, 213] width 218 height 33
click at [1005, 74] on icon at bounding box center [1002, 78] width 22 height 22
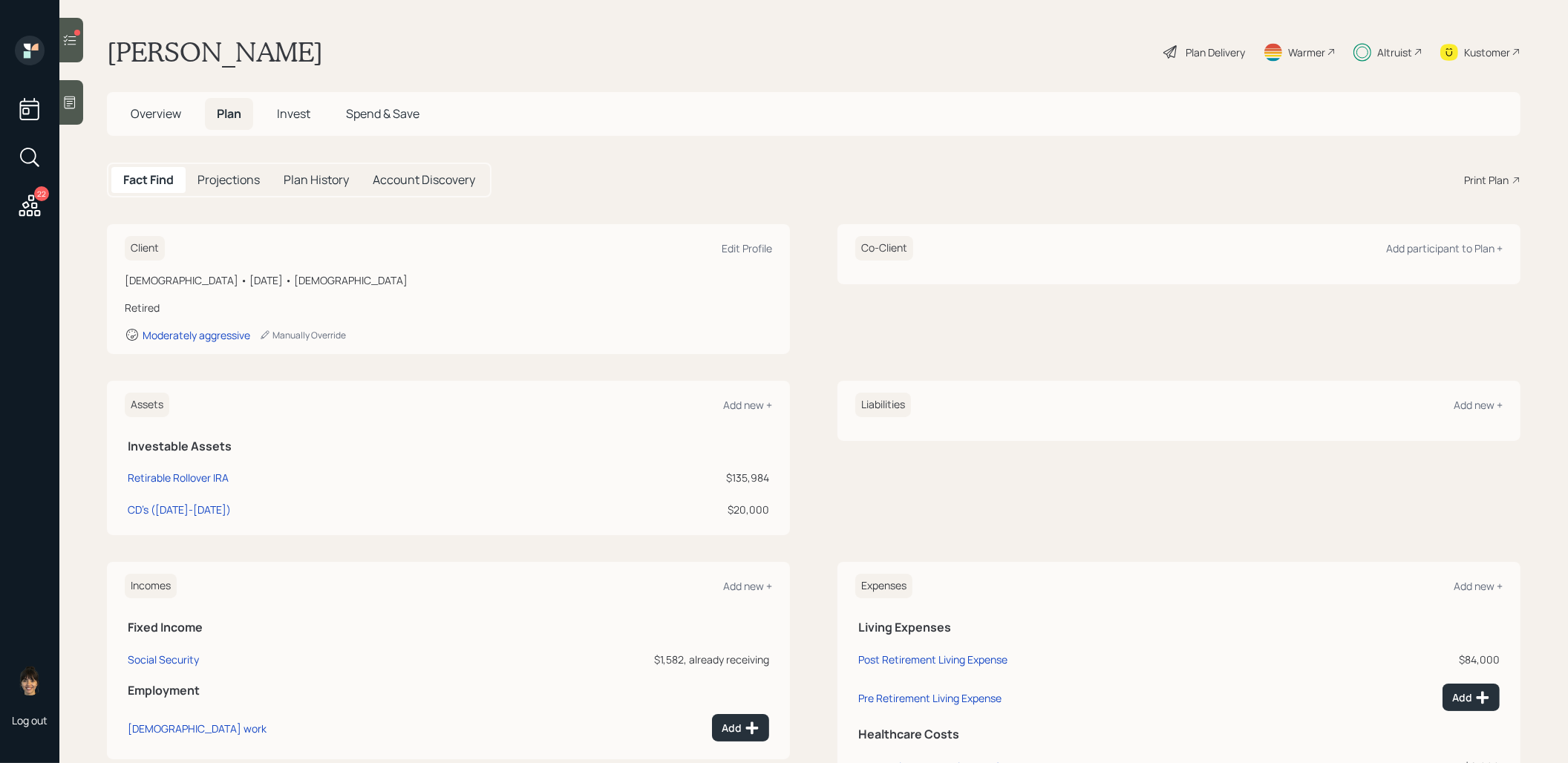
click at [1200, 54] on div "Plan Delivery" at bounding box center [1214, 52] width 59 height 15
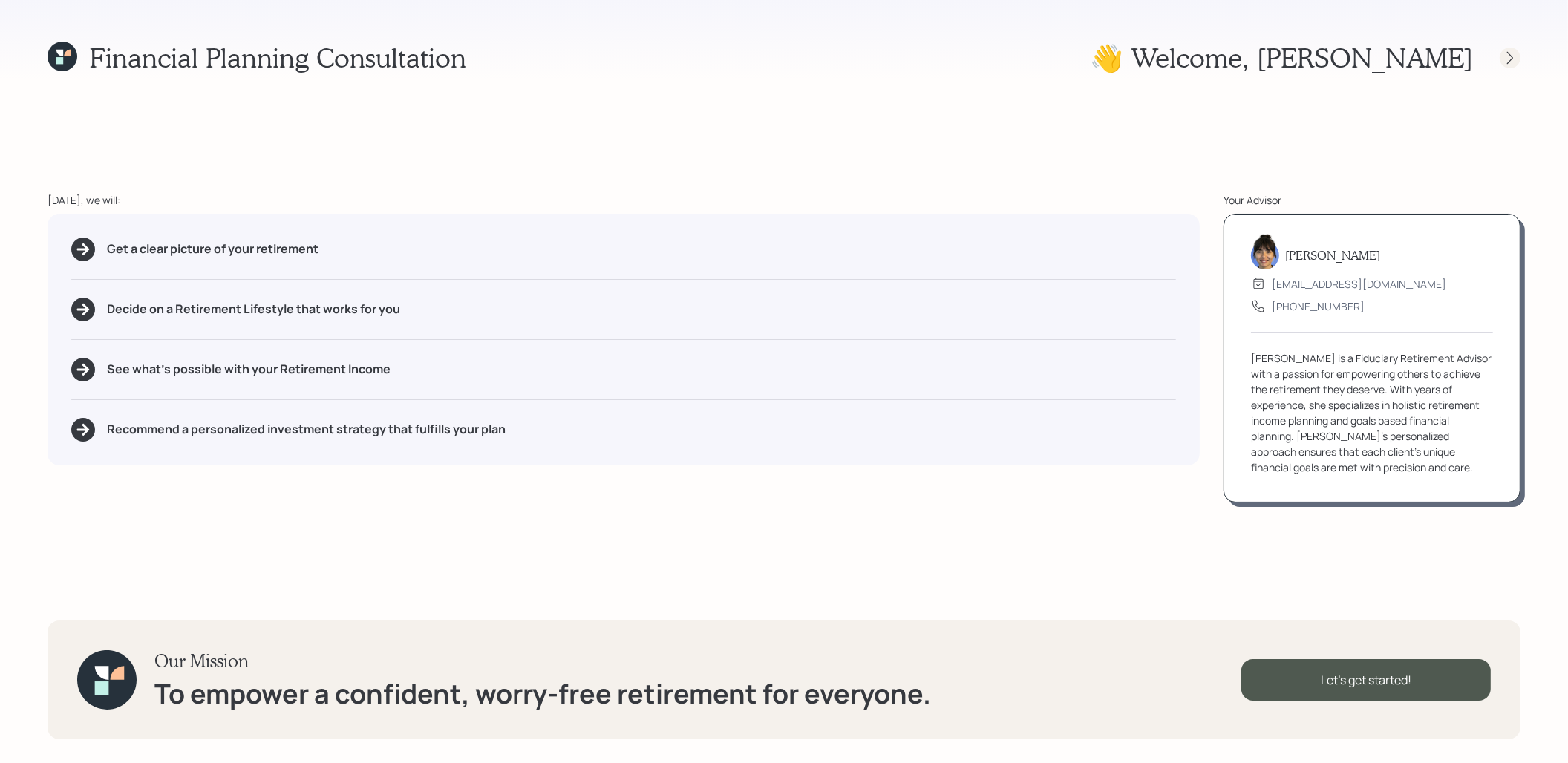
click at [1510, 55] on icon at bounding box center [1509, 57] width 15 height 15
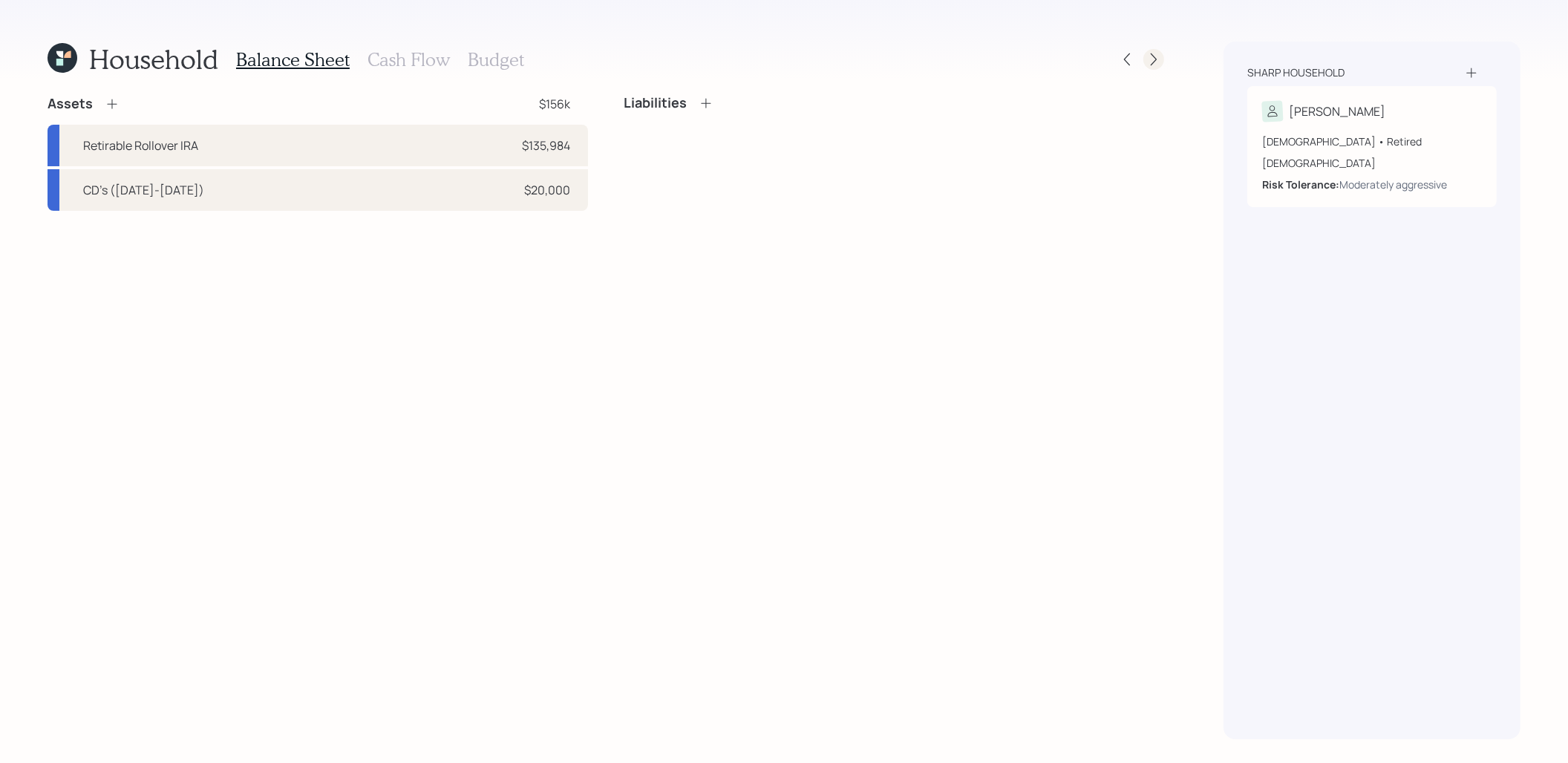
click at [1153, 59] on icon at bounding box center [1153, 59] width 15 height 15
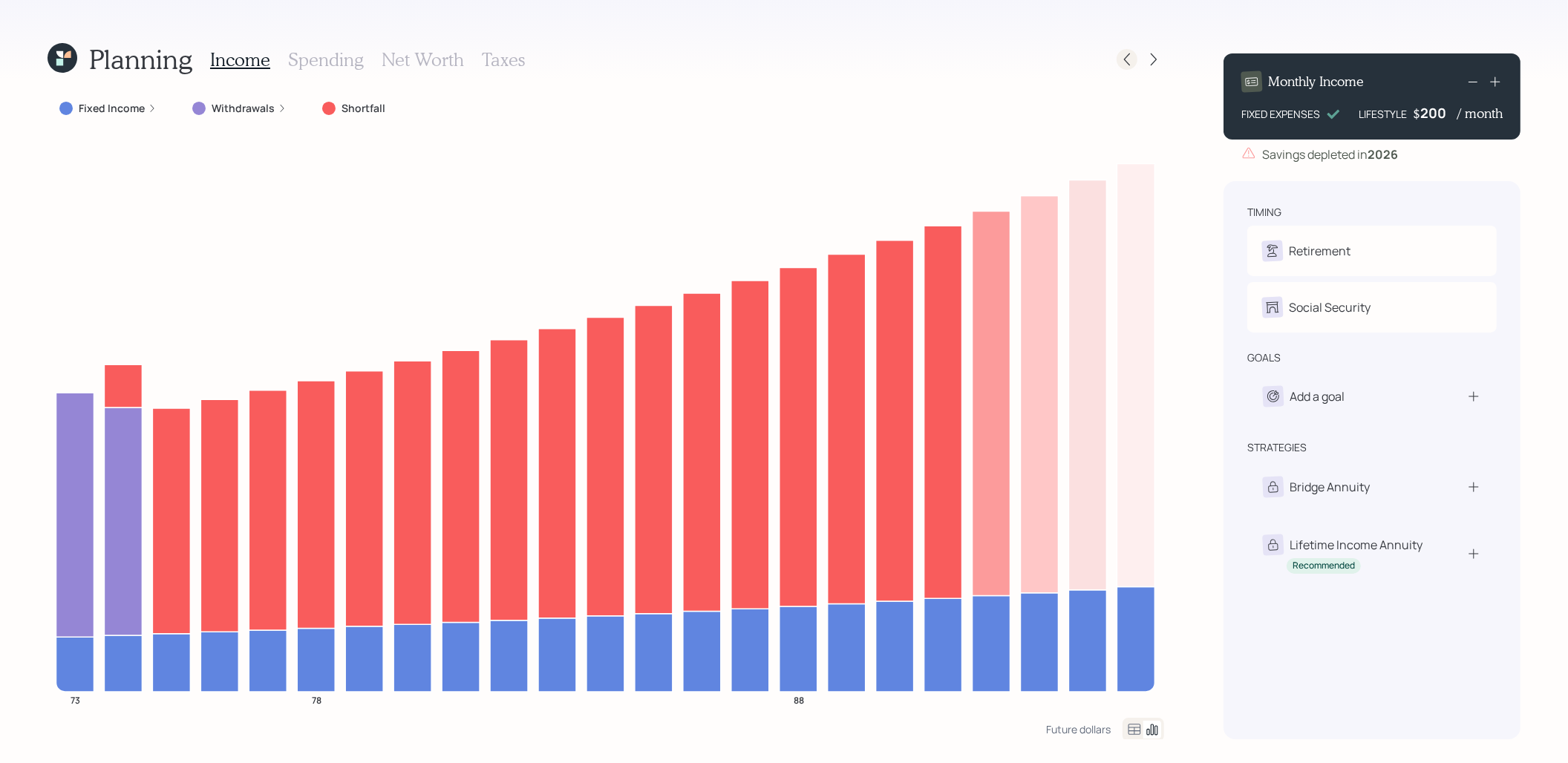
click at [1130, 63] on icon at bounding box center [1126, 59] width 15 height 15
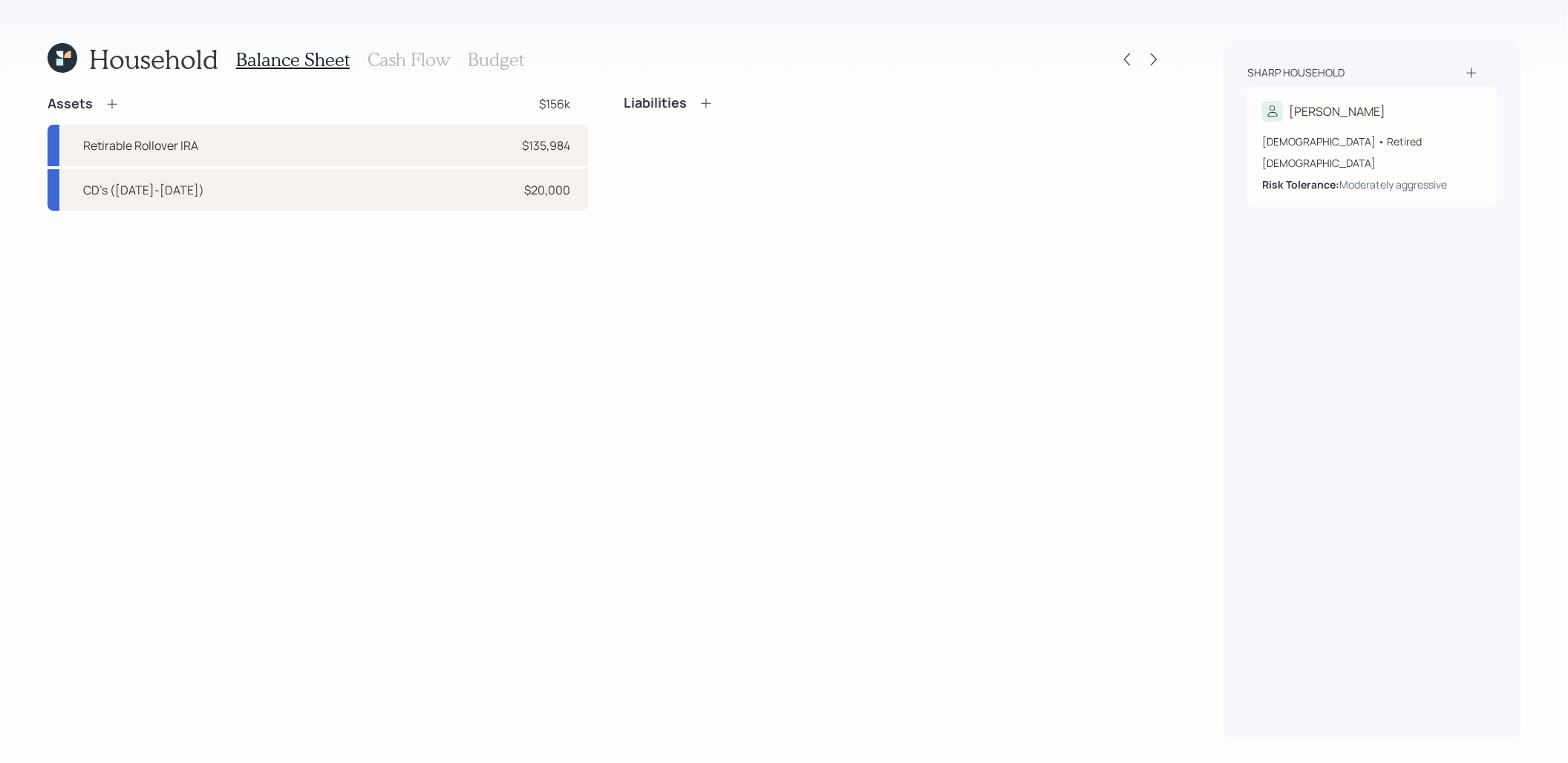
click at [397, 60] on h3 "Cash Flow" at bounding box center [408, 60] width 82 height 21
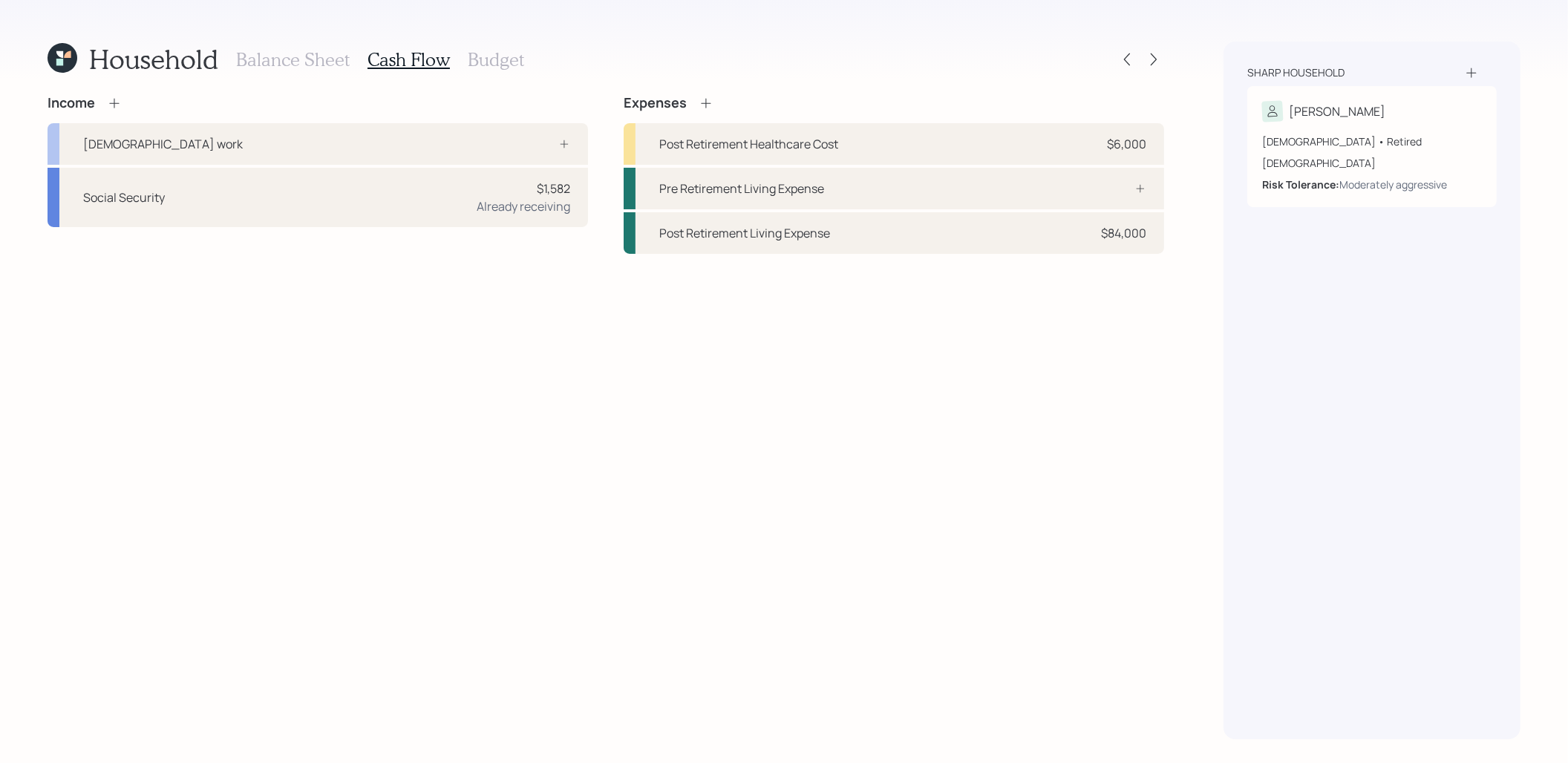
click at [117, 103] on icon at bounding box center [114, 103] width 10 height 10
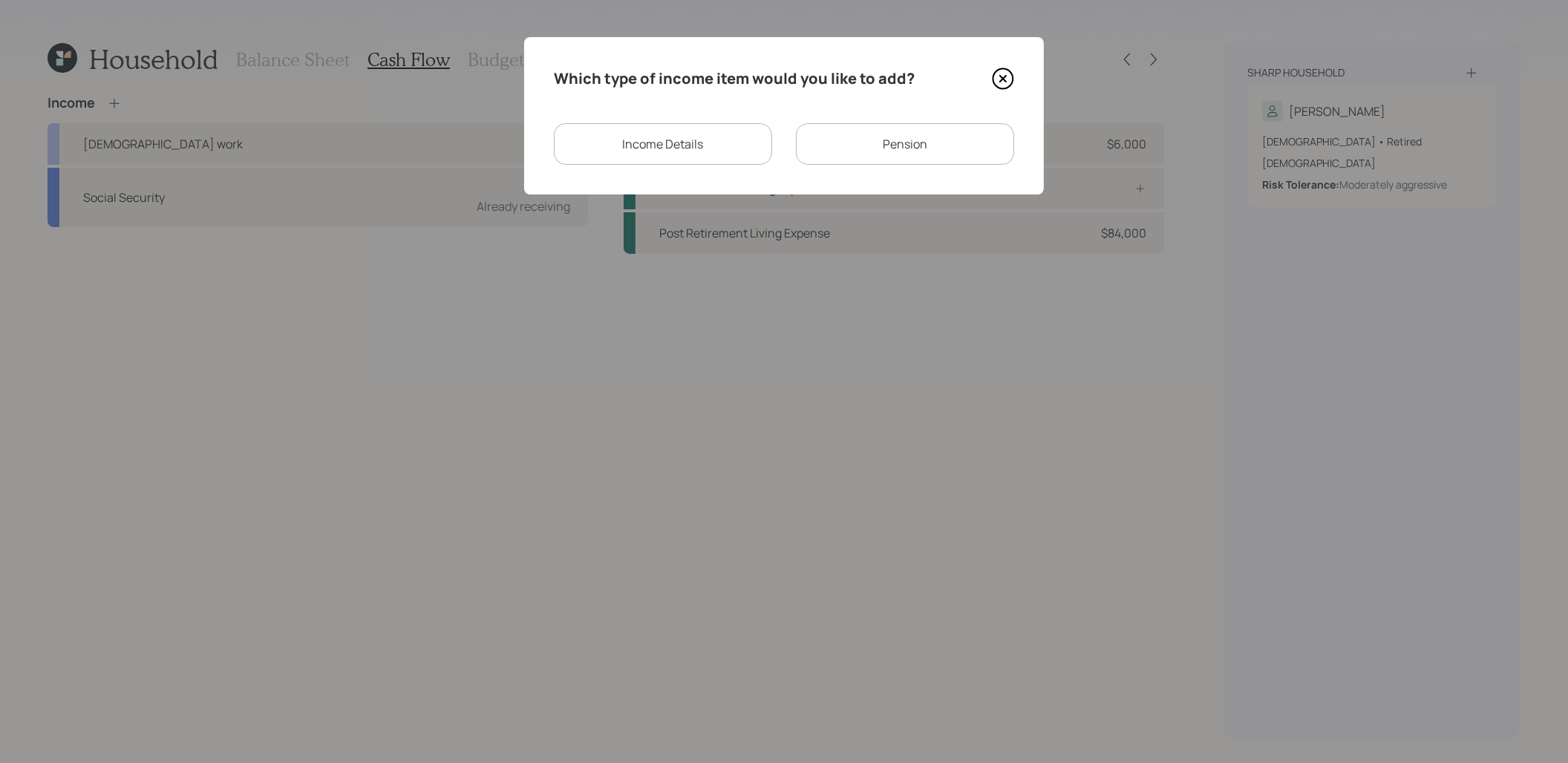
click at [723, 145] on div "Income Details" at bounding box center [662, 143] width 218 height 42
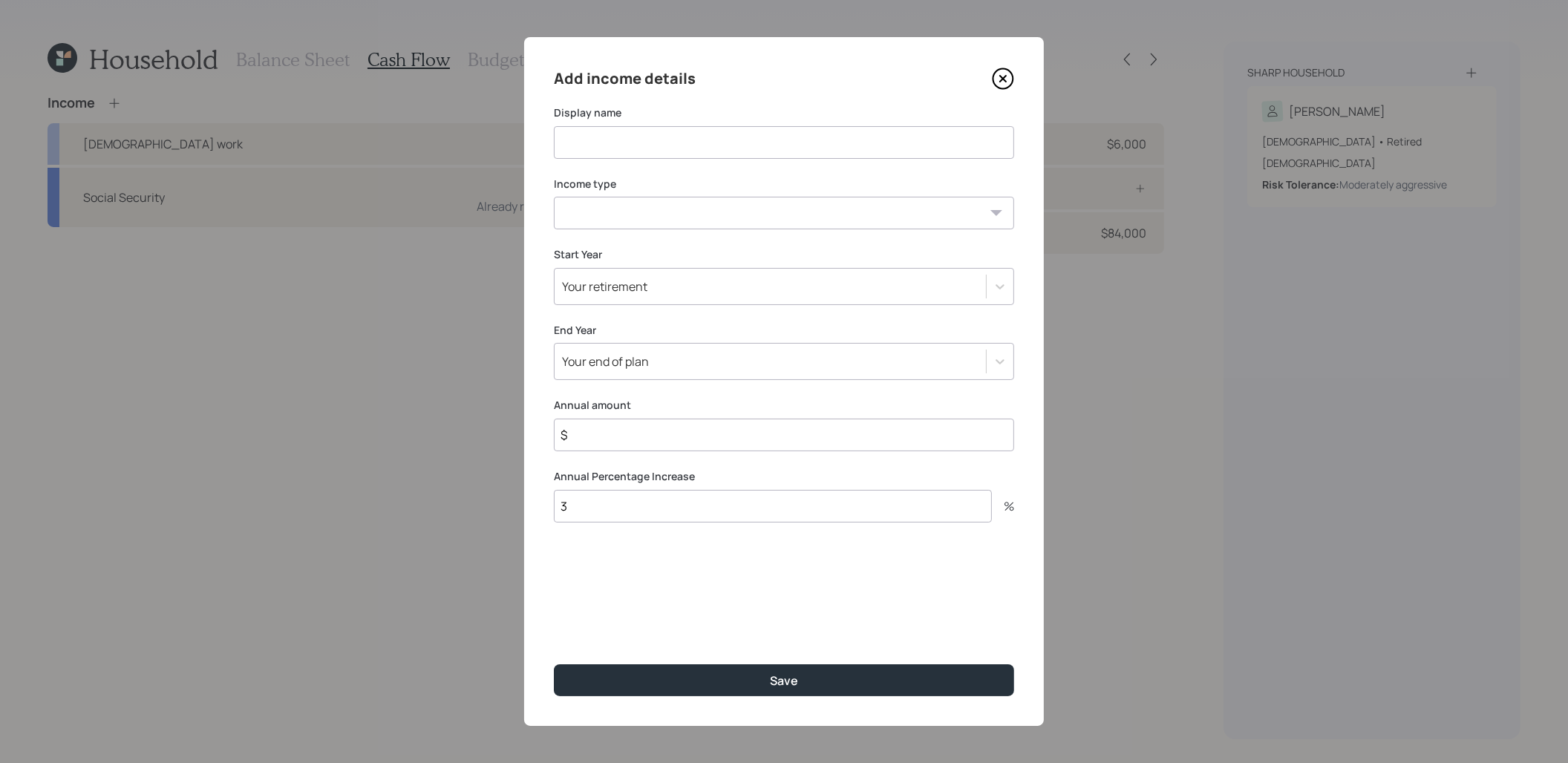
click at [636, 141] on input at bounding box center [784, 142] width 460 height 33
type input "Cash needs for 2025"
click at [752, 205] on select "[DEMOGRAPHIC_DATA] work [DEMOGRAPHIC_DATA] work Self employment Other" at bounding box center [784, 213] width 460 height 33
select select "other"
click at [554, 197] on select "[DEMOGRAPHIC_DATA] work [DEMOGRAPHIC_DATA] work Self employment Other" at bounding box center [784, 213] width 460 height 33
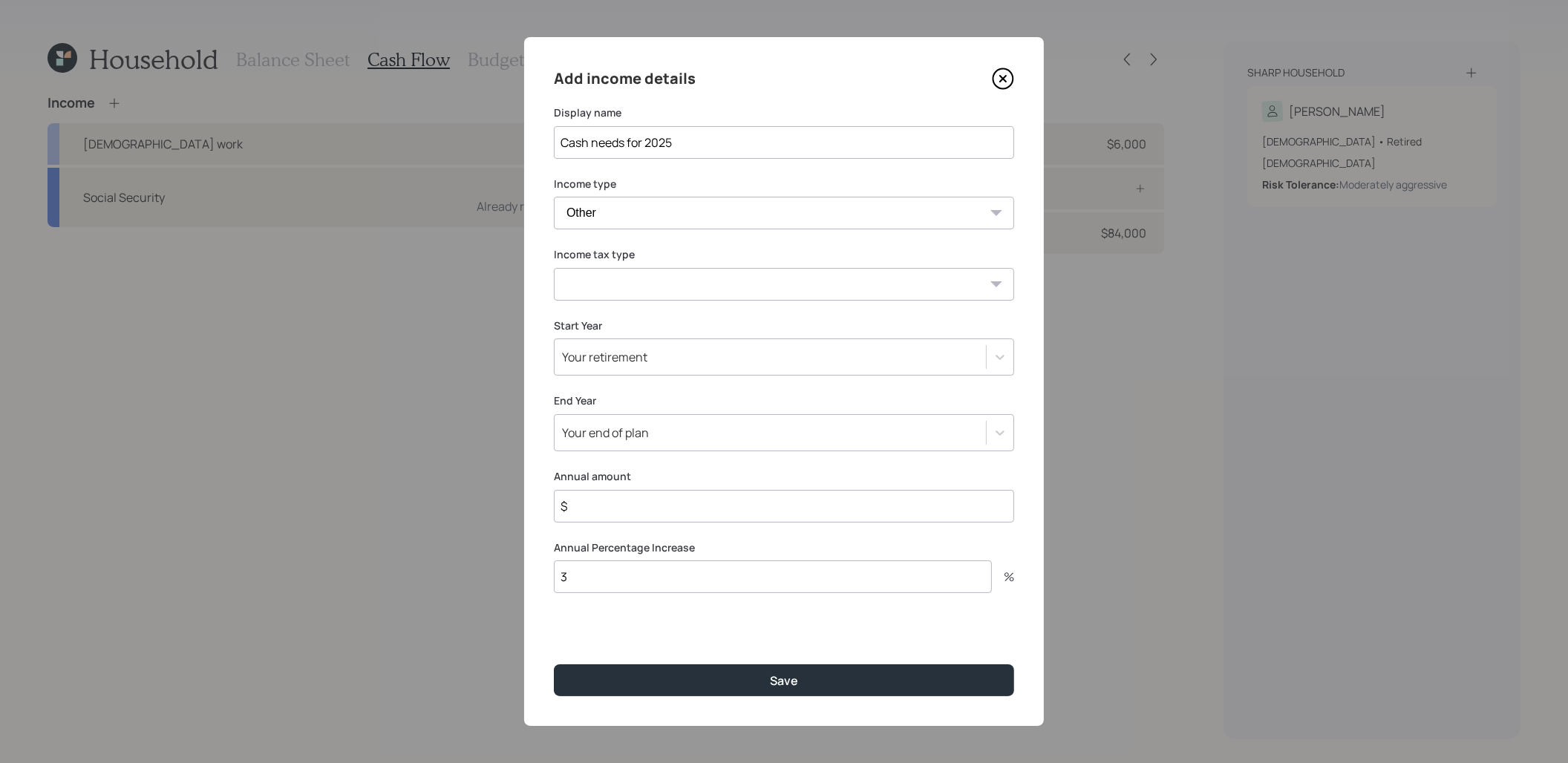
click at [719, 286] on select "Tax-free Earned Self Employment Alimony Royalties Pension / Annuity Interest Di…" at bounding box center [784, 285] width 460 height 33
select select "tax_free"
click at [554, 268] on select "Tax-free Earned Self Employment Alimony Royalties Pension / Annuity Interest Di…" at bounding box center [784, 285] width 460 height 33
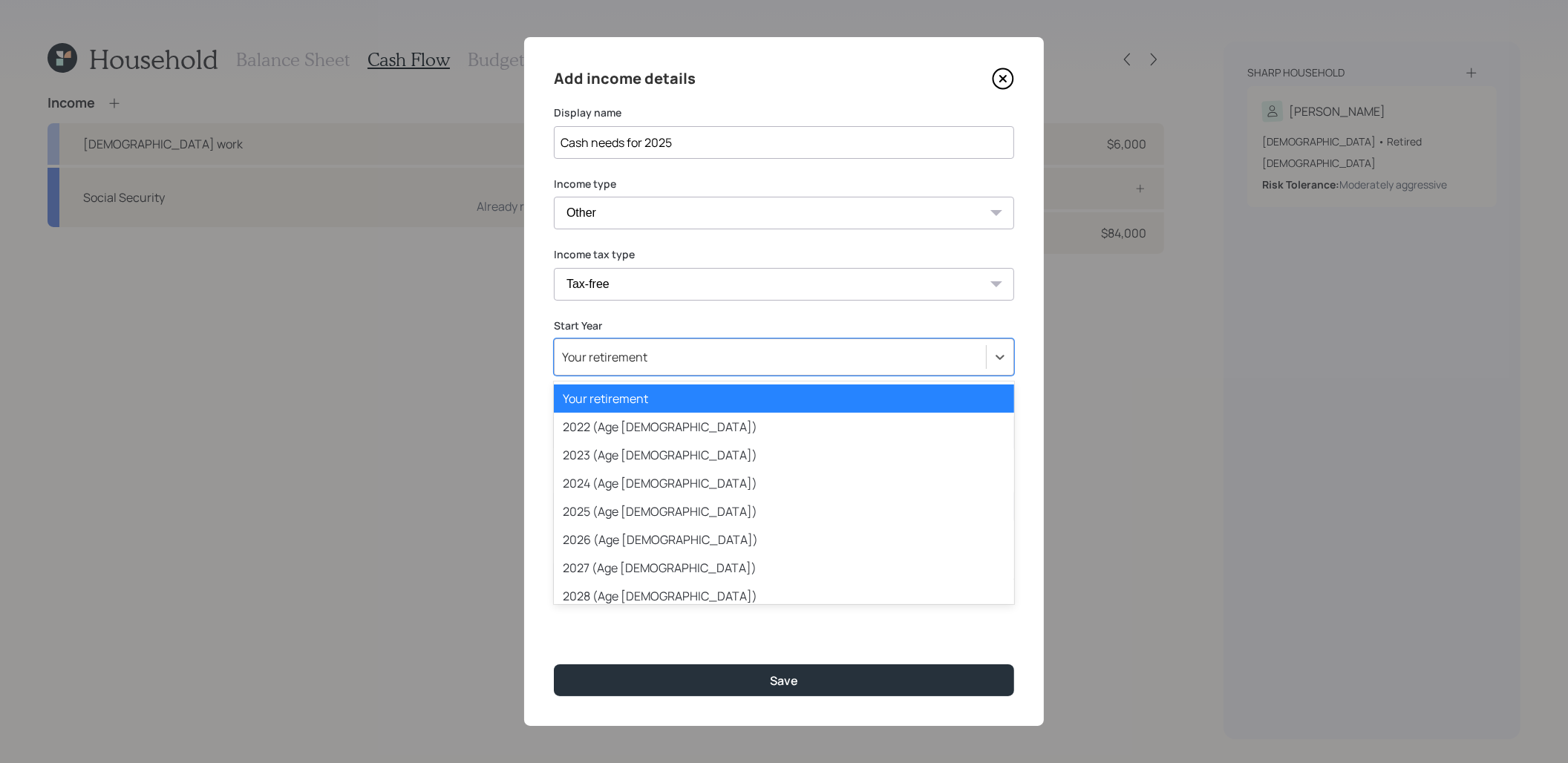
click at [663, 355] on div "Your retirement" at bounding box center [770, 357] width 431 height 25
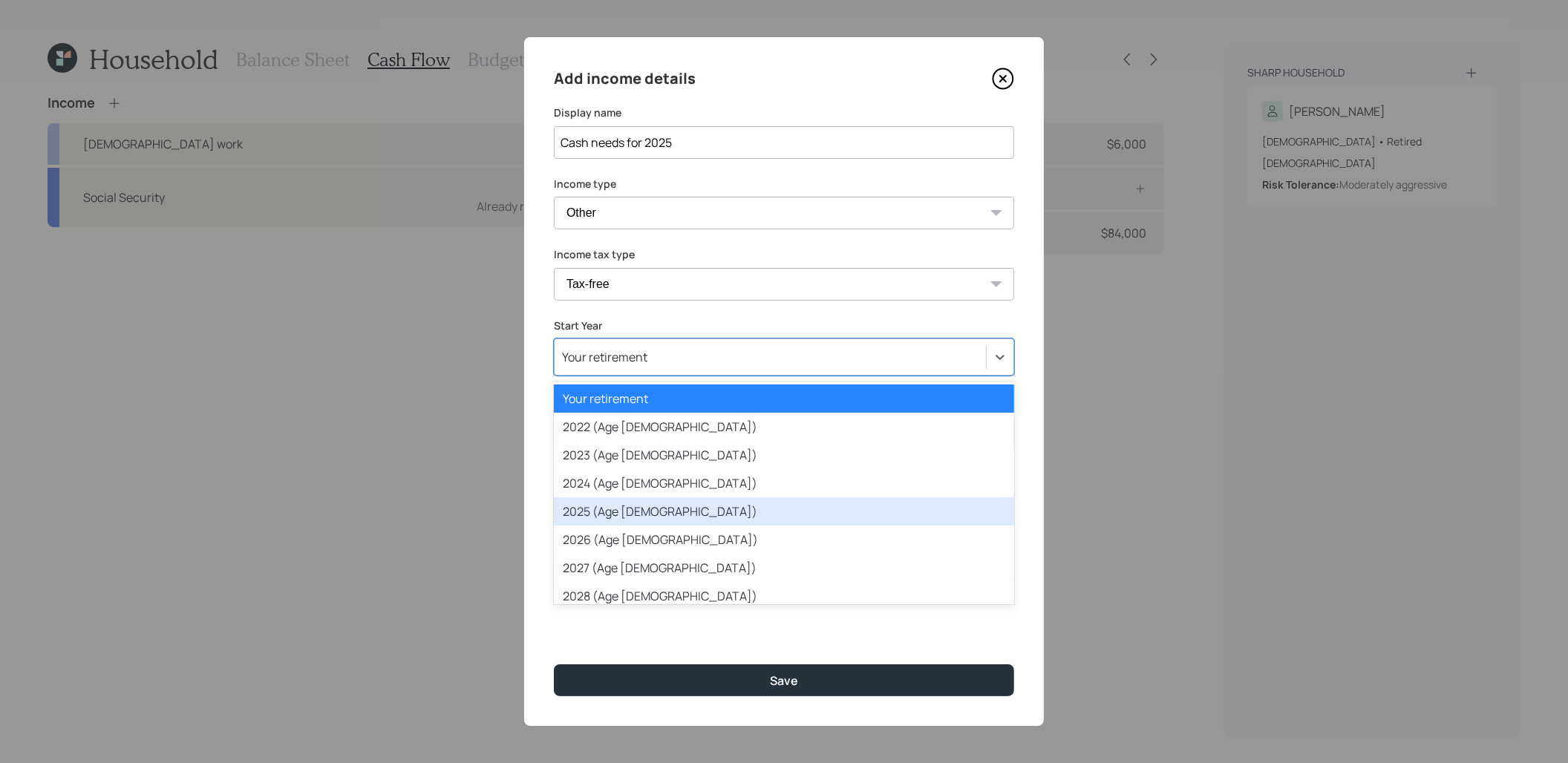
click at [635, 506] on div "2025 (Age [DEMOGRAPHIC_DATA])" at bounding box center [784, 511] width 460 height 28
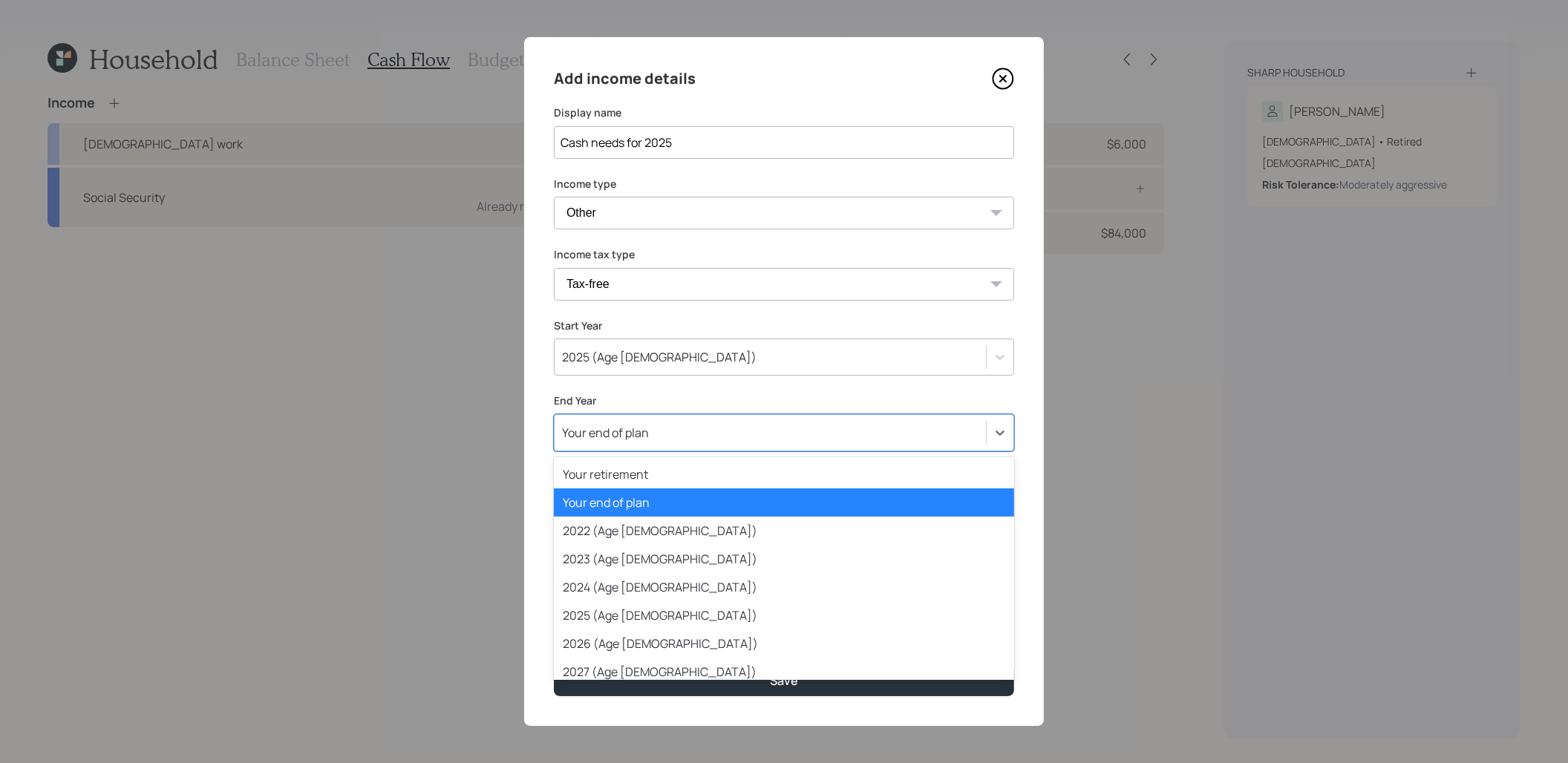
click at [659, 441] on div "Your end of plan" at bounding box center [770, 433] width 431 height 25
click at [608, 618] on div "2025 (Age [DEMOGRAPHIC_DATA])" at bounding box center [784, 615] width 460 height 28
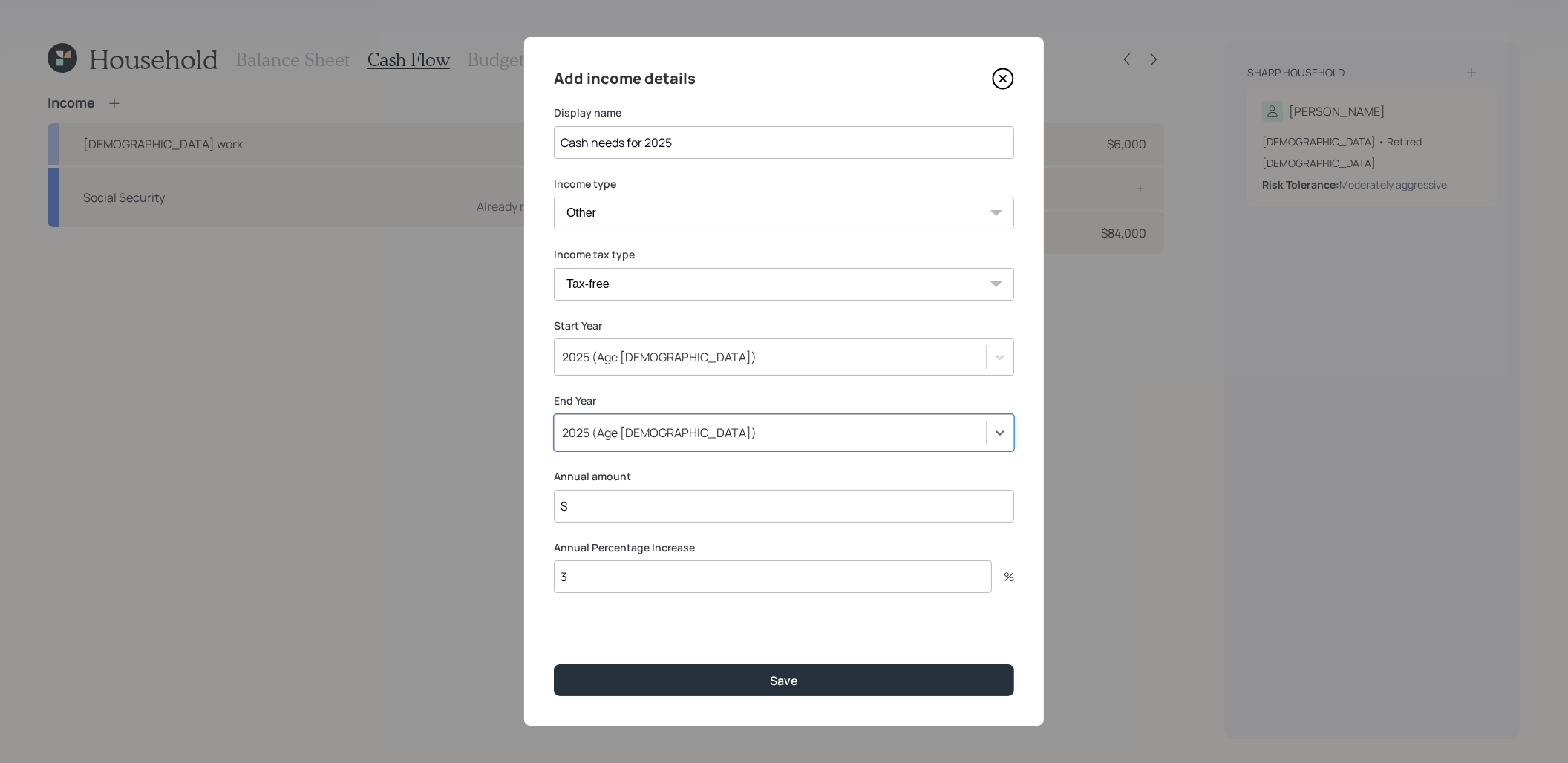
click at [648, 510] on input "$" at bounding box center [784, 506] width 460 height 33
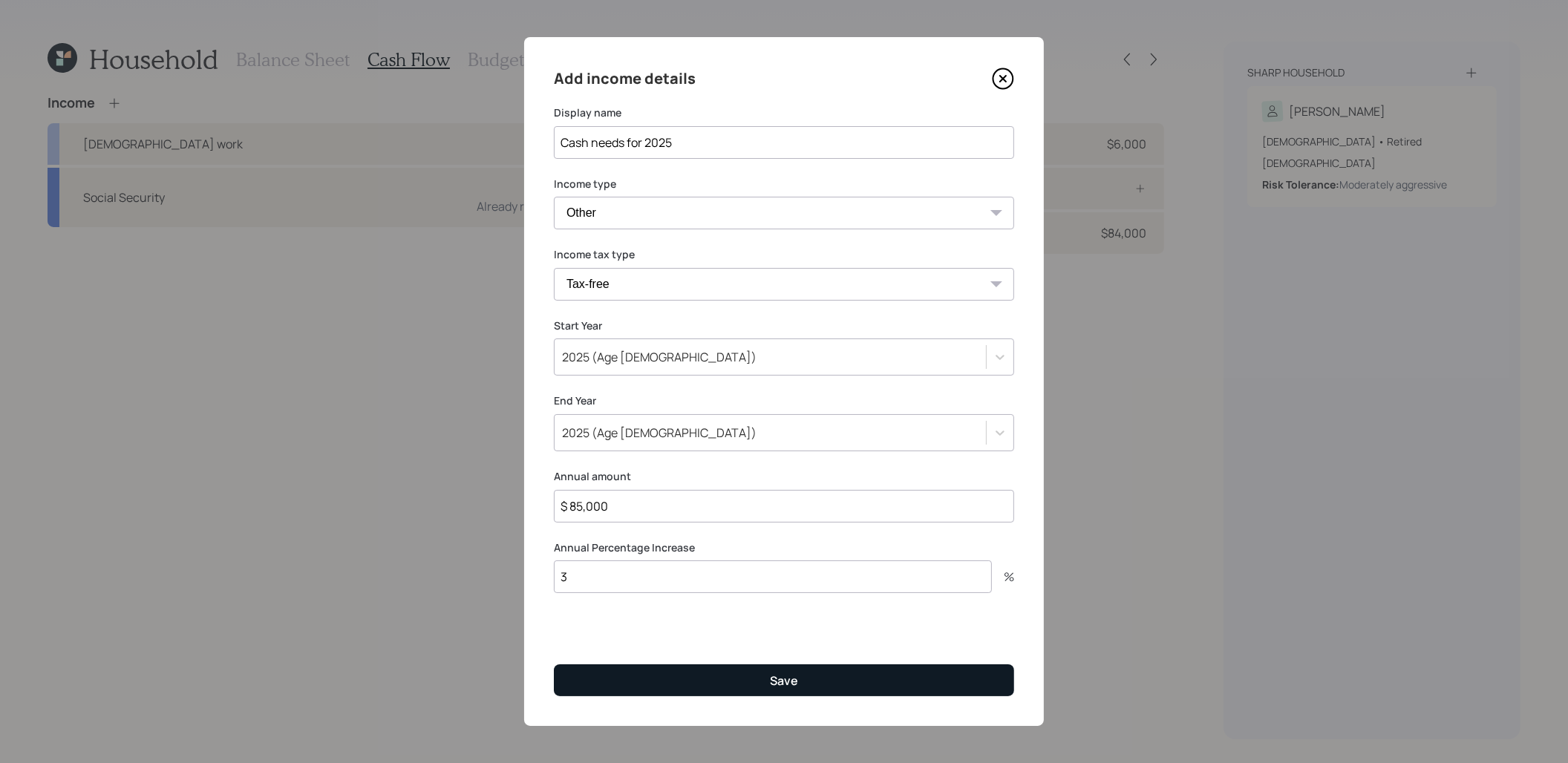
type input "$ 85,000"
click at [621, 680] on button "Save" at bounding box center [784, 680] width 460 height 32
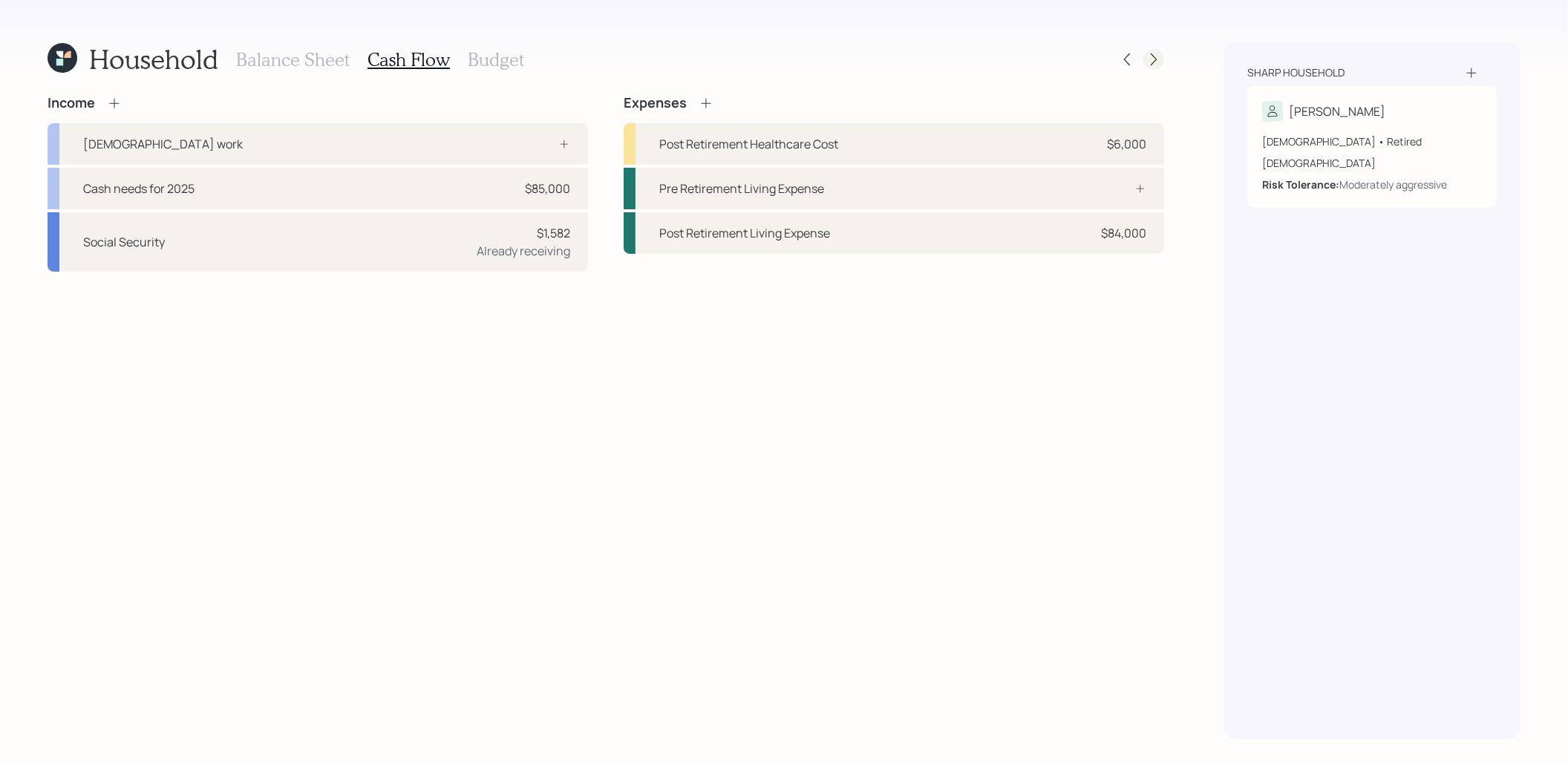
click at [1155, 62] on icon at bounding box center [1153, 59] width 15 height 15
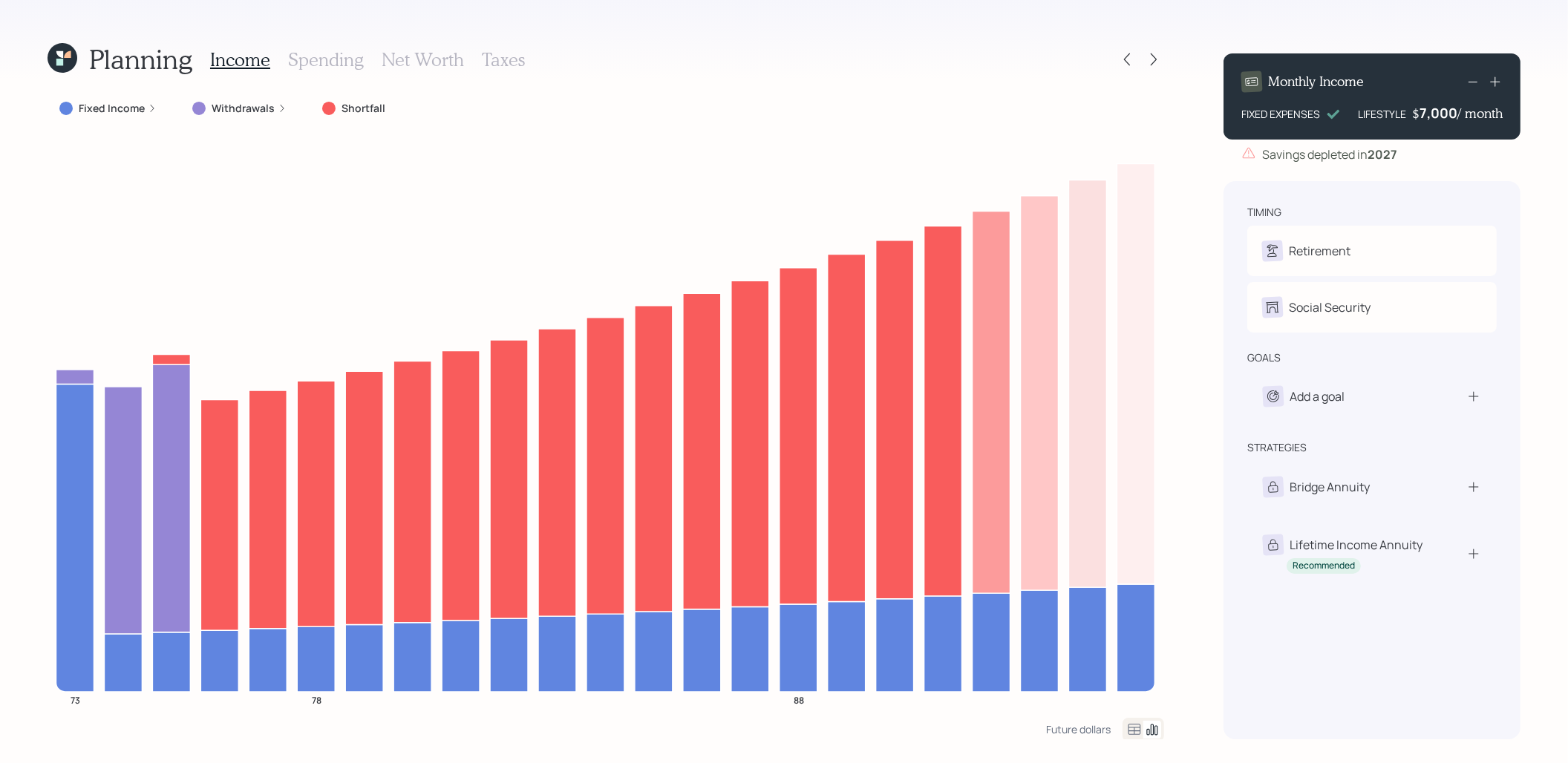
click at [58, 53] on icon at bounding box center [59, 54] width 7 height 7
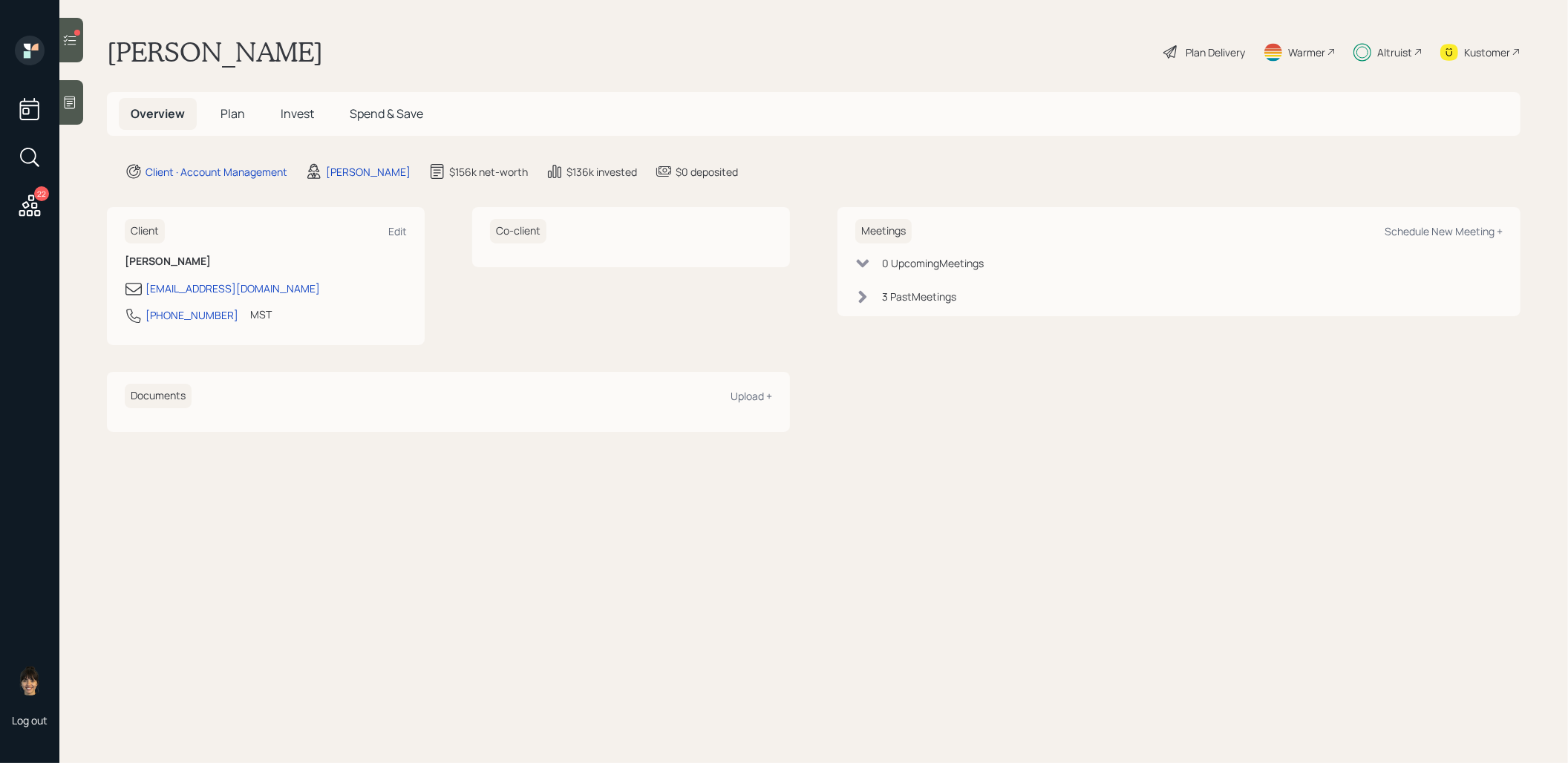
click at [228, 116] on span "Plan" at bounding box center [232, 113] width 24 height 16
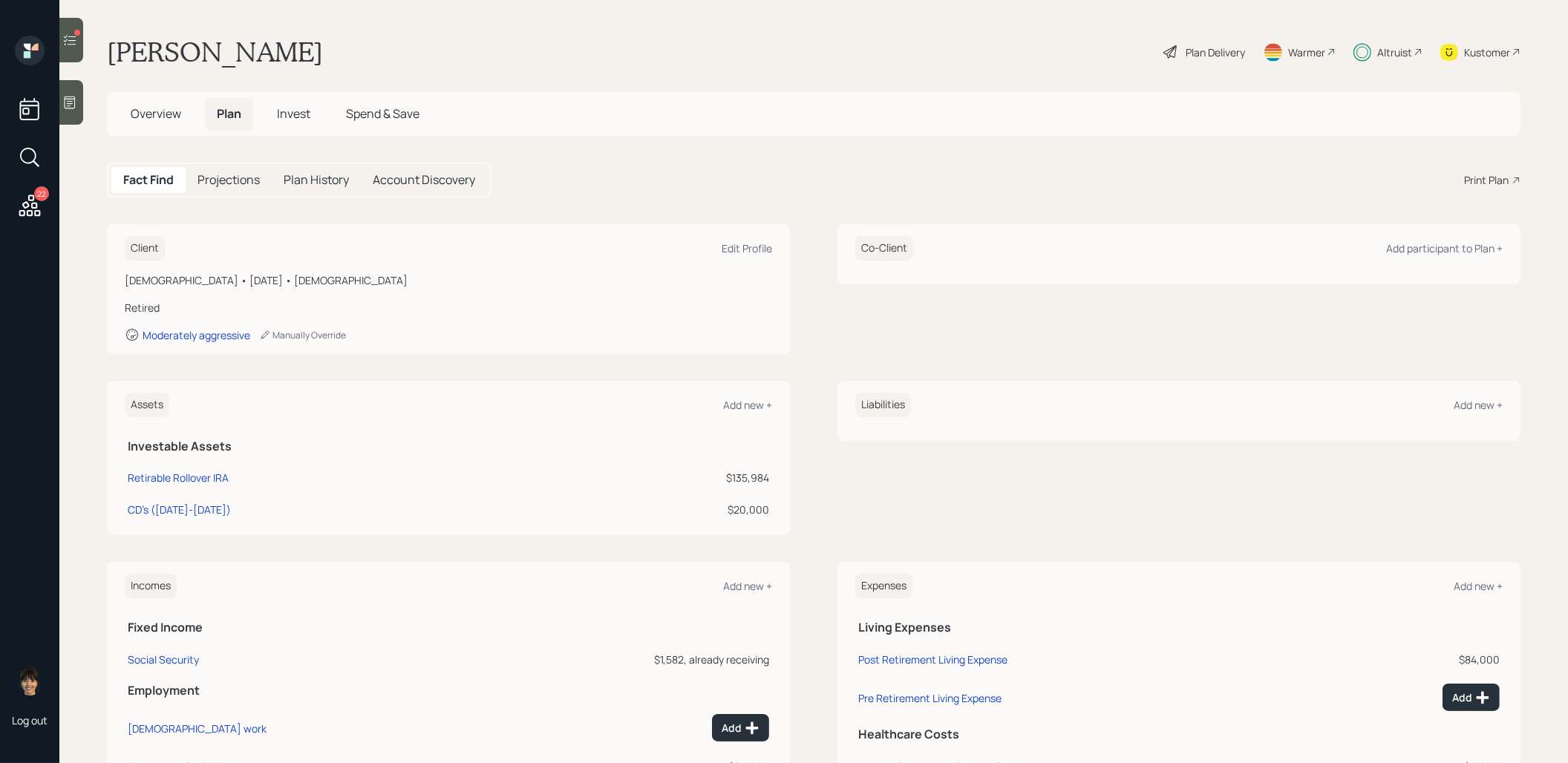
scroll to position [61, 0]
click at [294, 112] on span "Invest" at bounding box center [293, 113] width 33 height 16
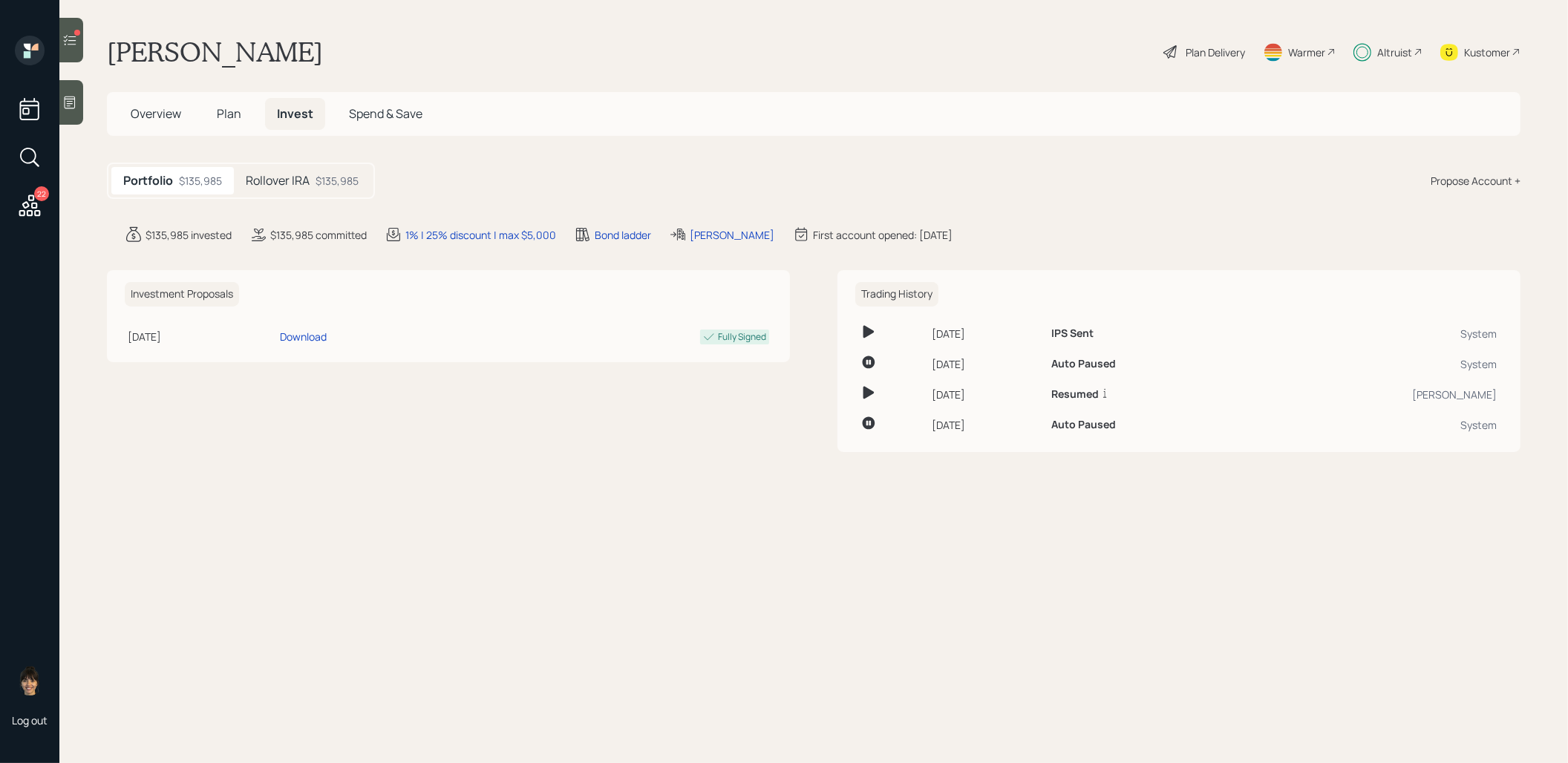
click at [326, 179] on div "$135,985" at bounding box center [337, 181] width 43 height 15
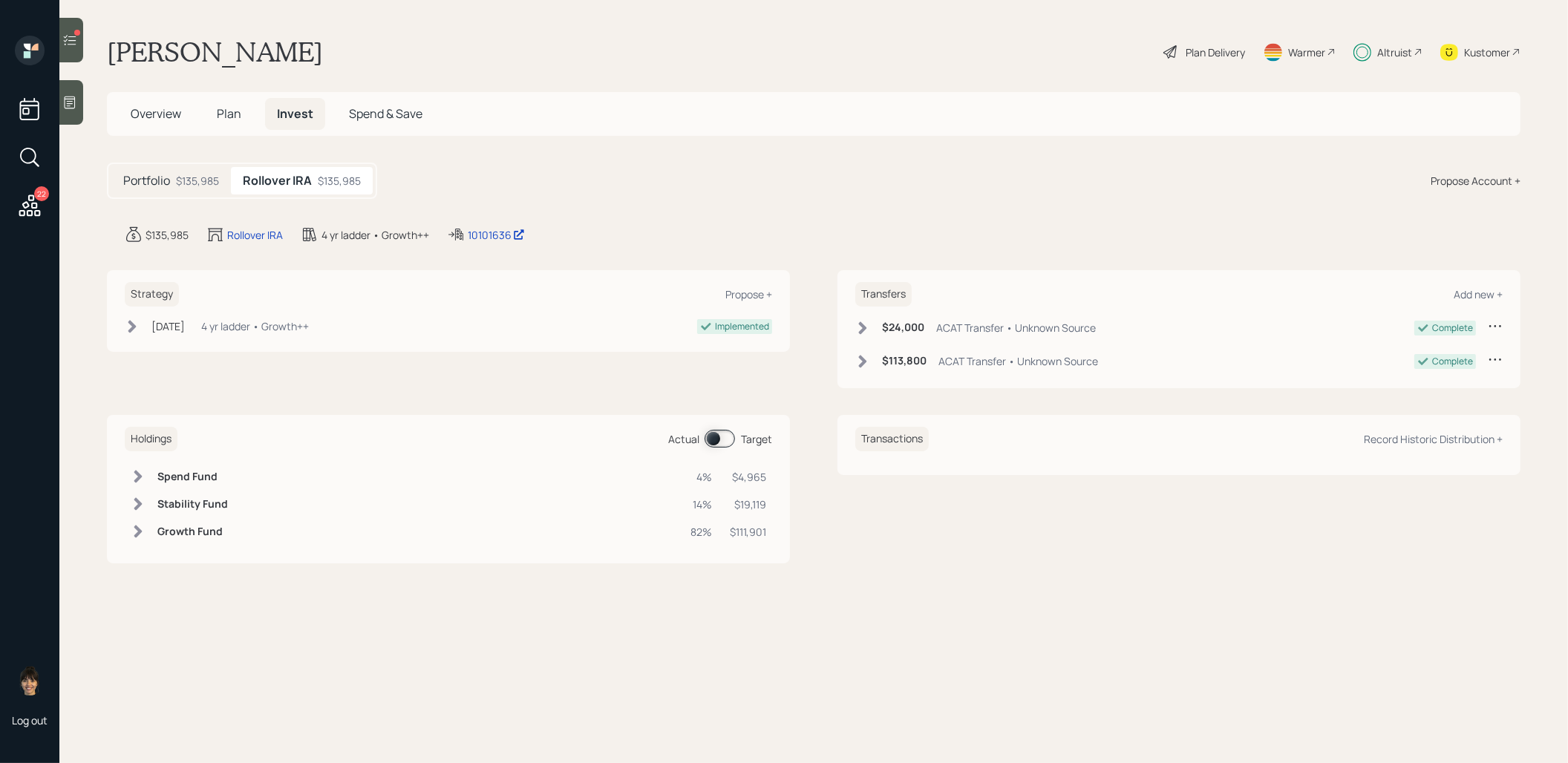
click at [714, 434] on span at bounding box center [719, 439] width 30 height 17
click at [728, 434] on span at bounding box center [719, 439] width 30 height 17
